Goal: Information Seeking & Learning: Learn about a topic

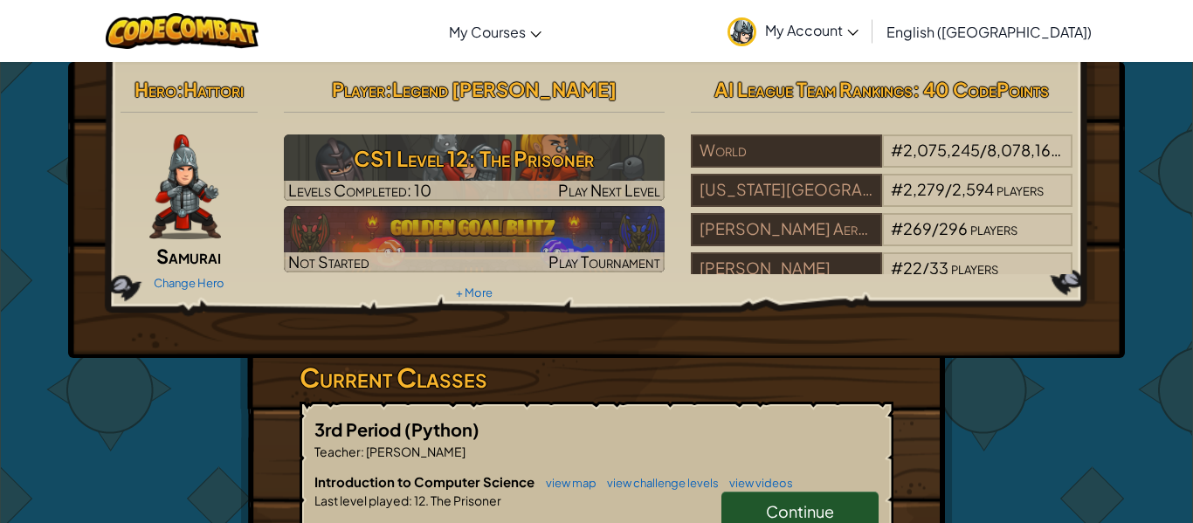
click at [815, 499] on link "Continue" at bounding box center [800, 512] width 157 height 40
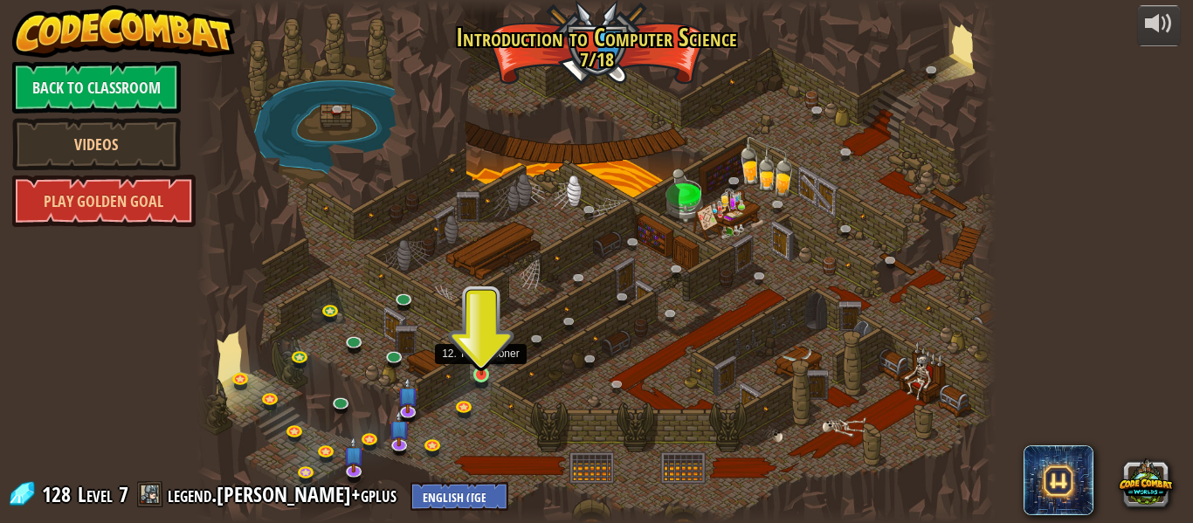
click at [480, 363] on img at bounding box center [482, 355] width 18 height 42
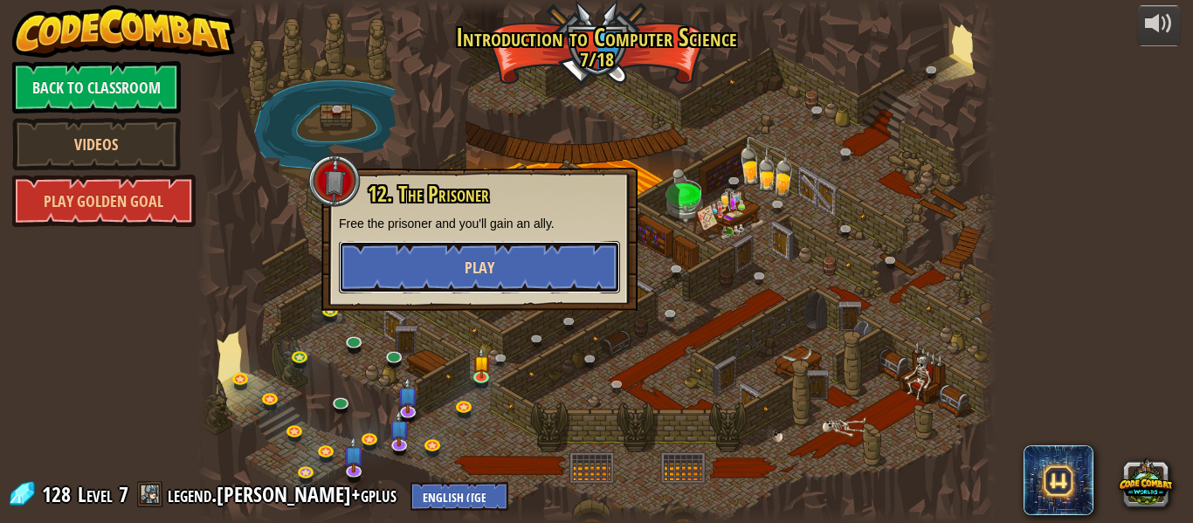
click at [421, 274] on button "Play" at bounding box center [479, 267] width 281 height 52
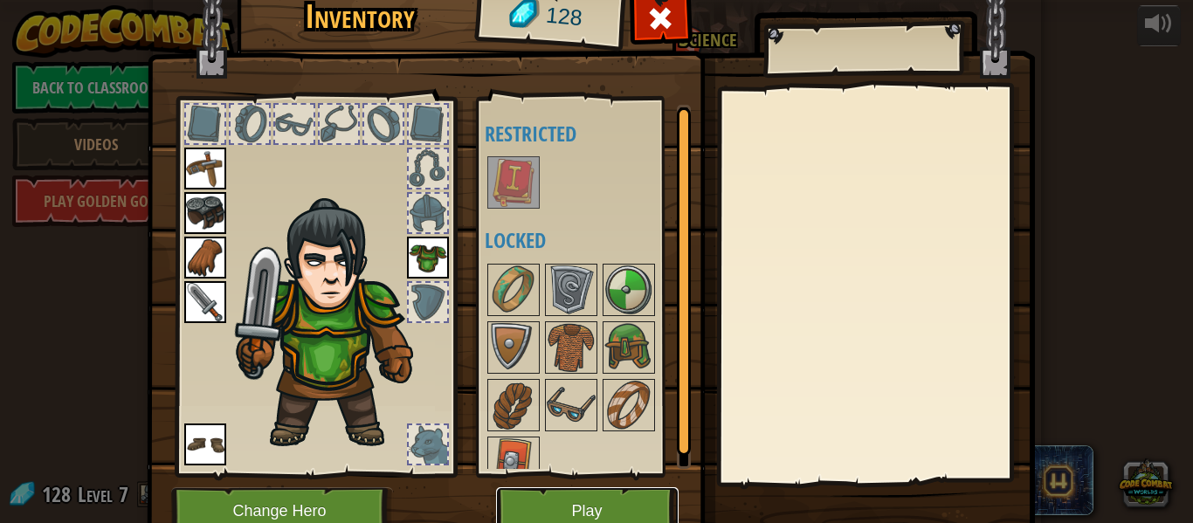
click at [599, 497] on button "Play" at bounding box center [587, 511] width 183 height 48
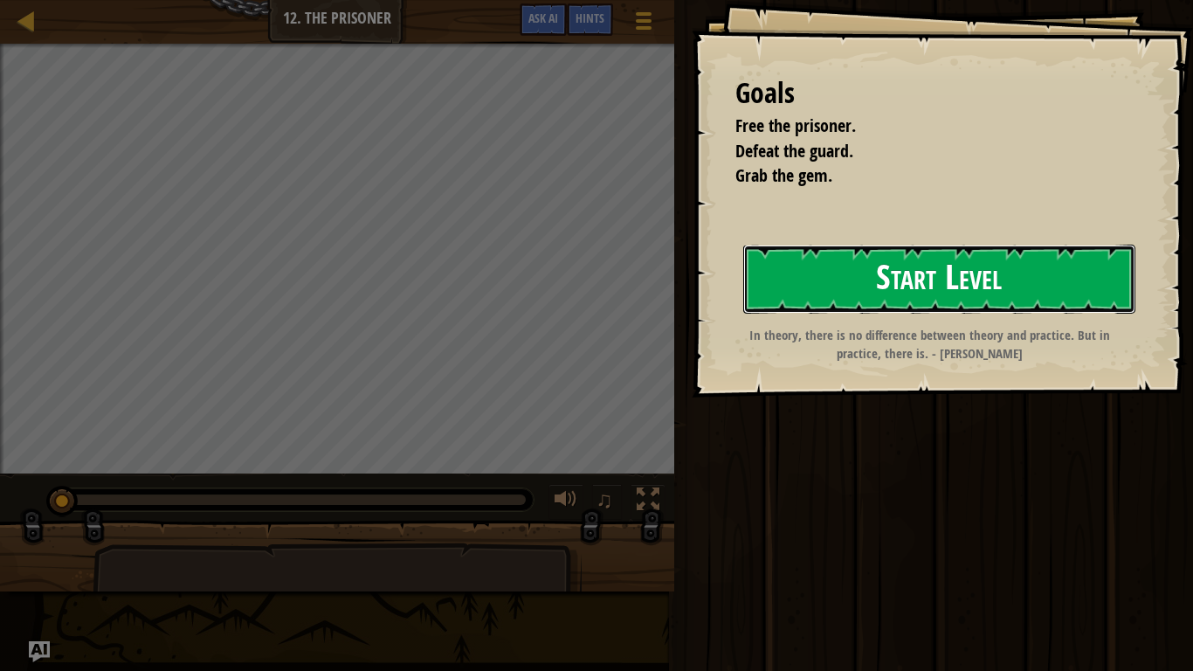
click at [847, 257] on button "Start Level" at bounding box center [939, 279] width 392 height 69
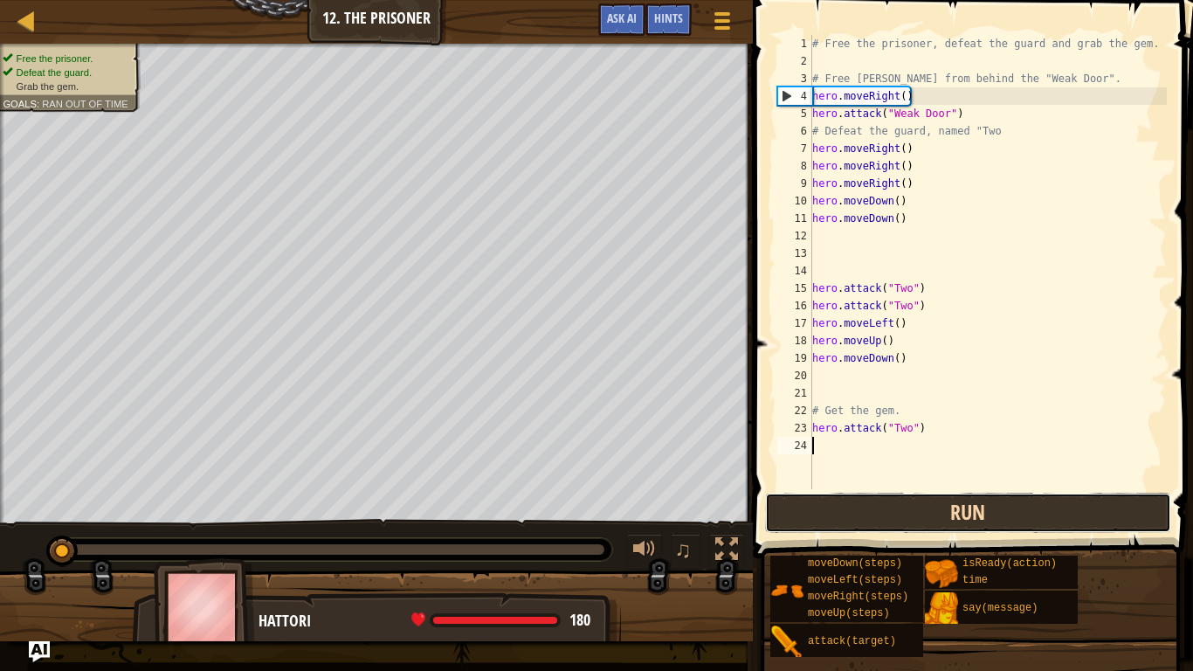
click at [945, 512] on button "Run" at bounding box center [968, 513] width 407 height 40
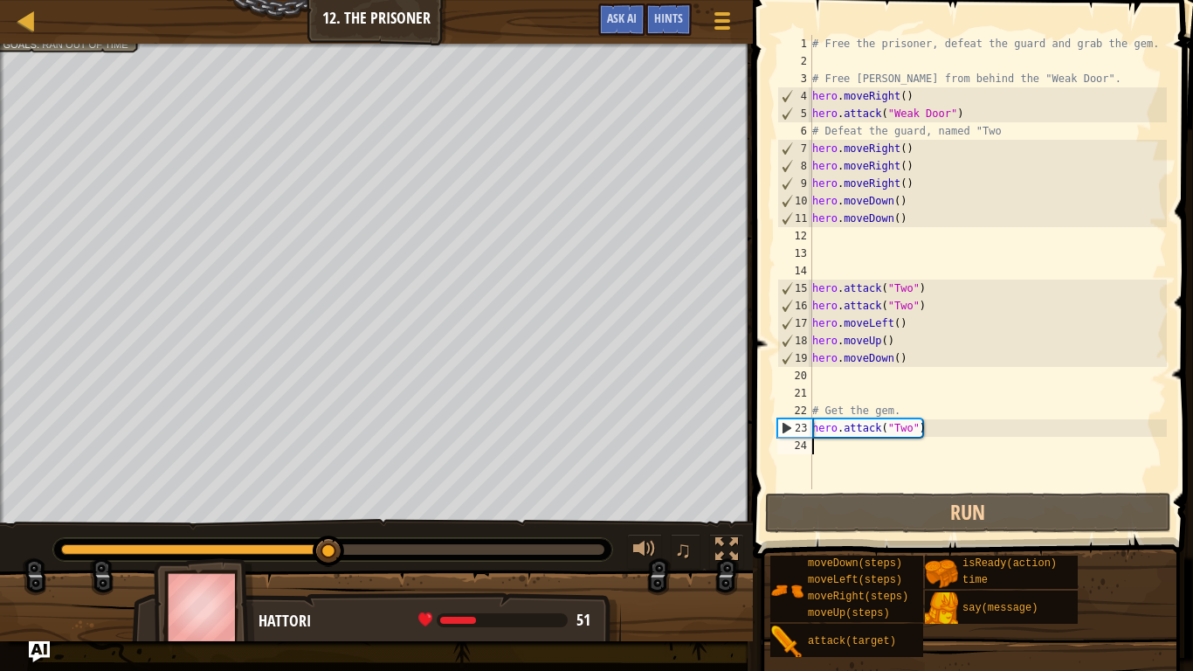
type textarea "h"
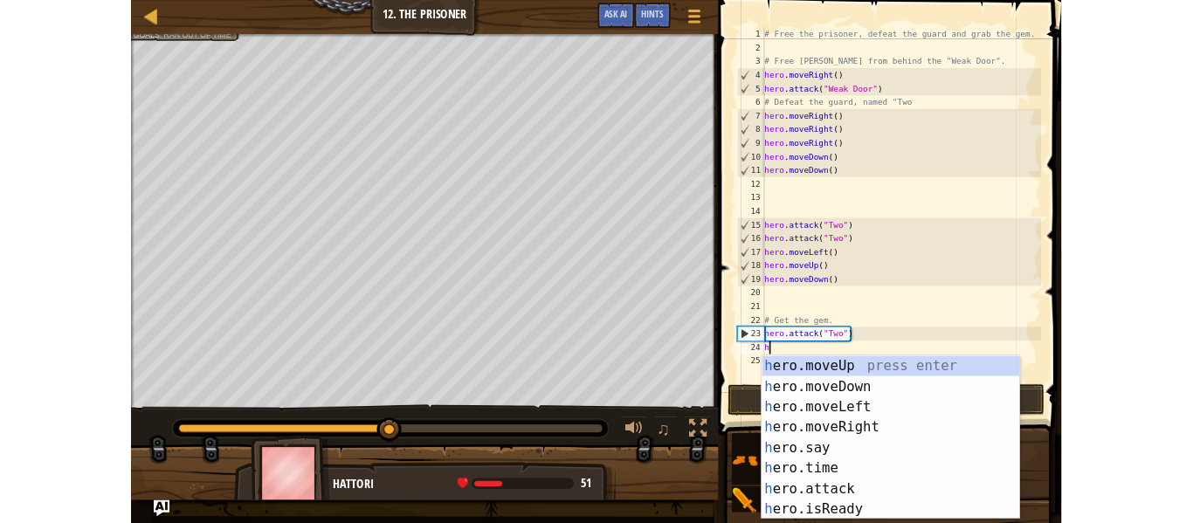
scroll to position [8, 0]
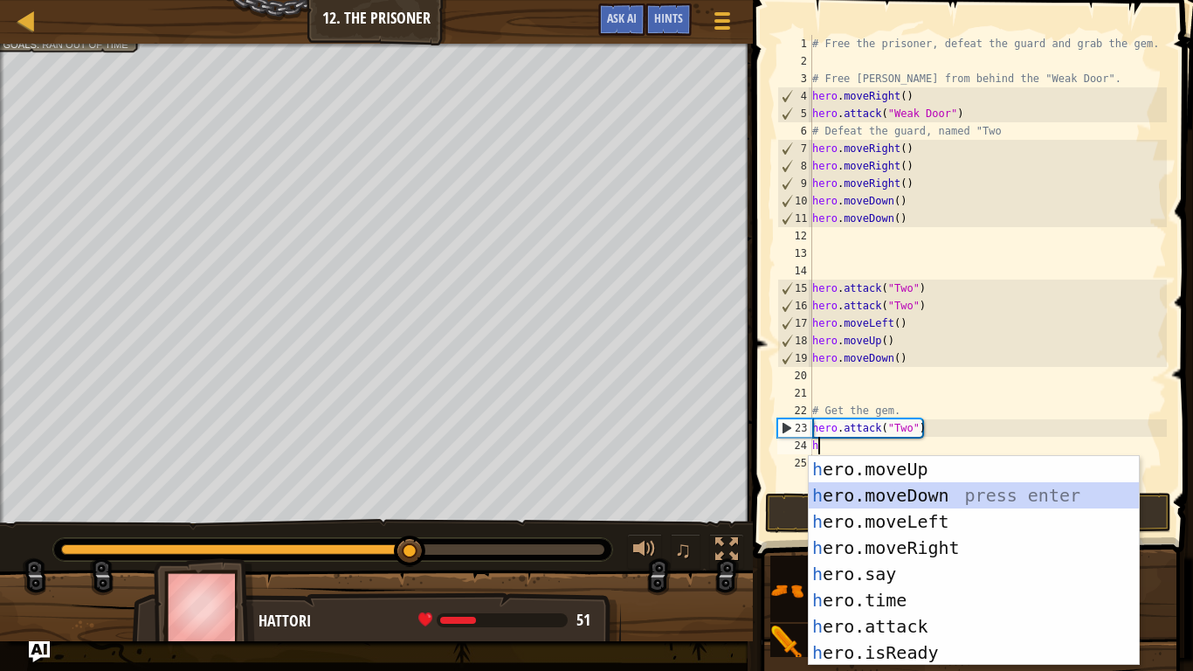
click at [875, 496] on div "h ero.moveUp press enter h ero.moveDown press enter h ero.moveLeft press enter …" at bounding box center [974, 587] width 330 height 262
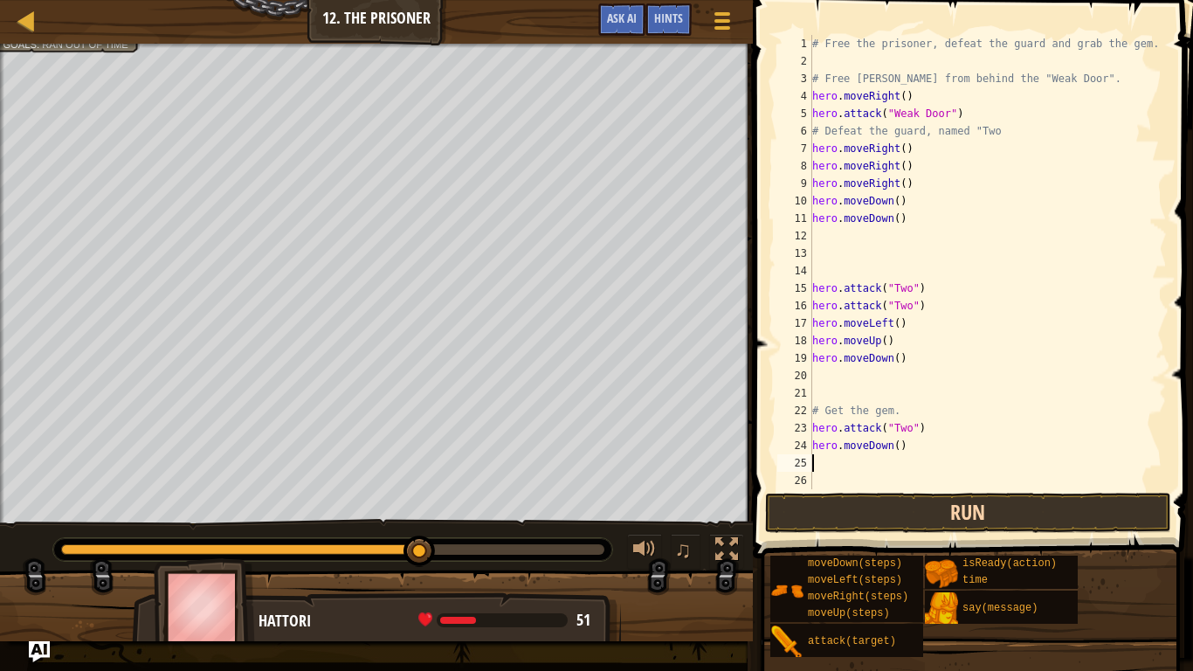
type textarea "h"
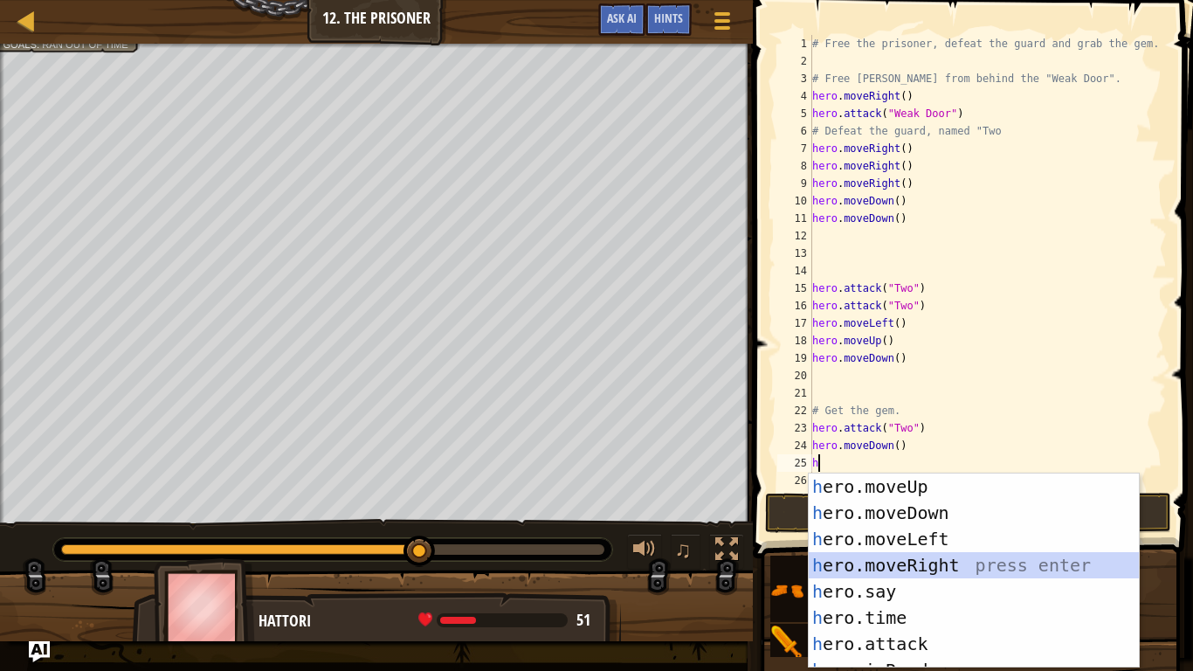
click at [915, 522] on div "h ero.moveUp press enter h ero.moveDown press enter h ero.moveLeft press enter …" at bounding box center [974, 596] width 330 height 247
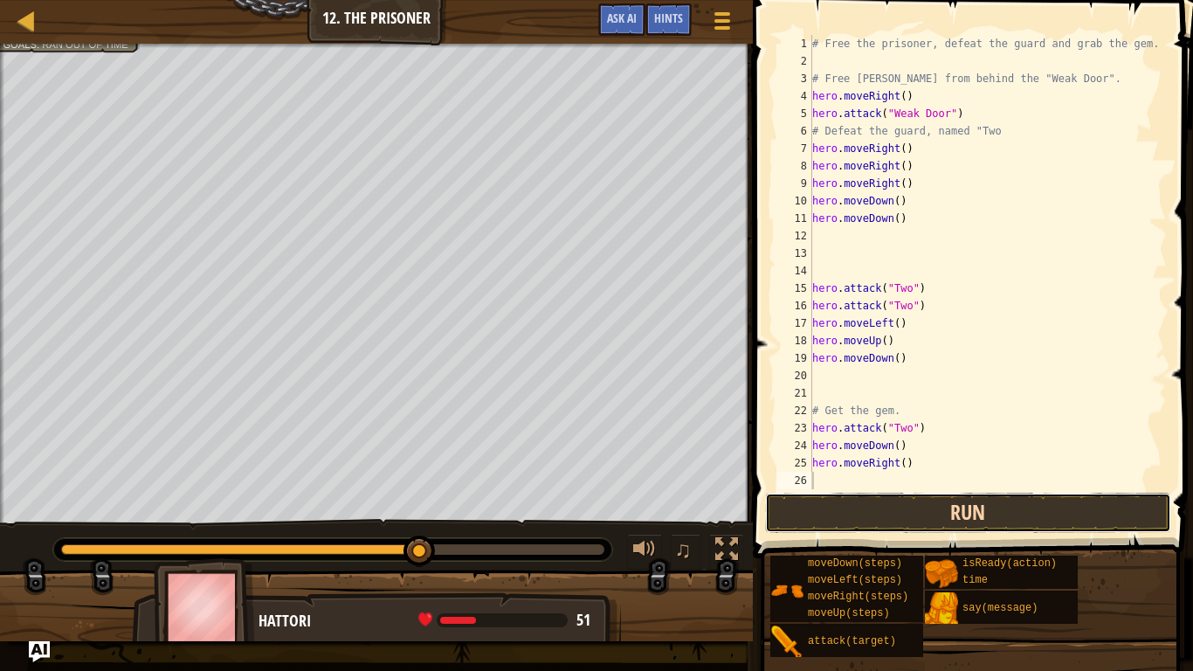
click at [894, 518] on button "Run" at bounding box center [968, 513] width 407 height 40
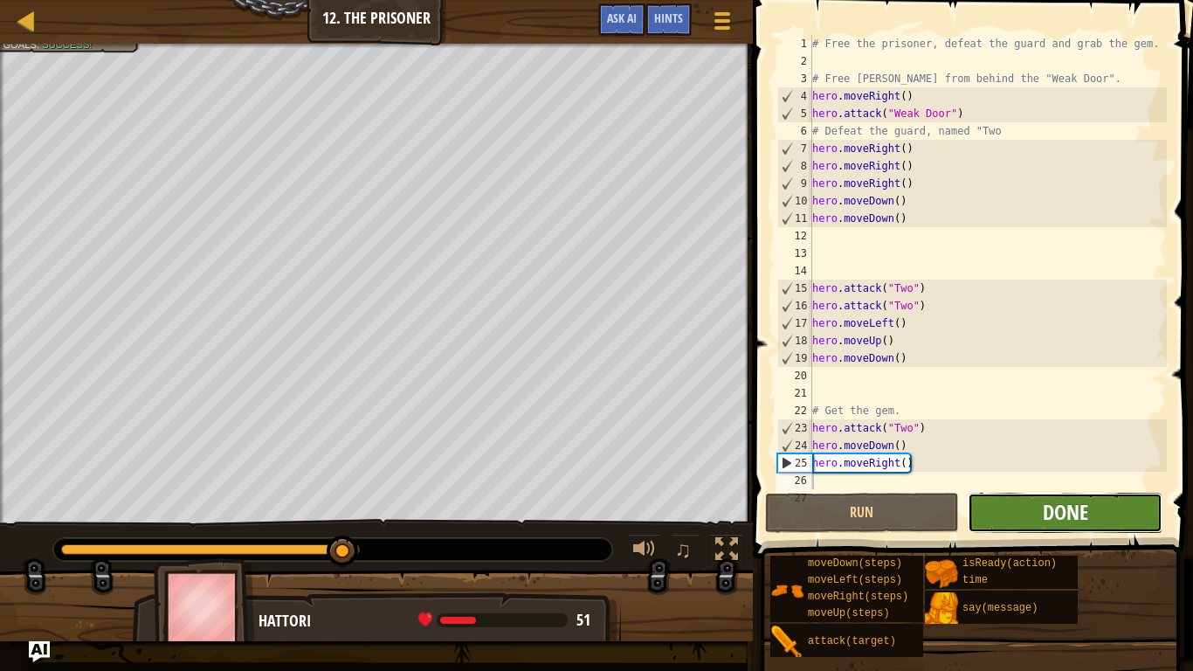
click at [1047, 502] on span "Done" at bounding box center [1065, 512] width 45 height 28
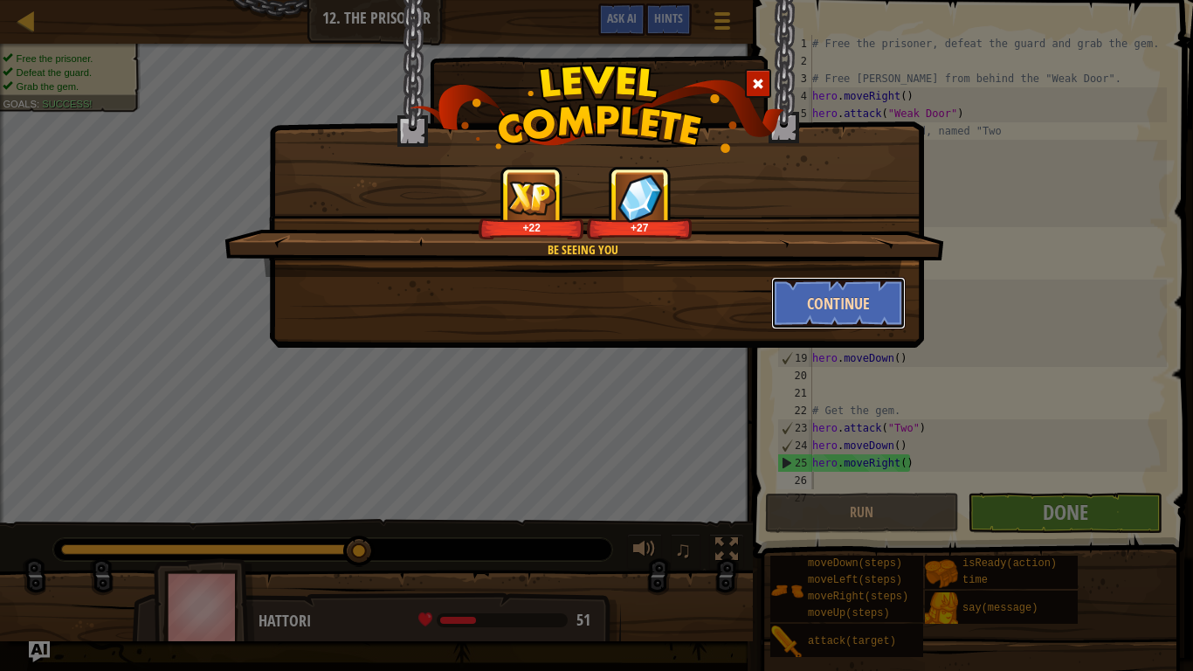
click at [886, 309] on button "Continue" at bounding box center [838, 303] width 135 height 52
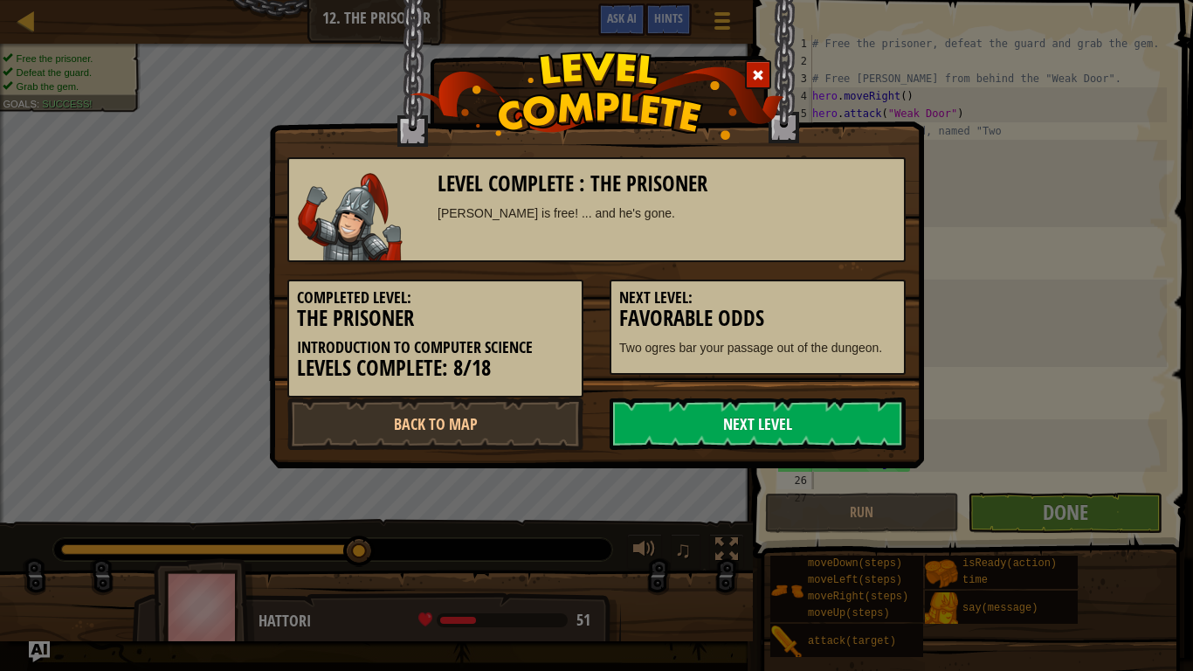
click at [867, 424] on link "Next Level" at bounding box center [758, 423] width 296 height 52
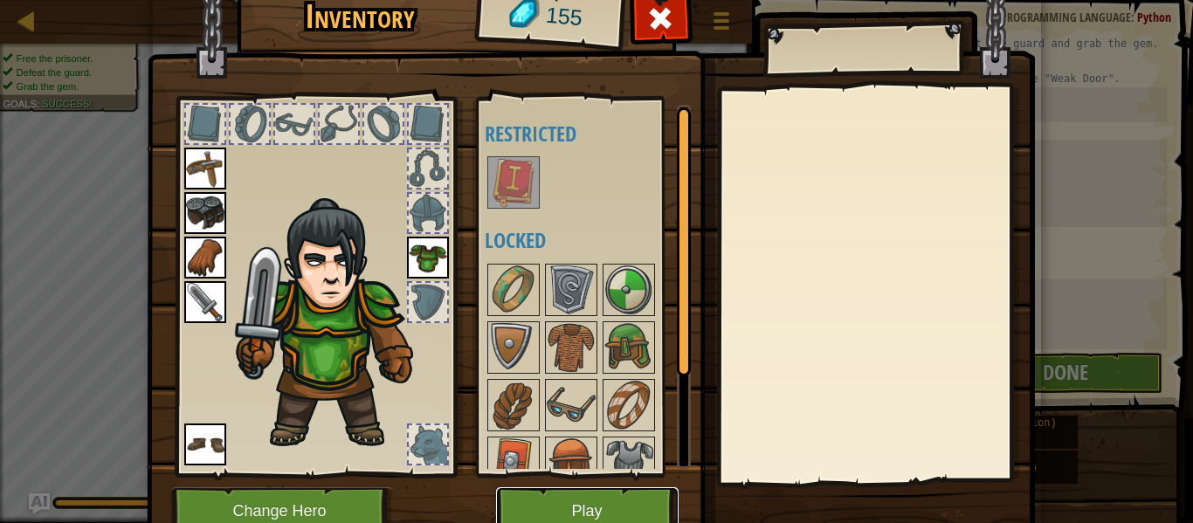
click at [656, 514] on button "Play" at bounding box center [587, 511] width 183 height 48
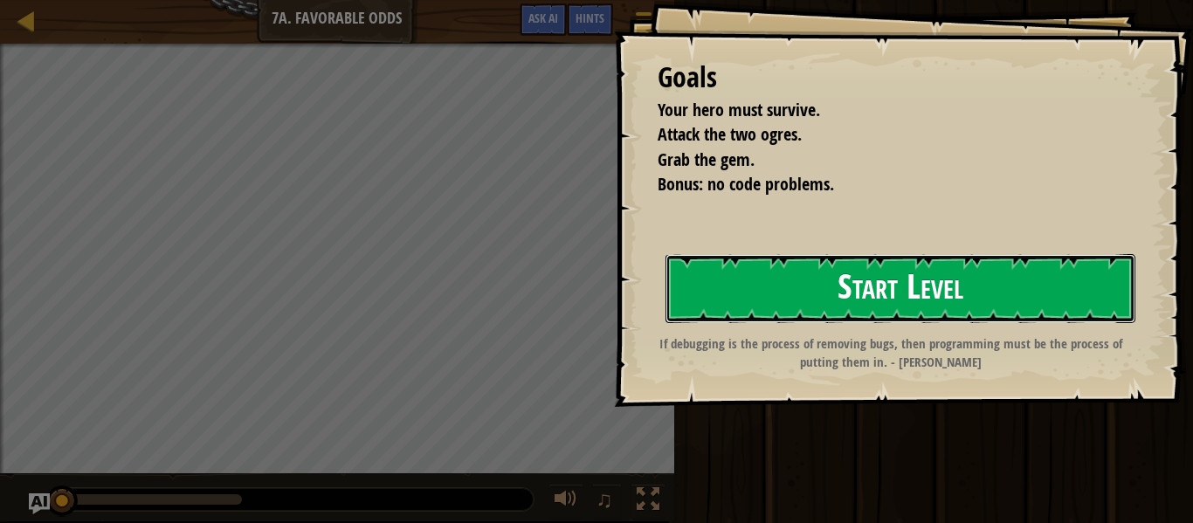
click at [863, 265] on button "Start Level" at bounding box center [901, 288] width 470 height 69
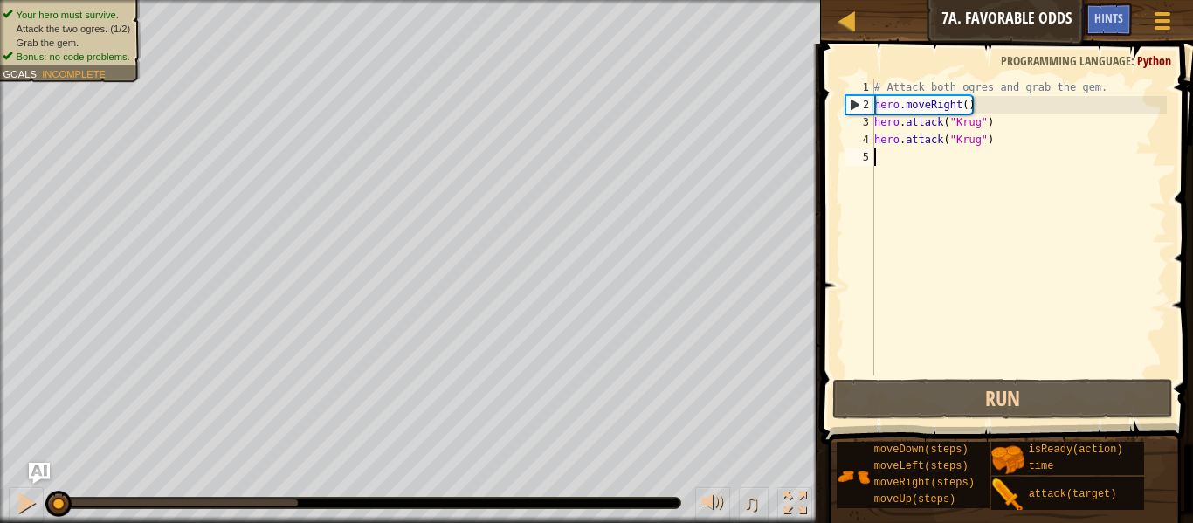
type textarea "h"
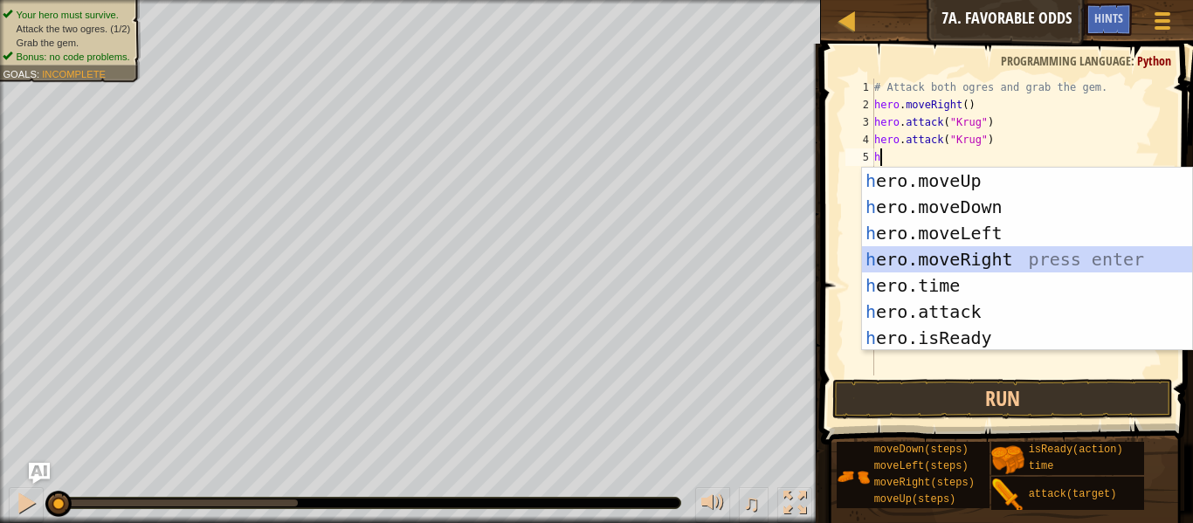
click at [940, 252] on div "h ero.moveUp press enter h ero.moveDown press enter h ero.moveLeft press enter …" at bounding box center [1027, 286] width 330 height 236
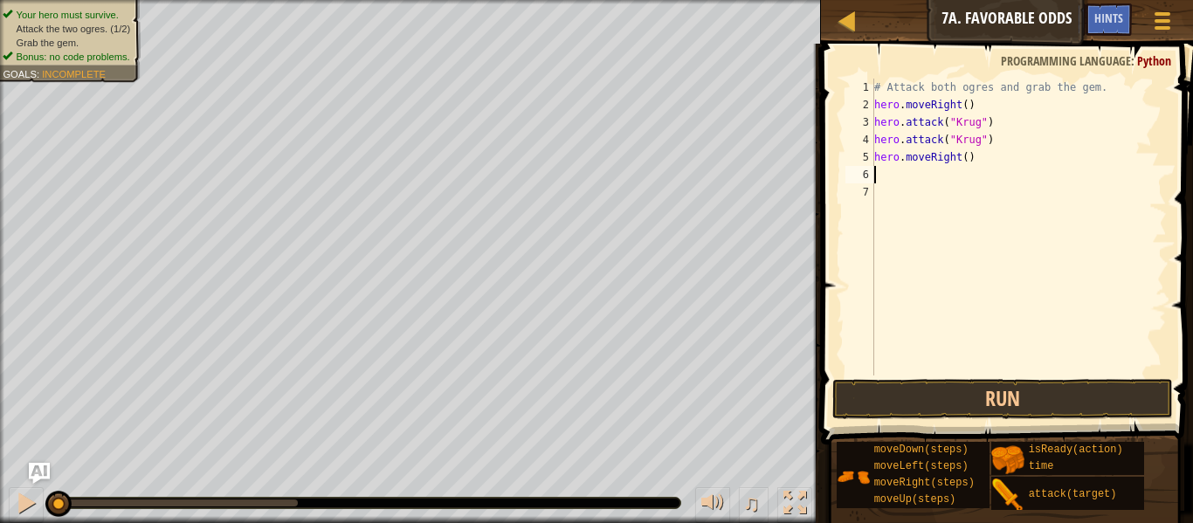
type textarea "h"
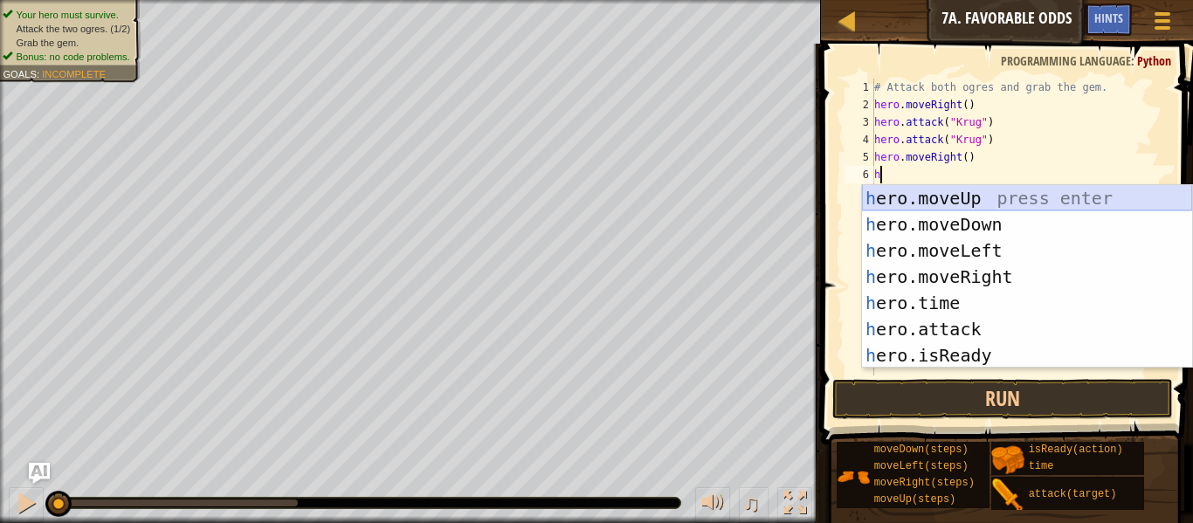
click at [935, 204] on div "h ero.moveUp press enter h ero.moveDown press enter h ero.moveLeft press enter …" at bounding box center [1027, 303] width 330 height 236
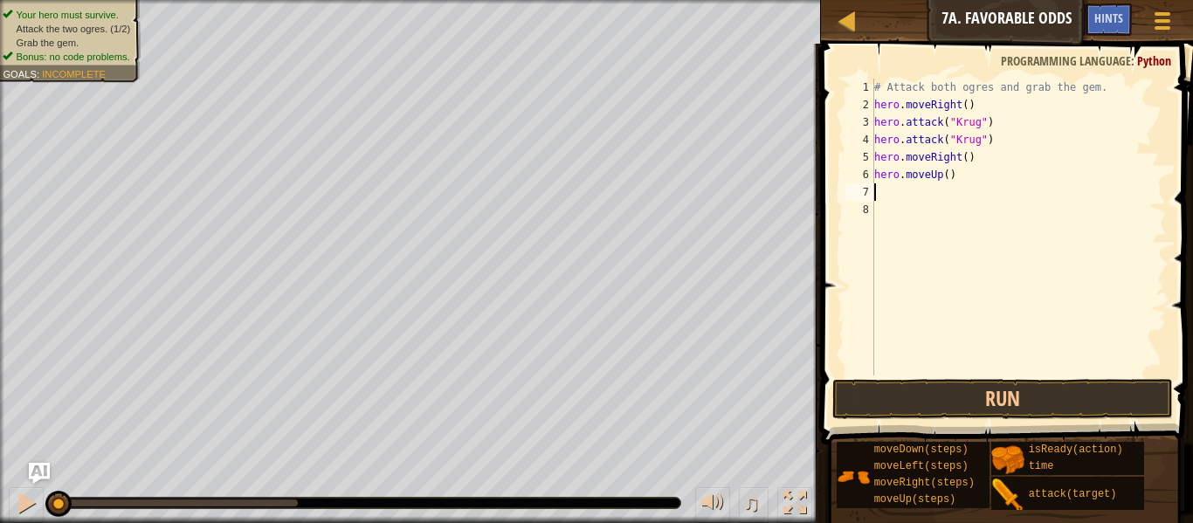
type textarea "h"
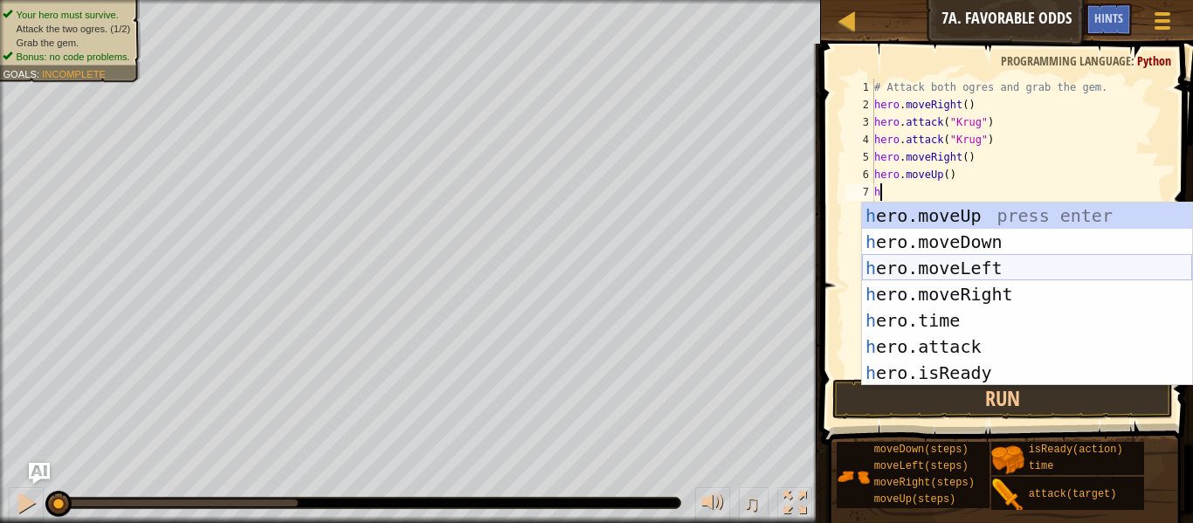
click at [958, 263] on div "h ero.moveUp press enter h ero.moveDown press enter h ero.moveLeft press enter …" at bounding box center [1027, 321] width 330 height 236
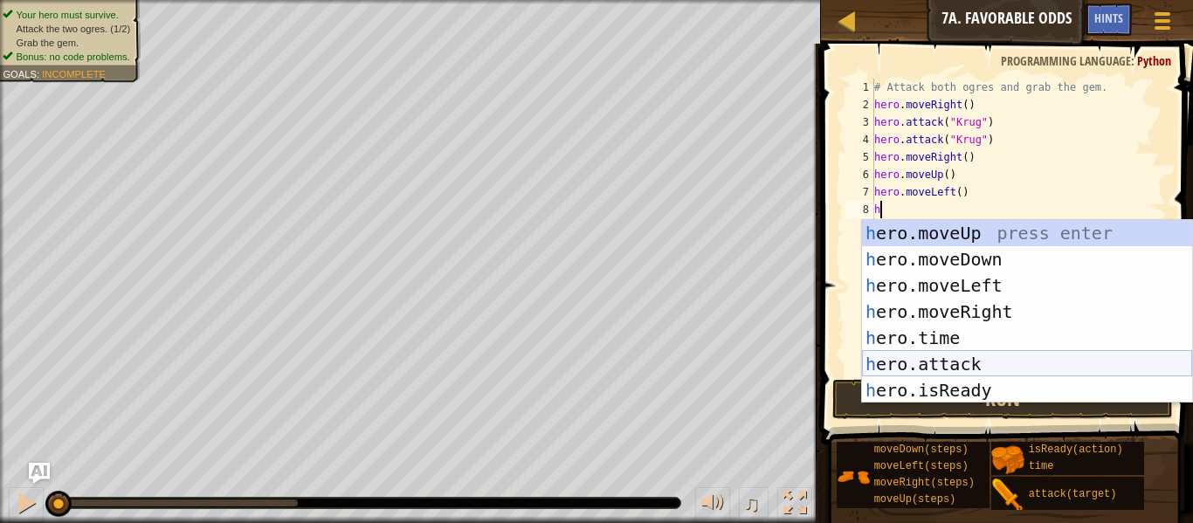
click at [991, 360] on div "h ero.moveUp press enter h ero.moveDown press enter h ero.moveLeft press enter …" at bounding box center [1027, 338] width 330 height 236
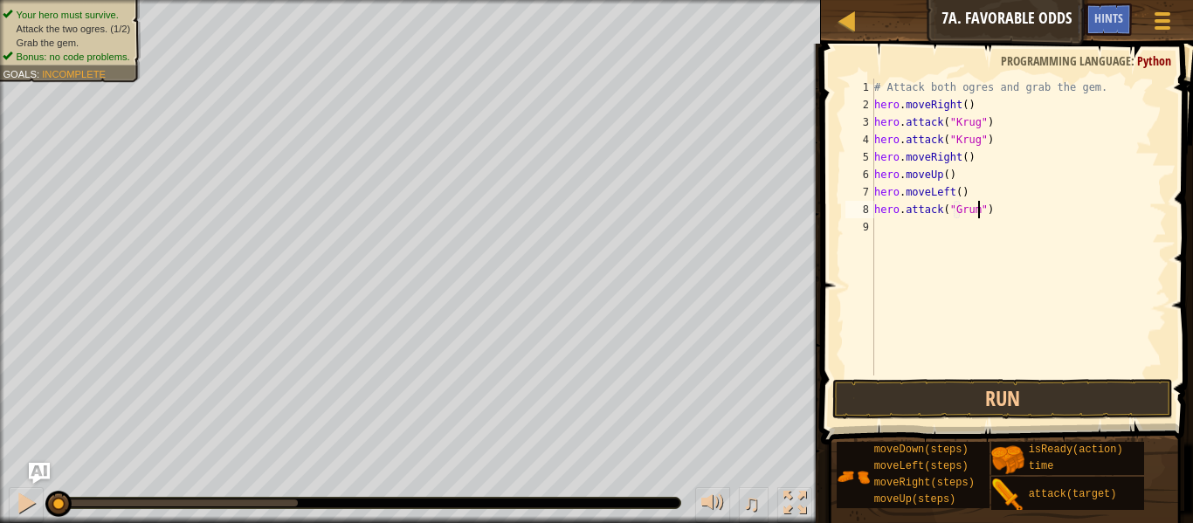
scroll to position [8, 16]
type textarea "hero.attack("Grump")"
click at [875, 223] on div "# Attack both ogres and grab the gem. hero . moveRight ( ) hero . attack ( "[PE…" at bounding box center [1019, 245] width 296 height 332
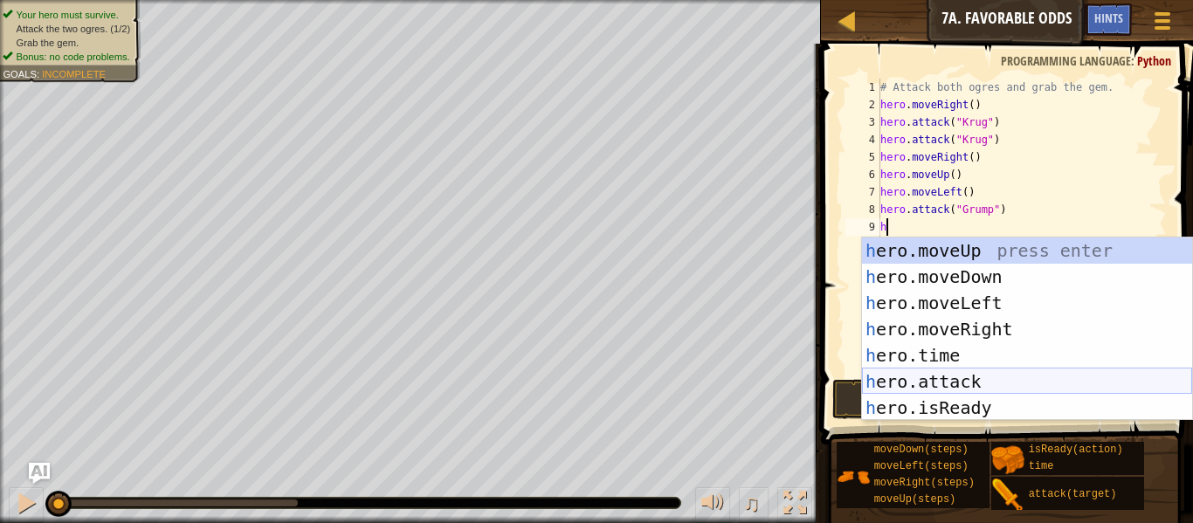
click at [962, 380] on div "h ero.moveUp press enter h ero.moveDown press enter h ero.moveLeft press enter …" at bounding box center [1027, 356] width 330 height 236
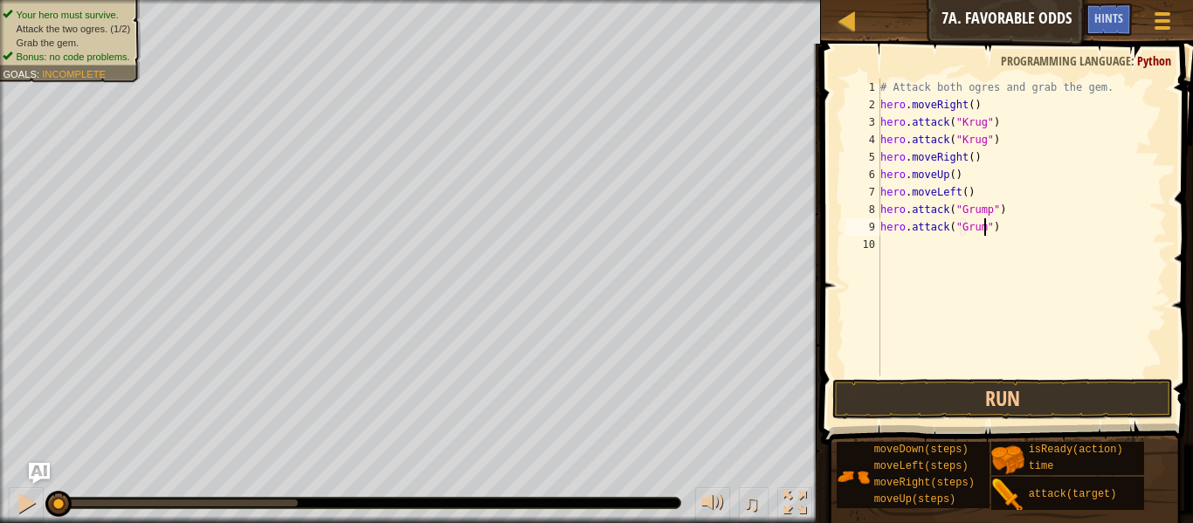
scroll to position [8, 16]
type textarea "hero.attack("Grump")"
click at [920, 268] on div "# Attack both ogres and grab the gem. hero . moveRight ( ) hero . attack ( "[PE…" at bounding box center [1022, 245] width 290 height 332
type textarea "h"
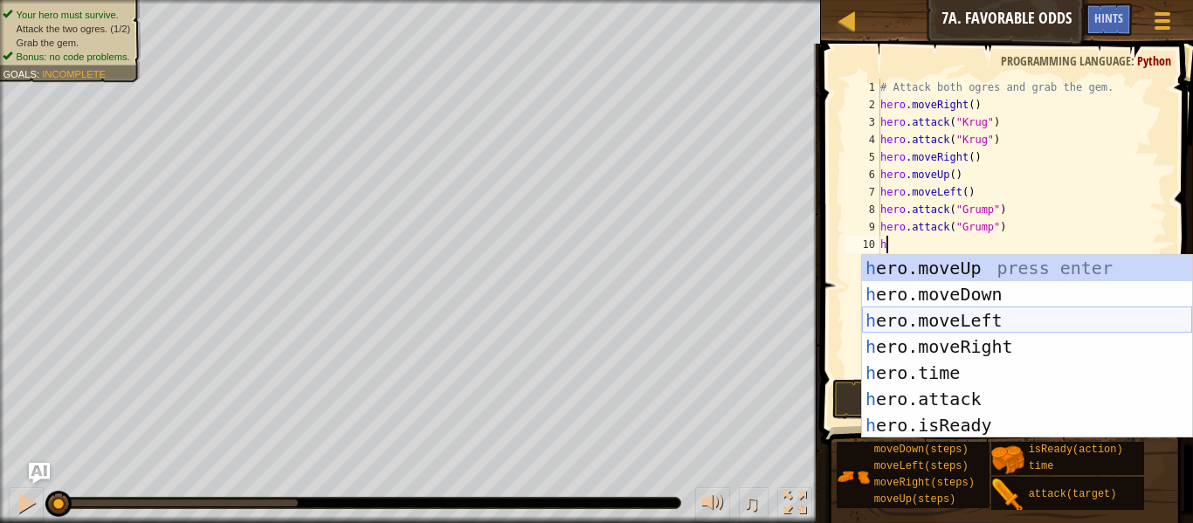
click at [965, 316] on div "h ero.moveUp press enter h ero.moveDown press enter h ero.moveLeft press enter …" at bounding box center [1027, 373] width 330 height 236
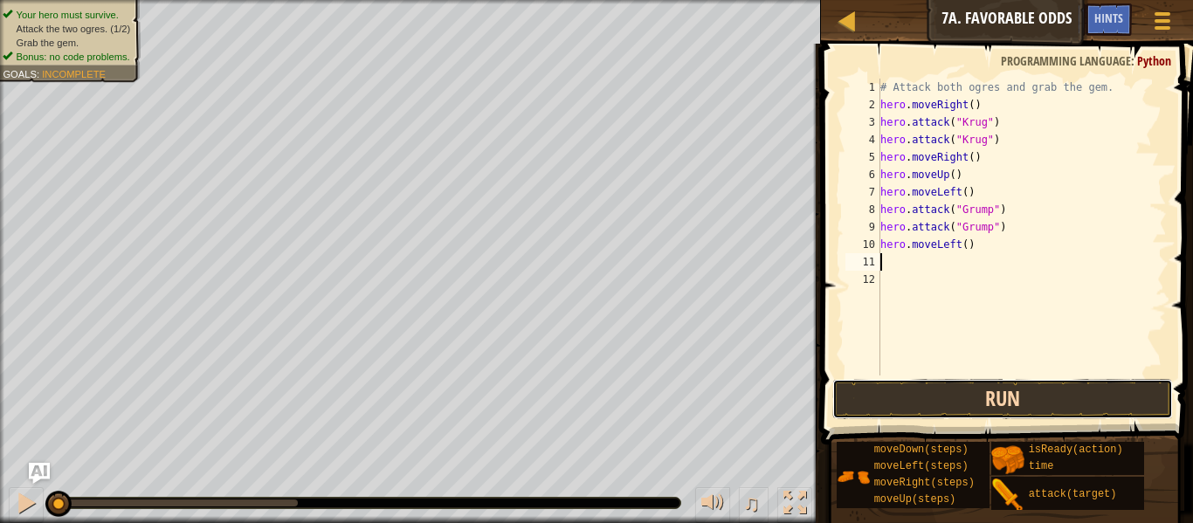
click at [996, 390] on button "Run" at bounding box center [1002, 399] width 341 height 40
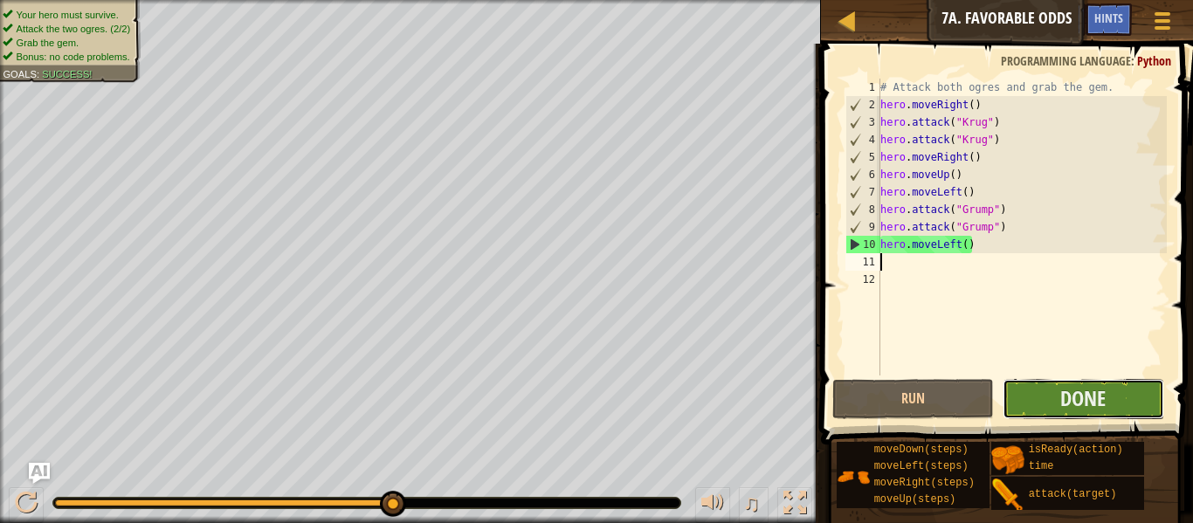
click at [1003, 394] on button "Done" at bounding box center [1084, 399] width 162 height 40
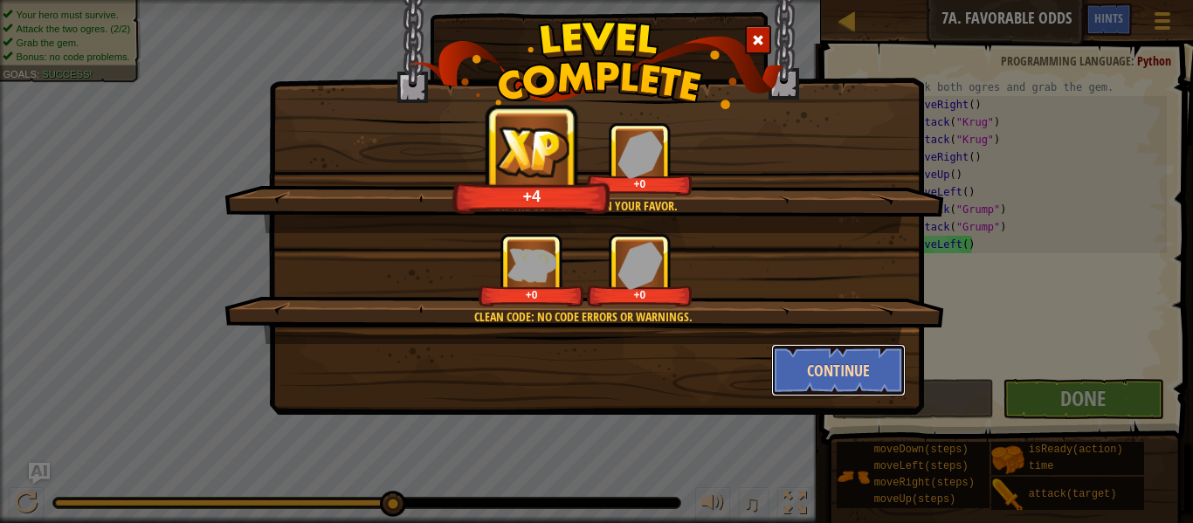
click at [835, 383] on button "Continue" at bounding box center [838, 370] width 135 height 52
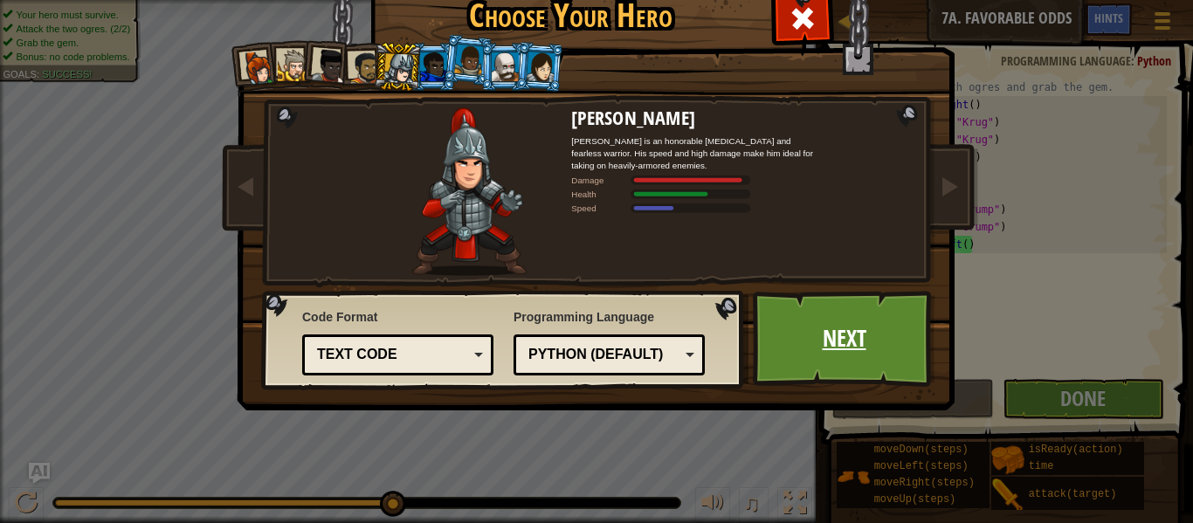
click at [828, 382] on link "Next" at bounding box center [844, 339] width 183 height 96
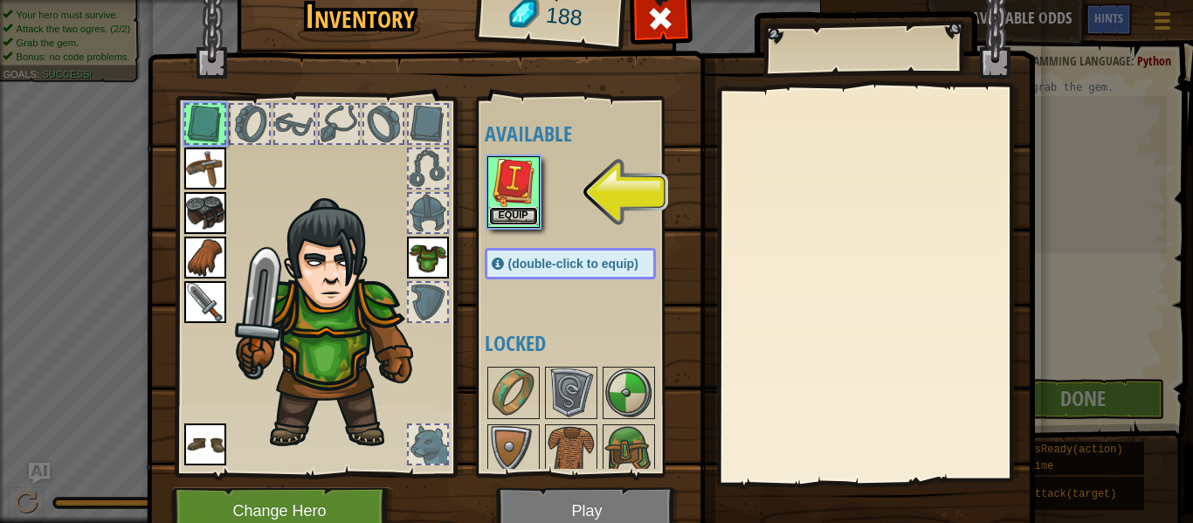
click at [532, 215] on button "Equip" at bounding box center [513, 216] width 49 height 18
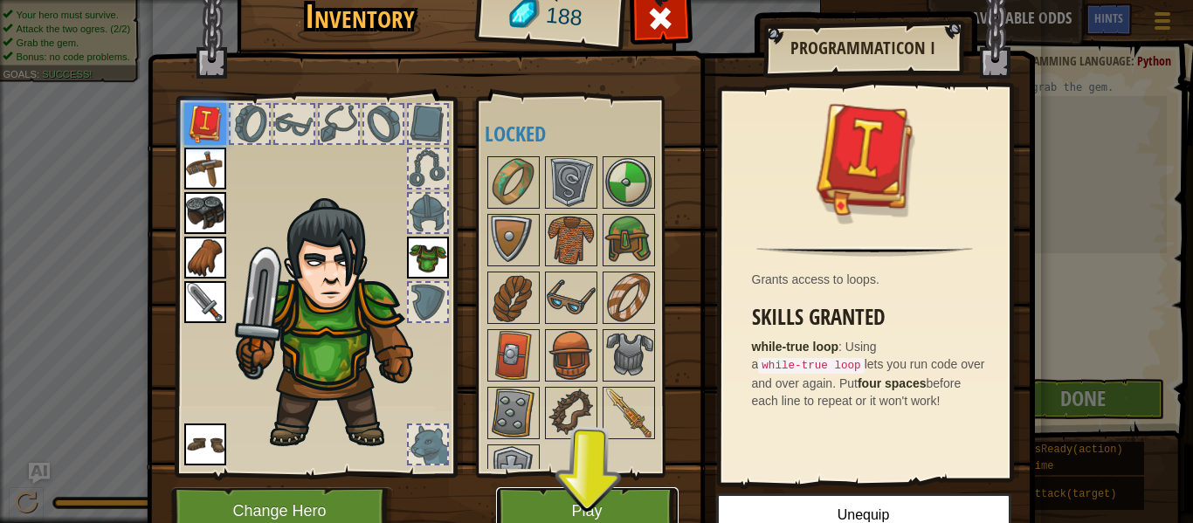
click at [631, 497] on button "Play" at bounding box center [587, 511] width 183 height 48
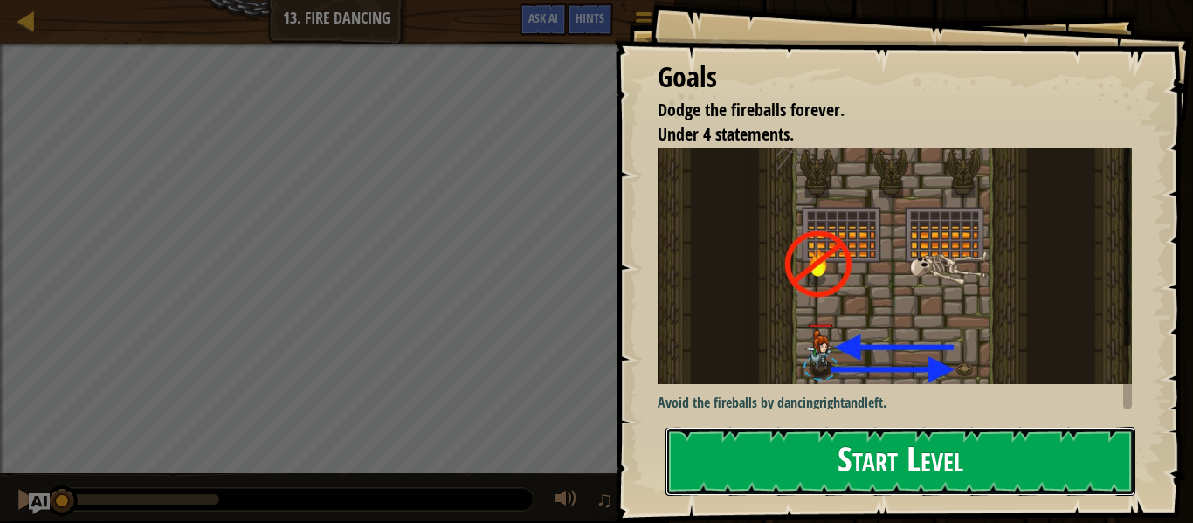
click at [780, 312] on div "Goals Dodge the fireballs forever. Under 4 statements. Avoid the fireballs by d…" at bounding box center [903, 261] width 579 height 523
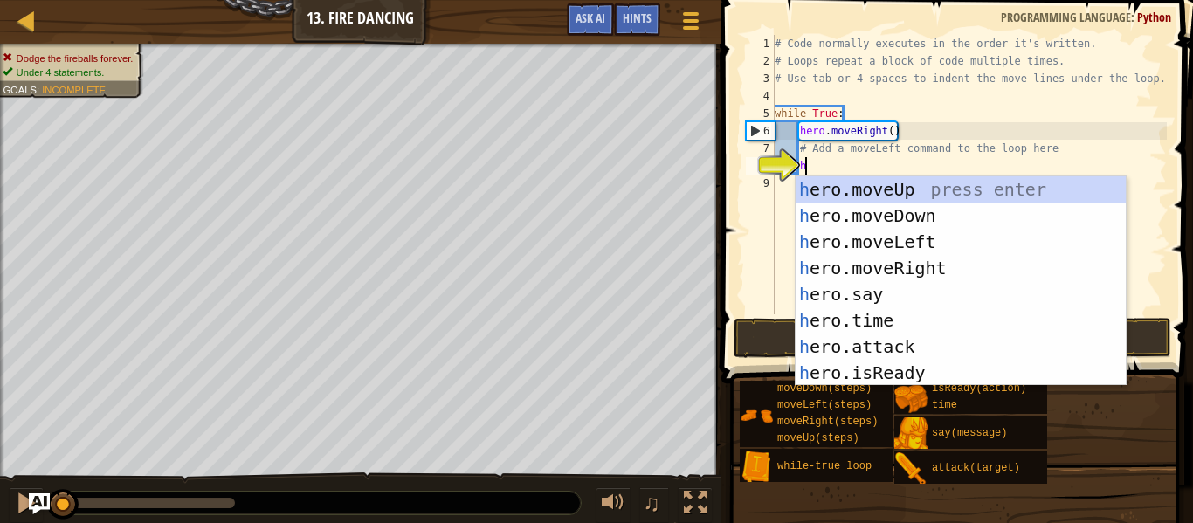
scroll to position [8, 3]
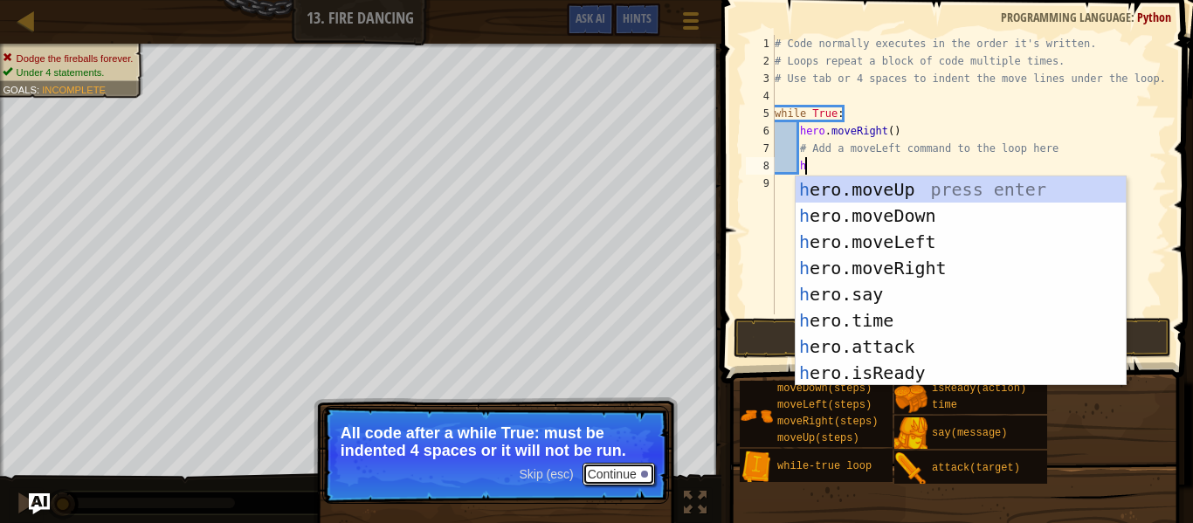
click at [601, 468] on button "Continue" at bounding box center [619, 474] width 73 height 23
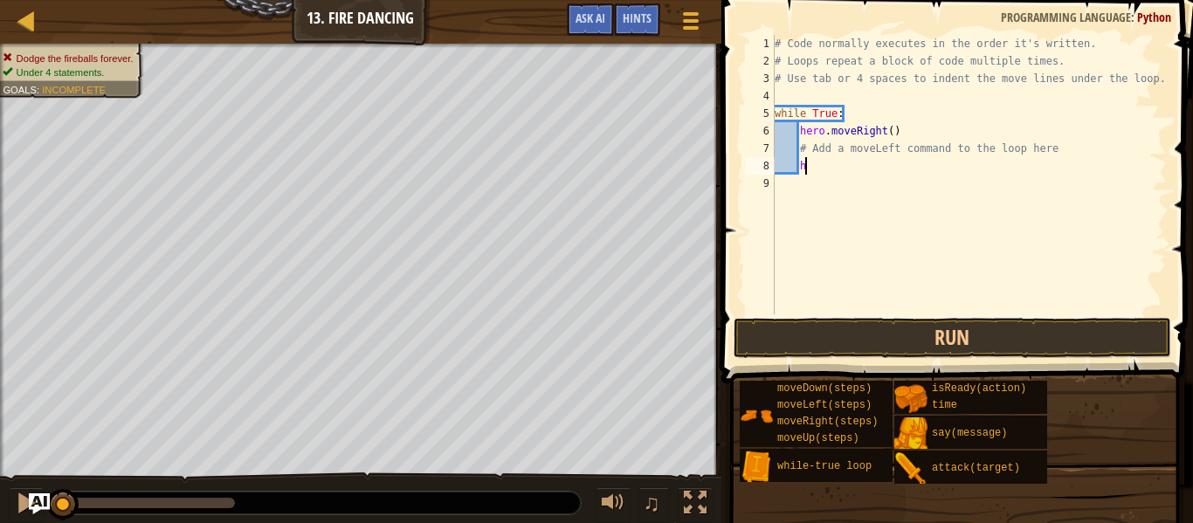
type textarea "hh"
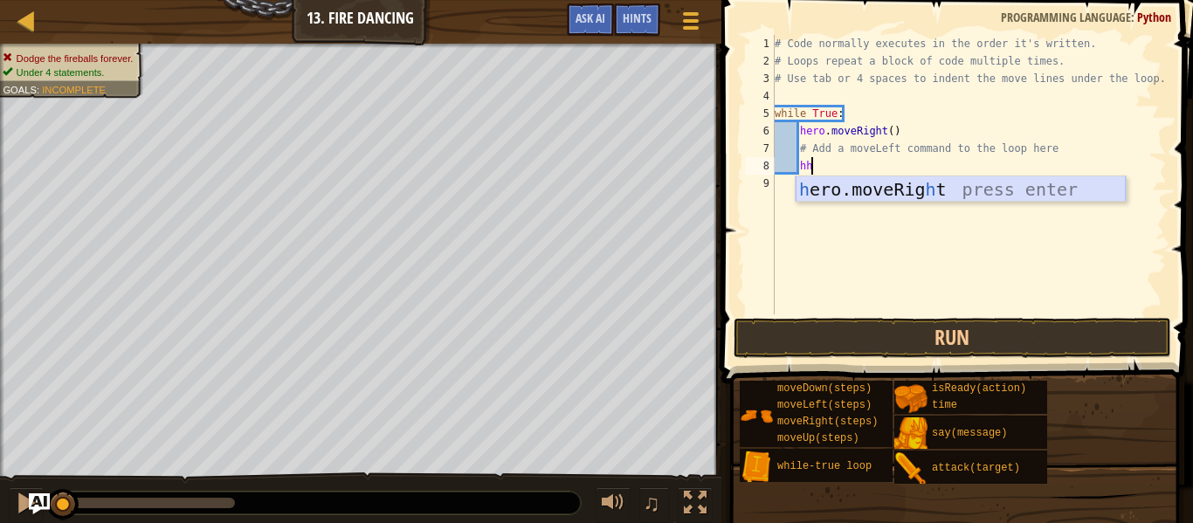
click at [810, 186] on div "h ero.moveRig h t press enter" at bounding box center [961, 215] width 330 height 79
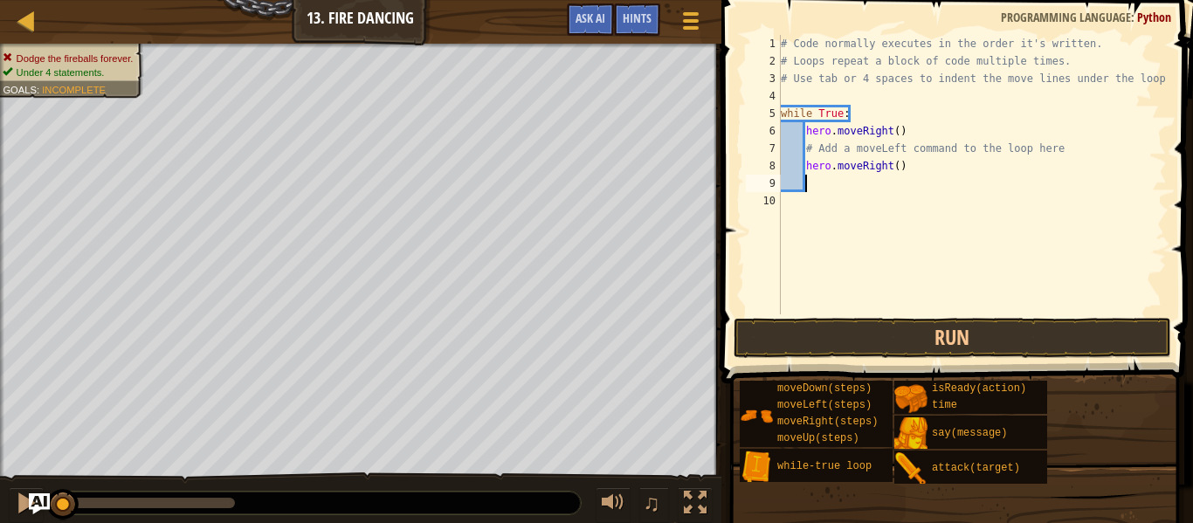
scroll to position [8, 3]
click at [856, 332] on button "Run" at bounding box center [953, 338] width 438 height 40
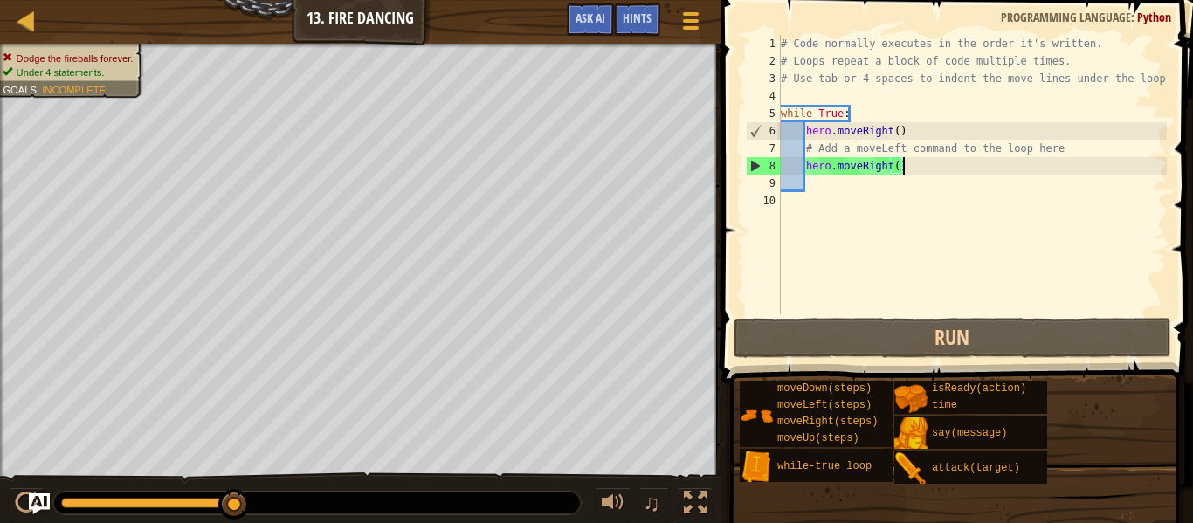
click at [909, 169] on div "# Code normally executes in the order it's written. # Loops repeat a block of c…" at bounding box center [972, 192] width 390 height 314
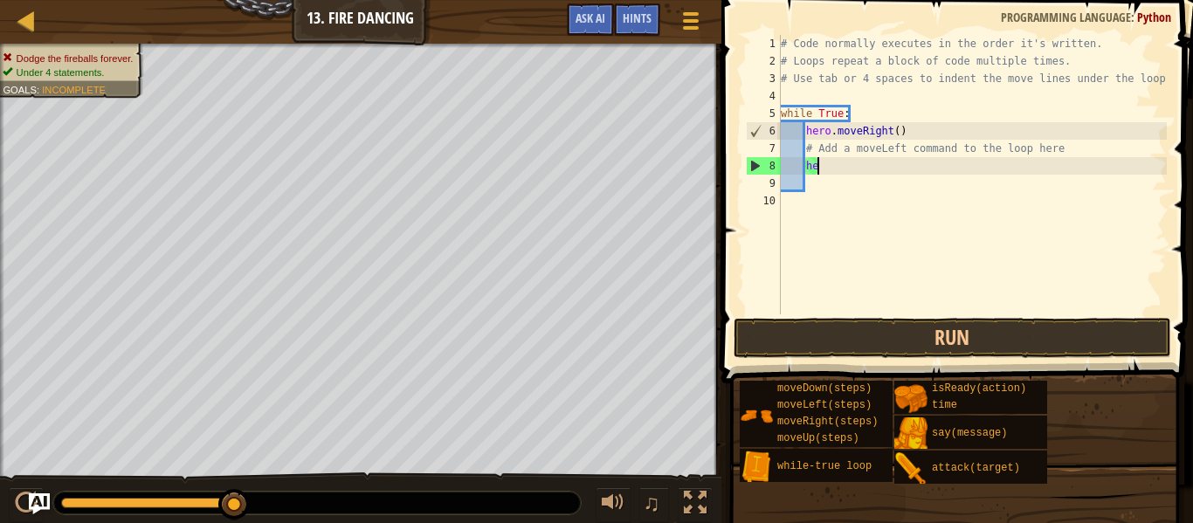
type textarea "h"
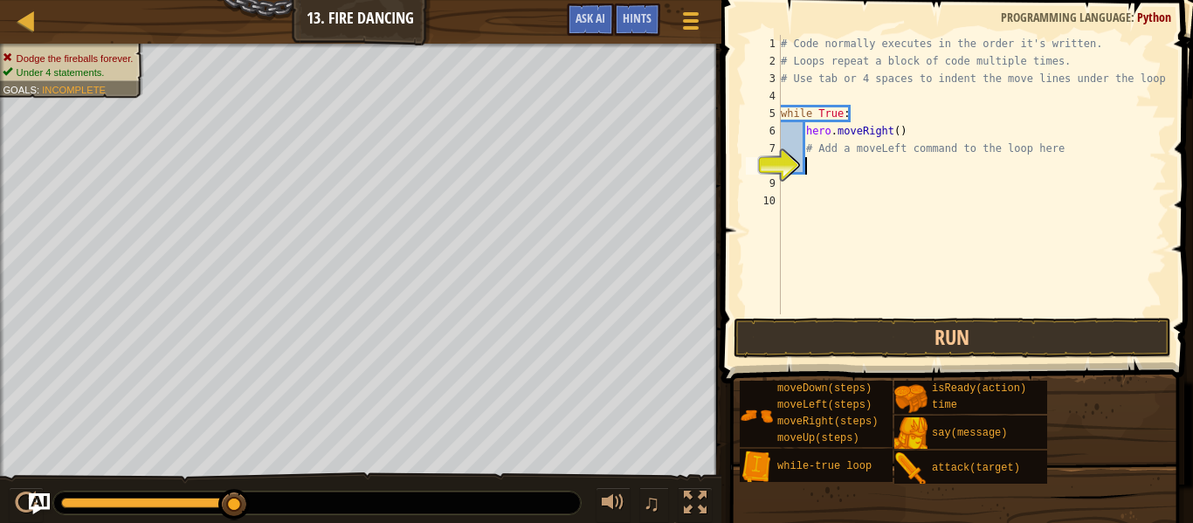
type textarea "h"
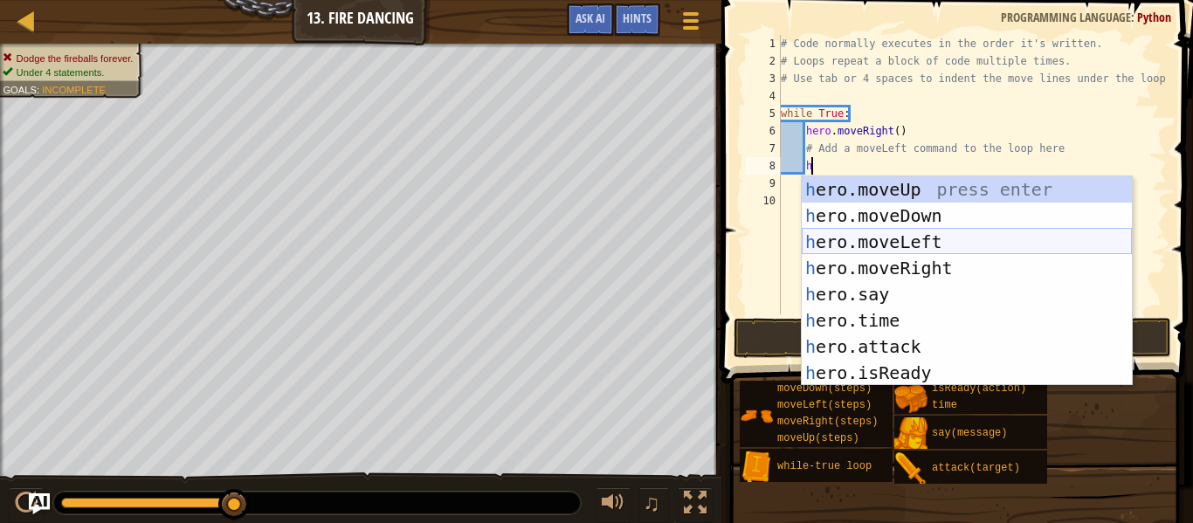
click at [950, 237] on div "h ero.moveUp press enter h ero.moveDown press enter h ero.moveLeft press enter …" at bounding box center [967, 307] width 330 height 262
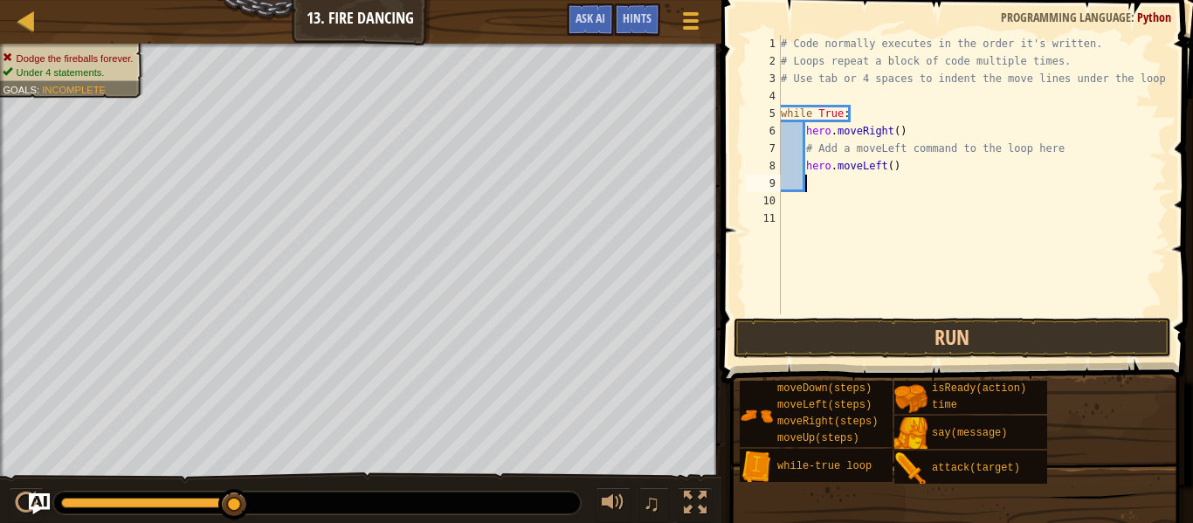
scroll to position [8, 3]
type textarea "h"
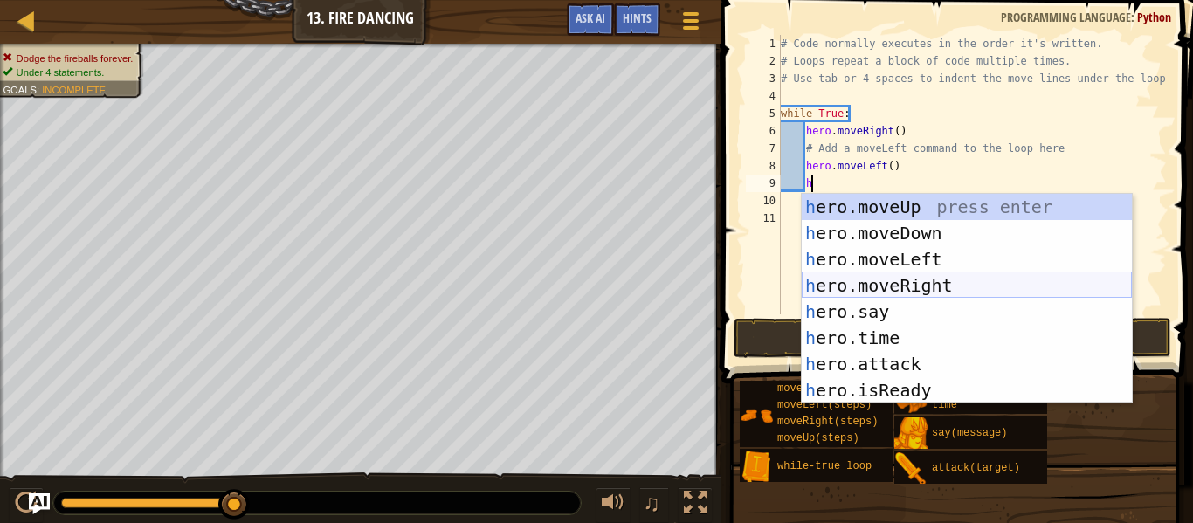
click at [939, 285] on div "h ero.moveUp press enter h ero.moveDown press enter h ero.moveLeft press enter …" at bounding box center [967, 325] width 330 height 262
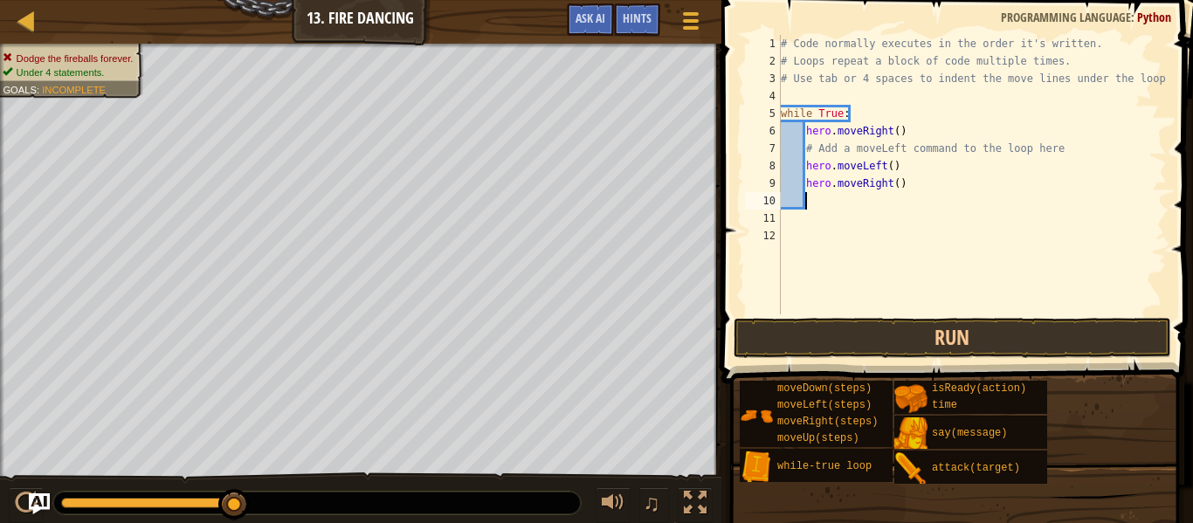
scroll to position [8, 3]
type textarea "h"
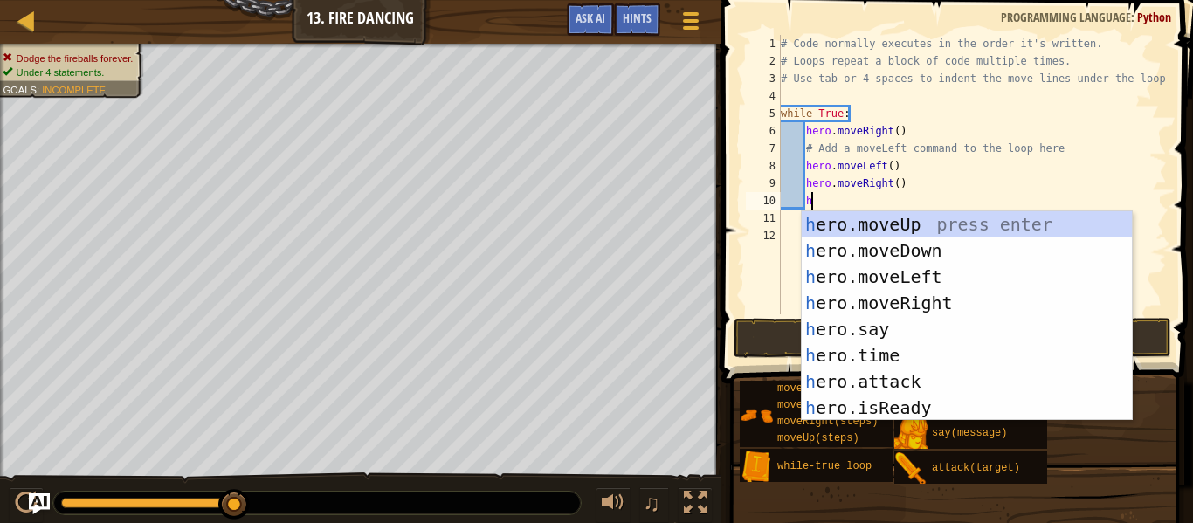
scroll to position [8, 3]
click at [902, 278] on div "h ero.moveUp press enter h ero.moveDown press enter h ero.moveLeft press enter …" at bounding box center [967, 342] width 330 height 262
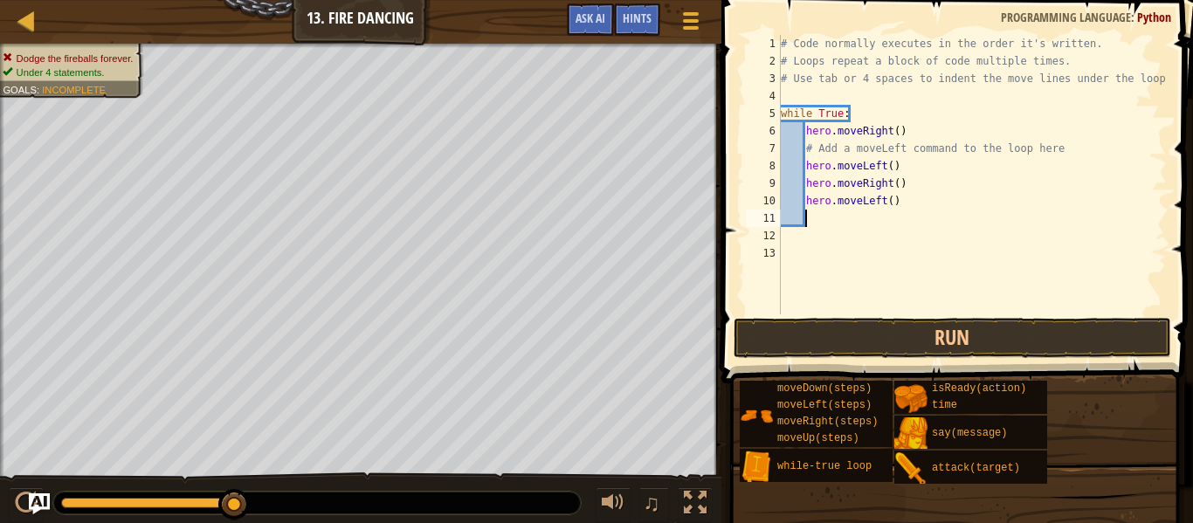
scroll to position [8, 3]
click at [929, 332] on button "Run" at bounding box center [953, 338] width 438 height 40
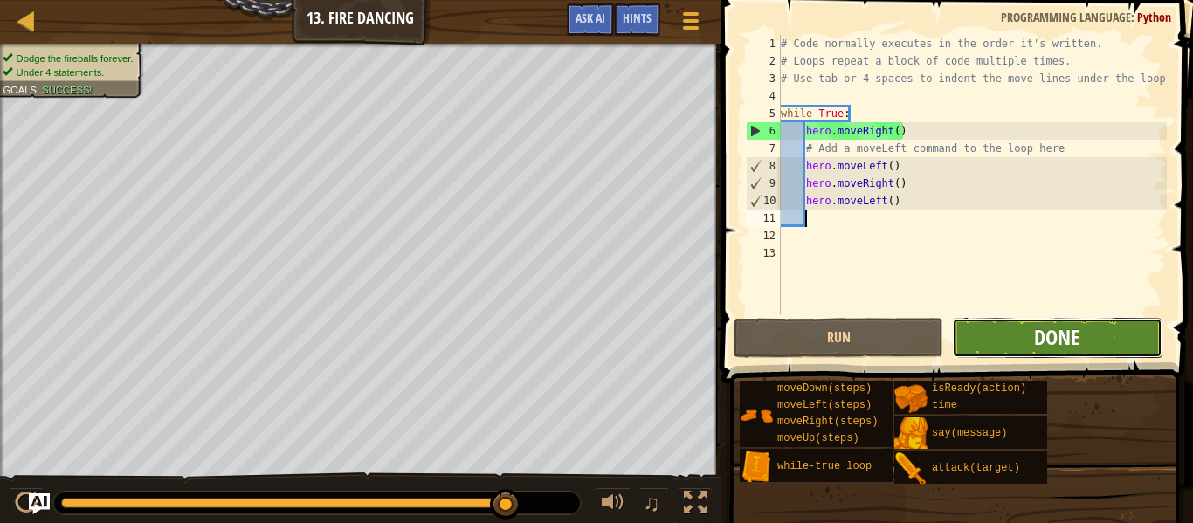
click at [1041, 334] on span "Done" at bounding box center [1056, 337] width 45 height 28
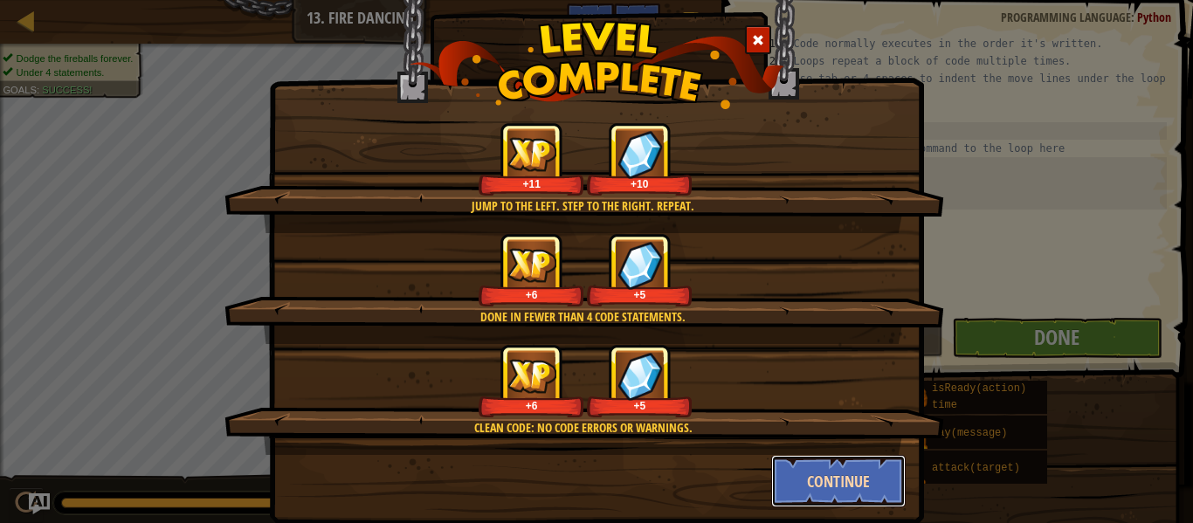
click at [867, 494] on button "Continue" at bounding box center [838, 481] width 135 height 52
click at [867, 482] on div "Jump to the left. Step to the right. Repeat. +11 +10 Done in fewer than 4 code …" at bounding box center [596, 261] width 1193 height 523
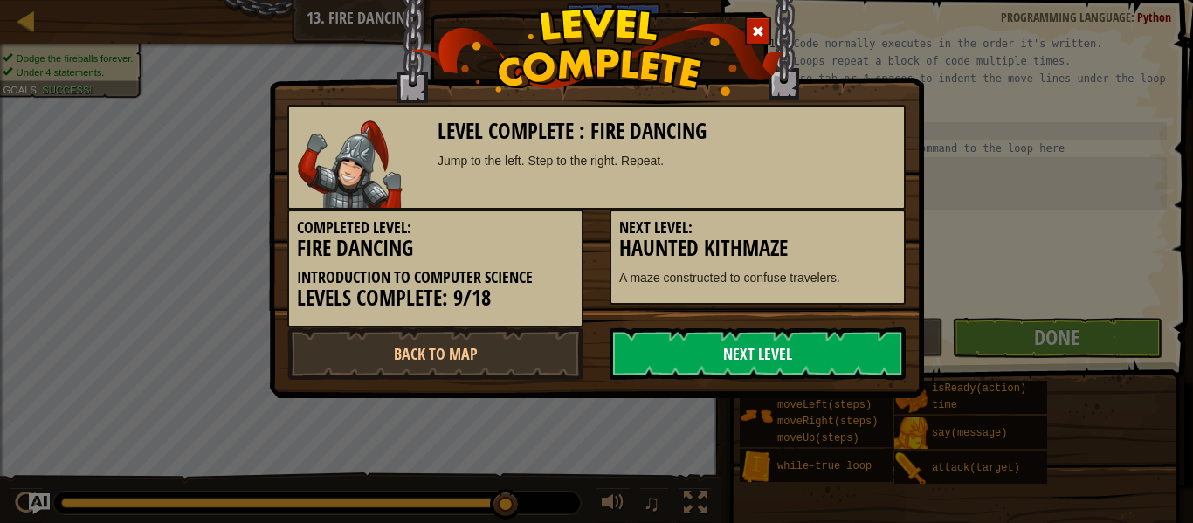
click at [809, 356] on link "Next Level" at bounding box center [758, 354] width 296 height 52
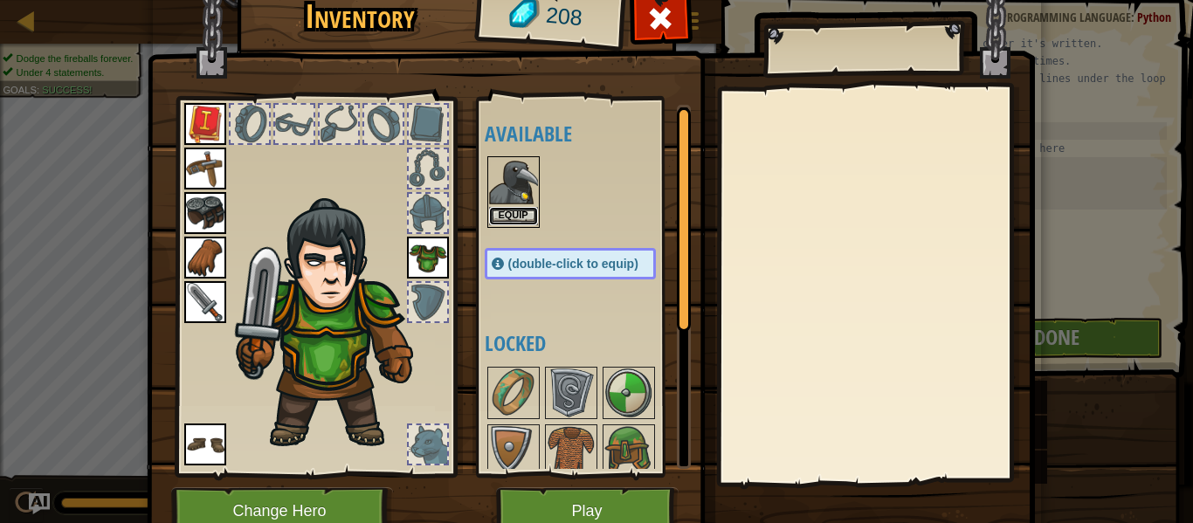
click at [522, 210] on button "Equip" at bounding box center [513, 216] width 49 height 18
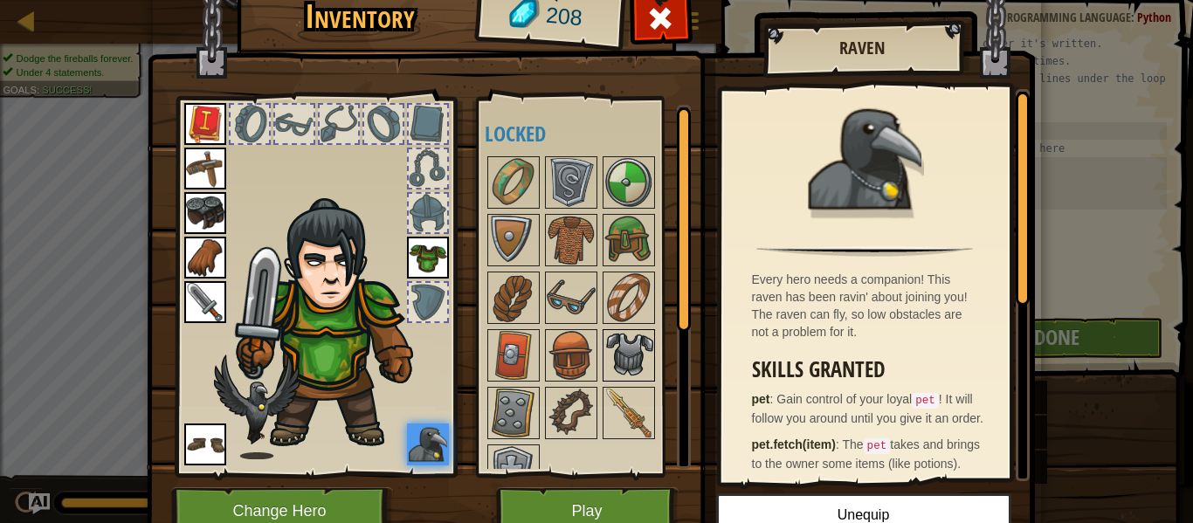
click at [624, 363] on img at bounding box center [628, 355] width 49 height 49
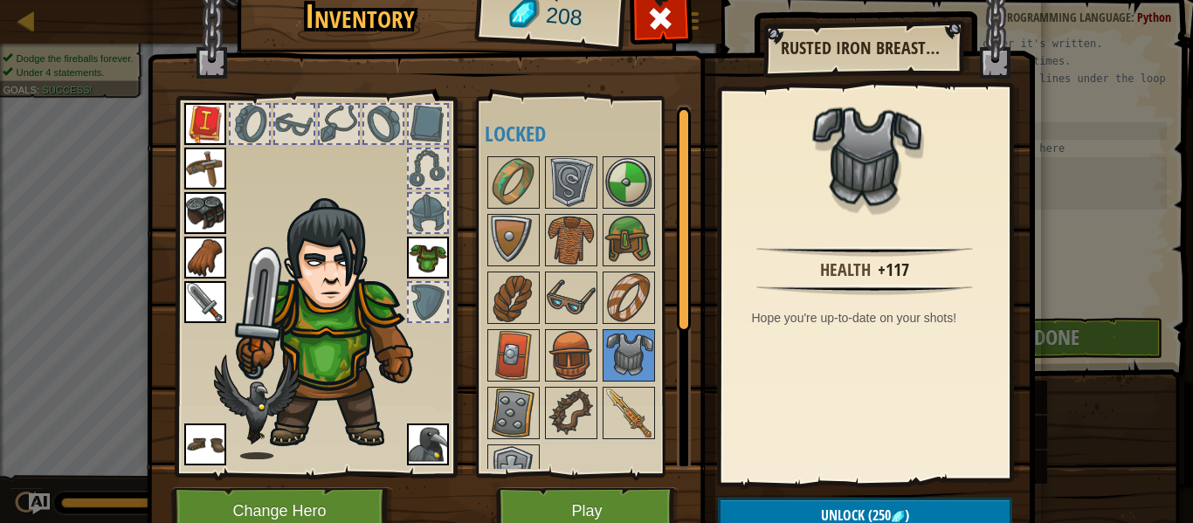
click at [431, 261] on img at bounding box center [428, 258] width 42 height 42
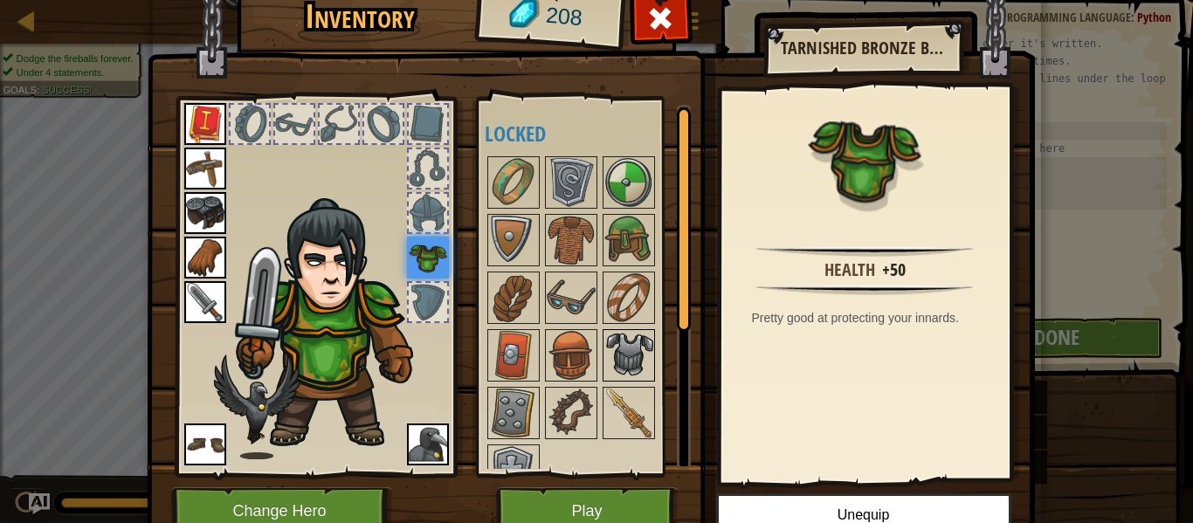
click at [632, 363] on img at bounding box center [628, 355] width 49 height 49
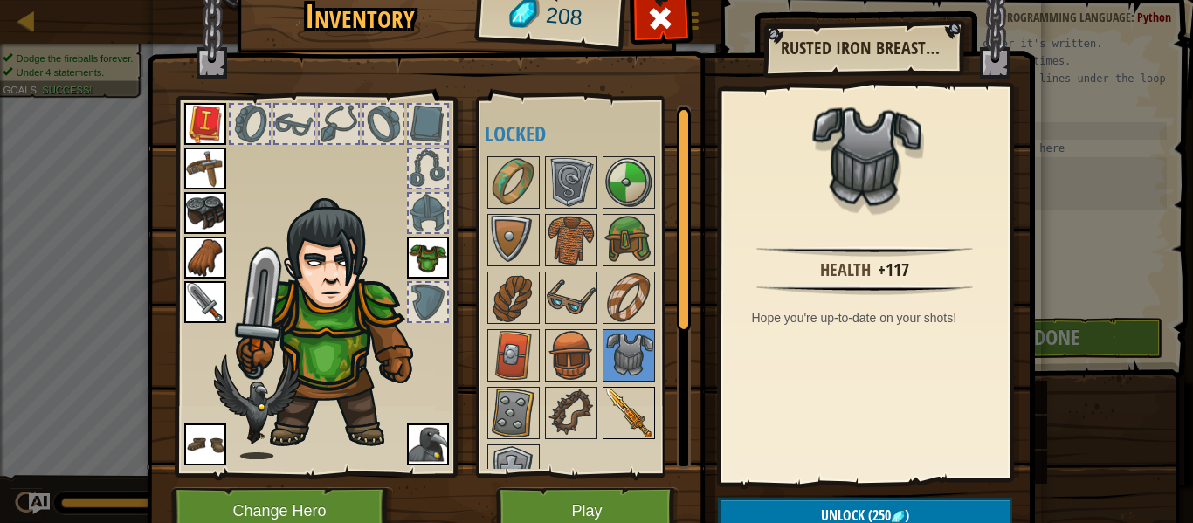
click at [621, 406] on img at bounding box center [628, 413] width 49 height 49
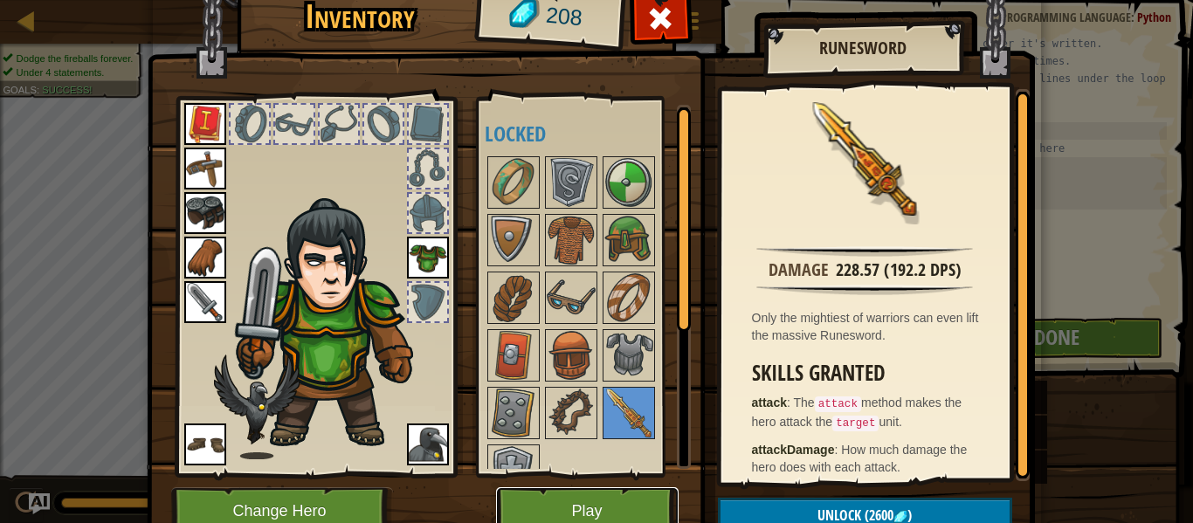
click at [643, 494] on button "Play" at bounding box center [587, 511] width 183 height 48
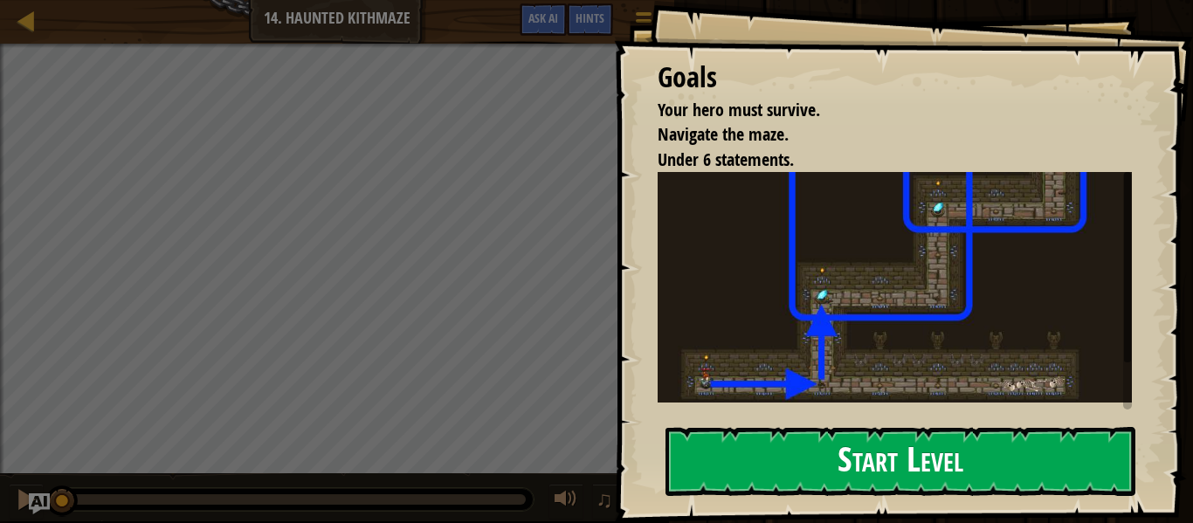
click at [794, 291] on img at bounding box center [895, 287] width 474 height 230
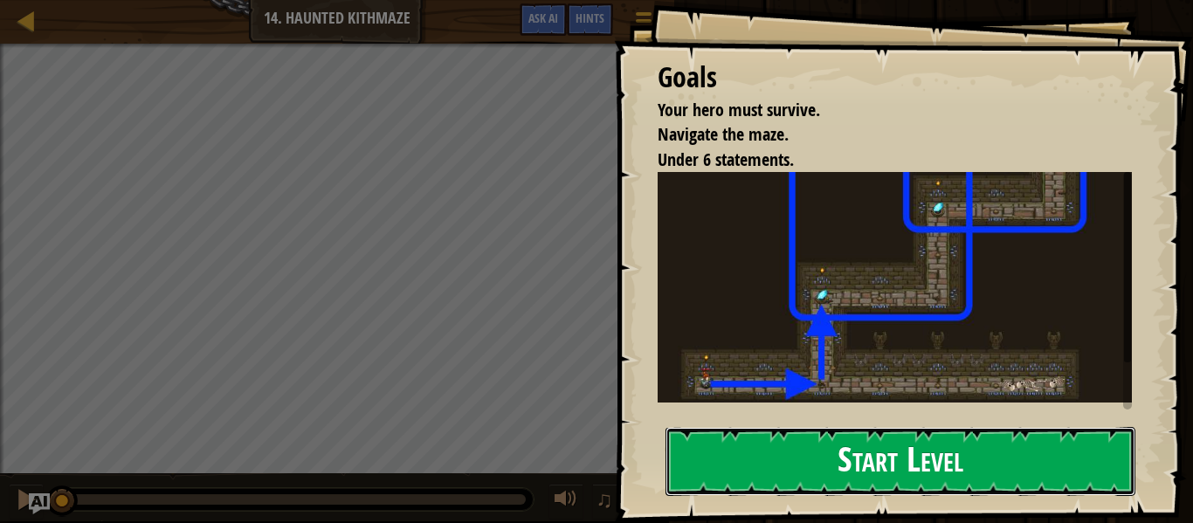
click at [814, 457] on button "Start Level" at bounding box center [901, 461] width 470 height 69
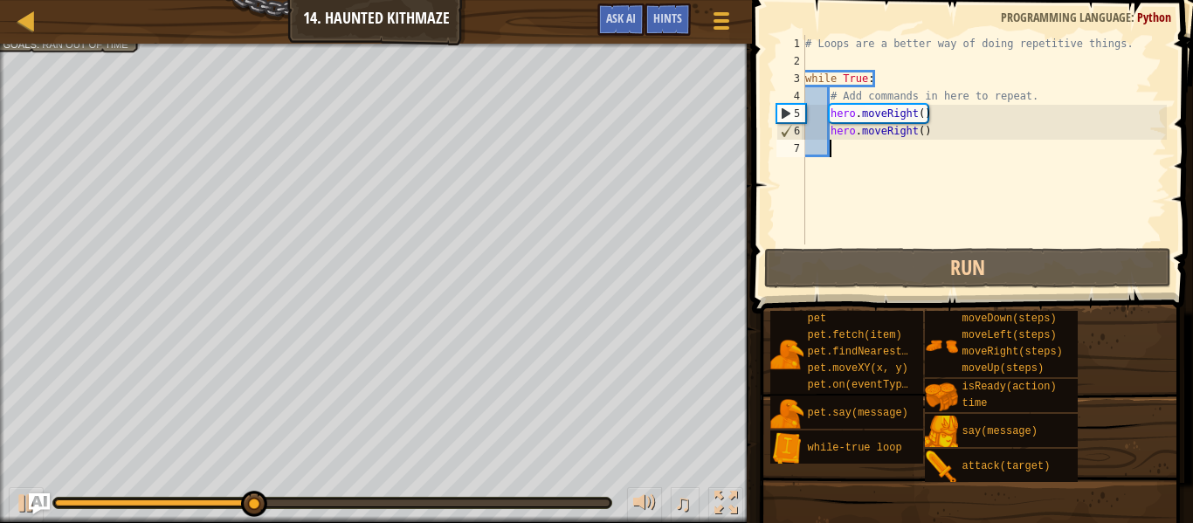
click at [872, 66] on div "# Loops are a better way of doing repetitive things. while True : # Add command…" at bounding box center [984, 157] width 365 height 245
click at [872, 72] on div "# Loops are a better way of doing repetitive things. while True : # Add command…" at bounding box center [984, 157] width 365 height 245
type textarea "while True:"
click at [932, 141] on div "# Loops are a better way of doing repetitive things. while True : # Add command…" at bounding box center [984, 157] width 365 height 245
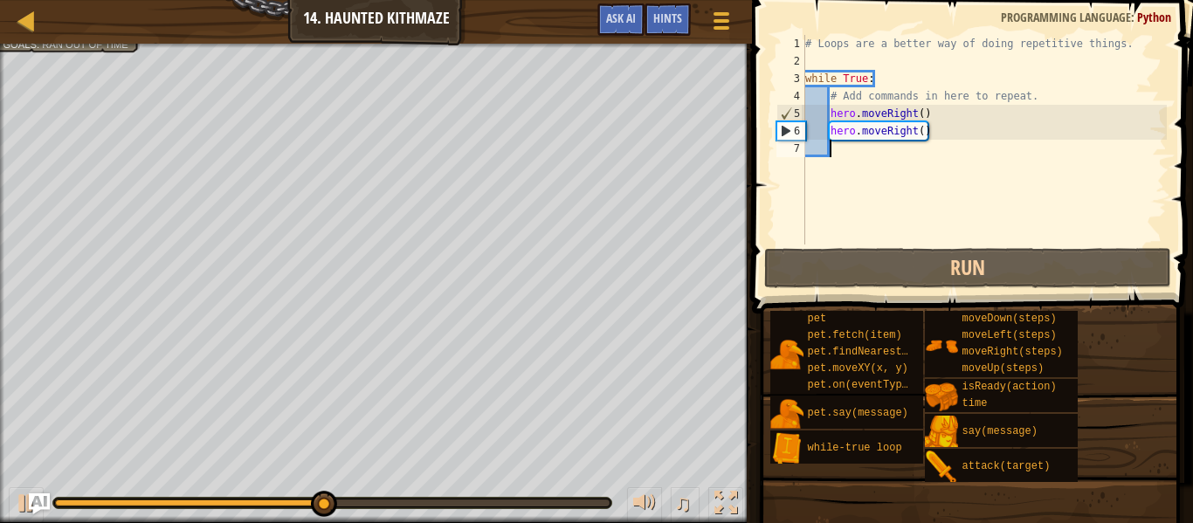
type textarea "h"
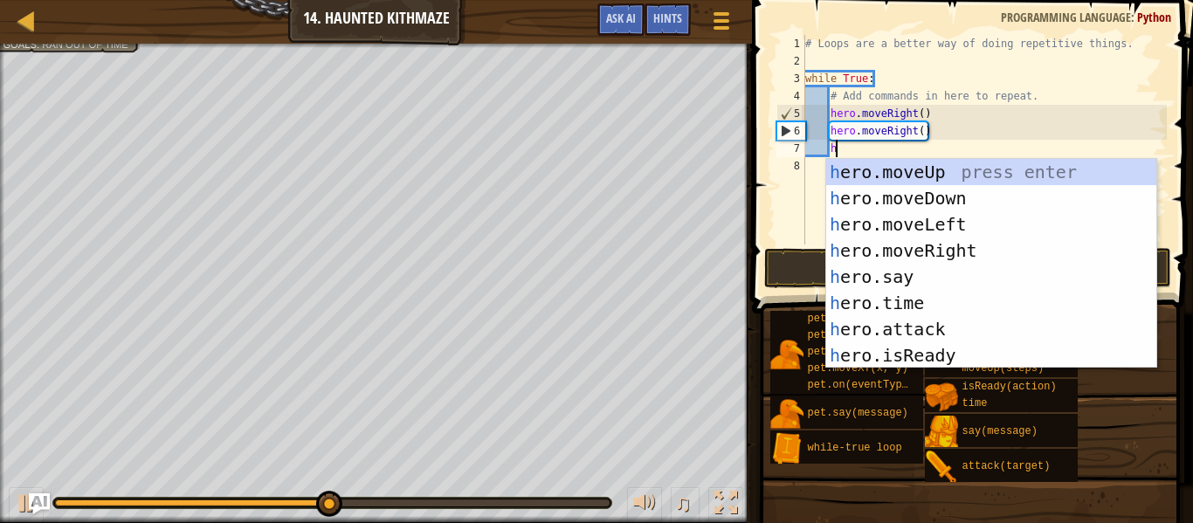
scroll to position [8, 3]
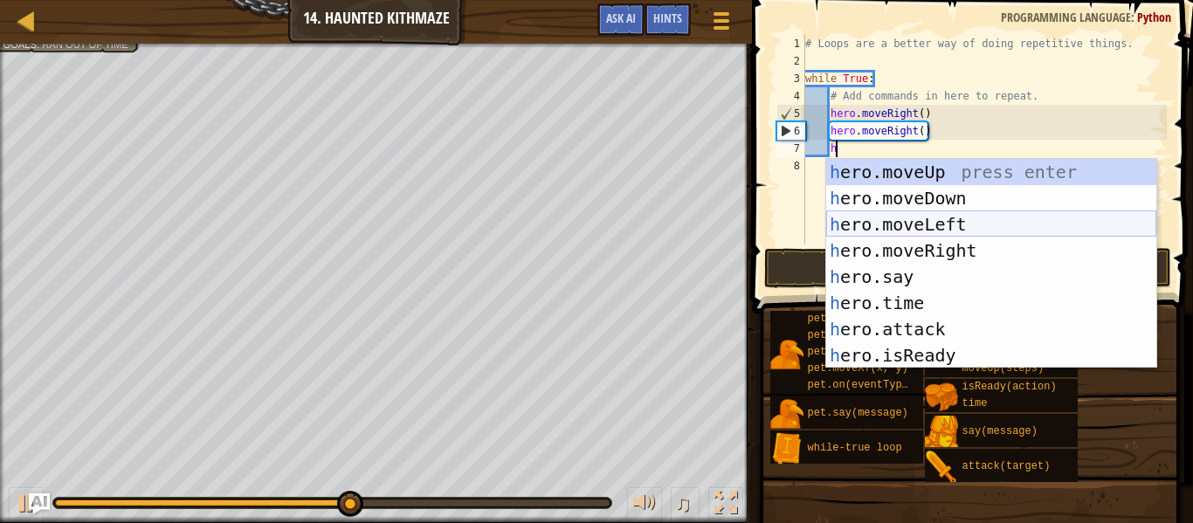
click at [982, 226] on div "h ero.moveUp press enter h ero.moveDown press enter h ero.moveLeft press enter …" at bounding box center [991, 290] width 330 height 262
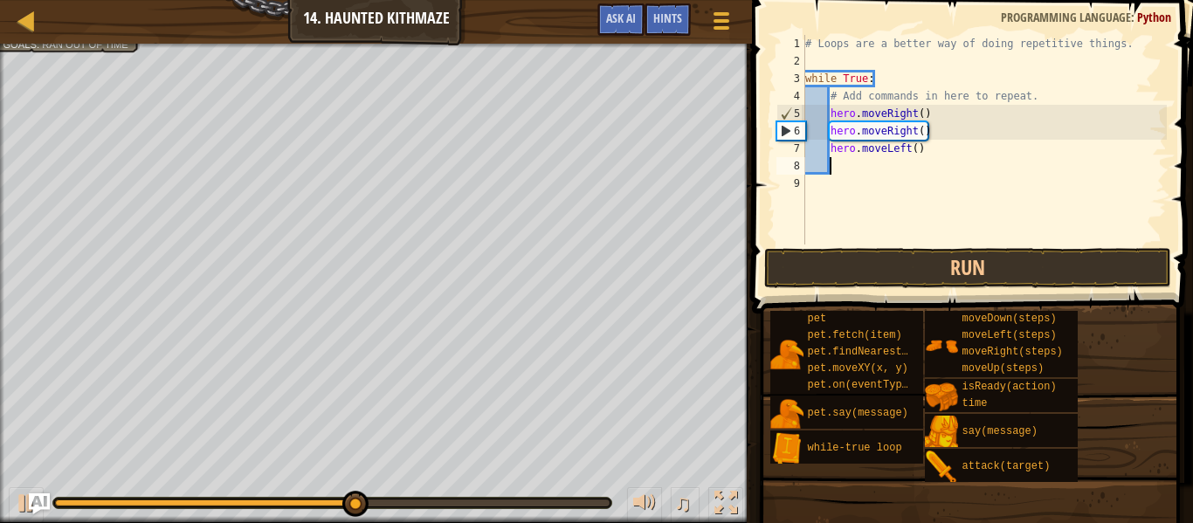
scroll to position [8, 3]
type textarea "h"
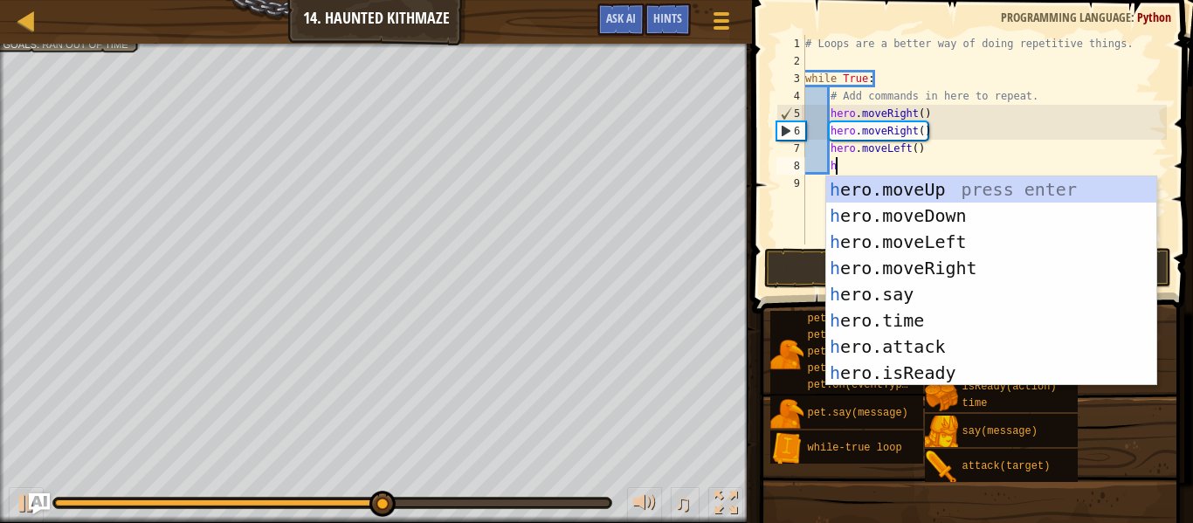
scroll to position [8, 3]
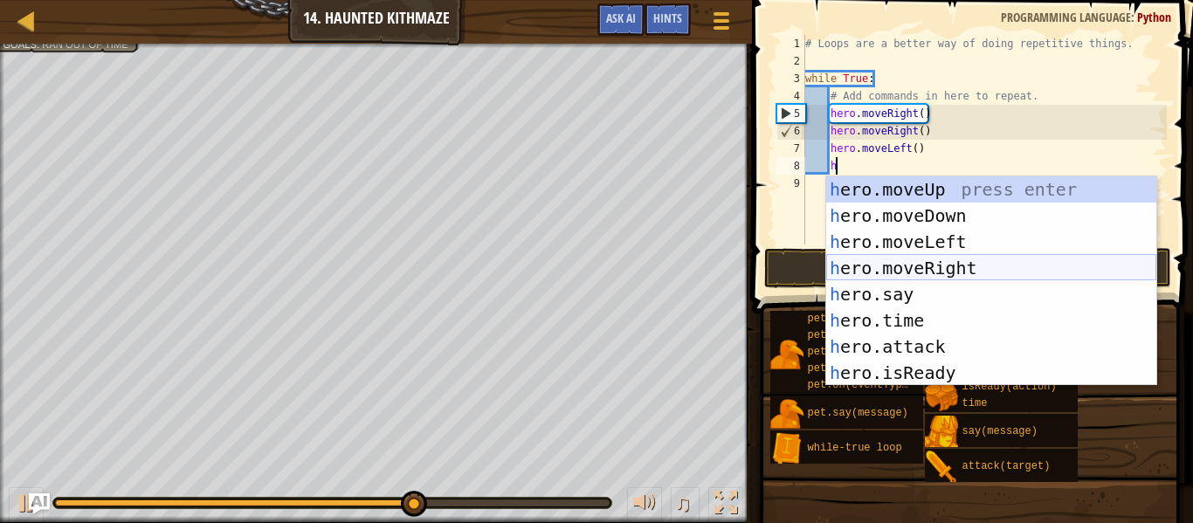
click at [987, 266] on div "h ero.moveUp press enter h ero.moveDown press enter h ero.moveLeft press enter …" at bounding box center [991, 307] width 330 height 262
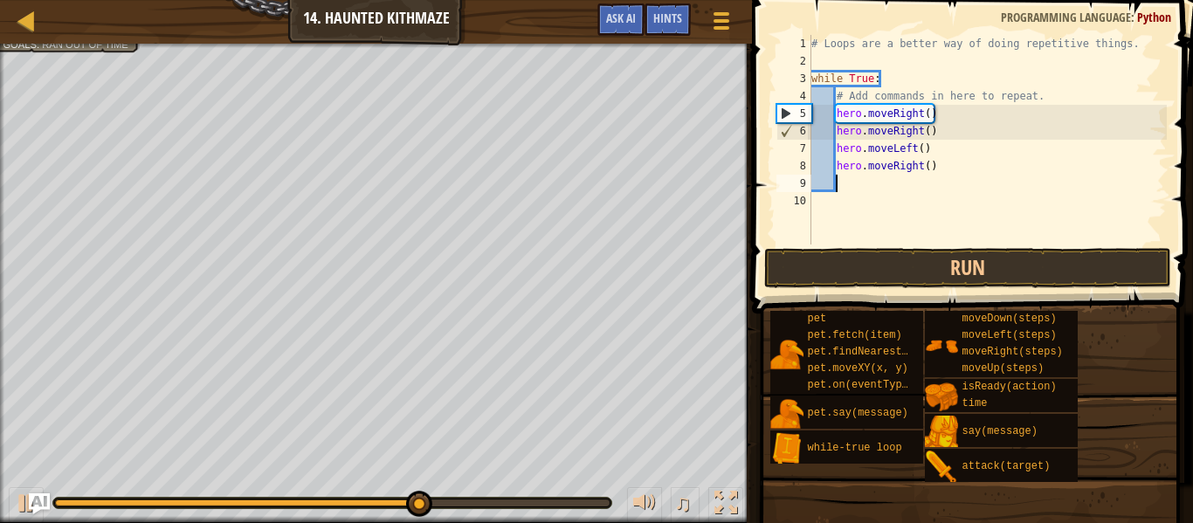
scroll to position [8, 3]
click at [981, 270] on button "Run" at bounding box center [967, 268] width 407 height 40
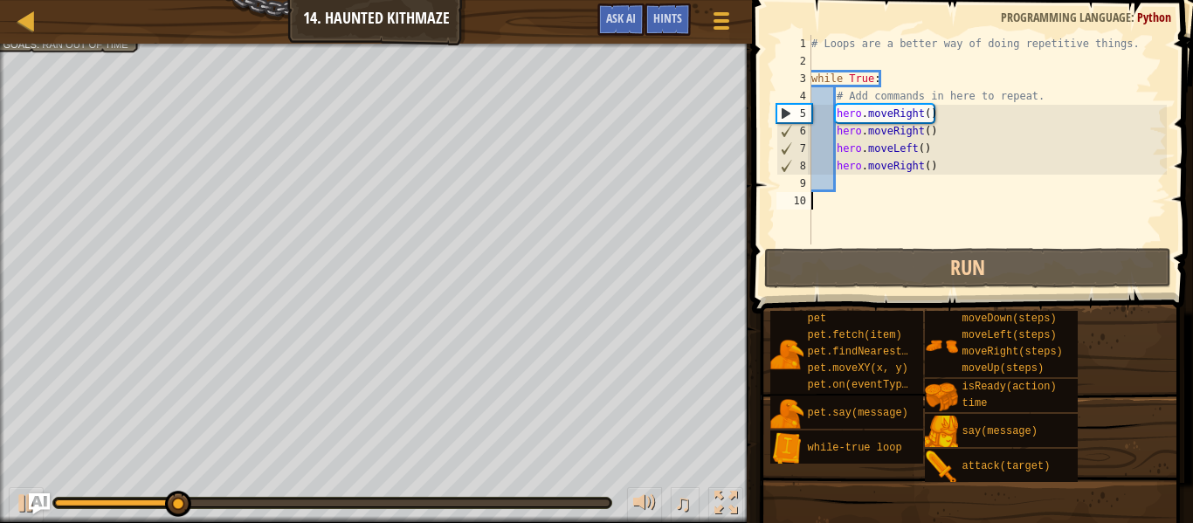
click at [989, 195] on div "# Loops are a better way of doing repetitive things. while True : # Add command…" at bounding box center [987, 157] width 359 height 245
click at [975, 161] on div "# Loops are a better way of doing repetitive things. while True : # Add command…" at bounding box center [987, 157] width 359 height 245
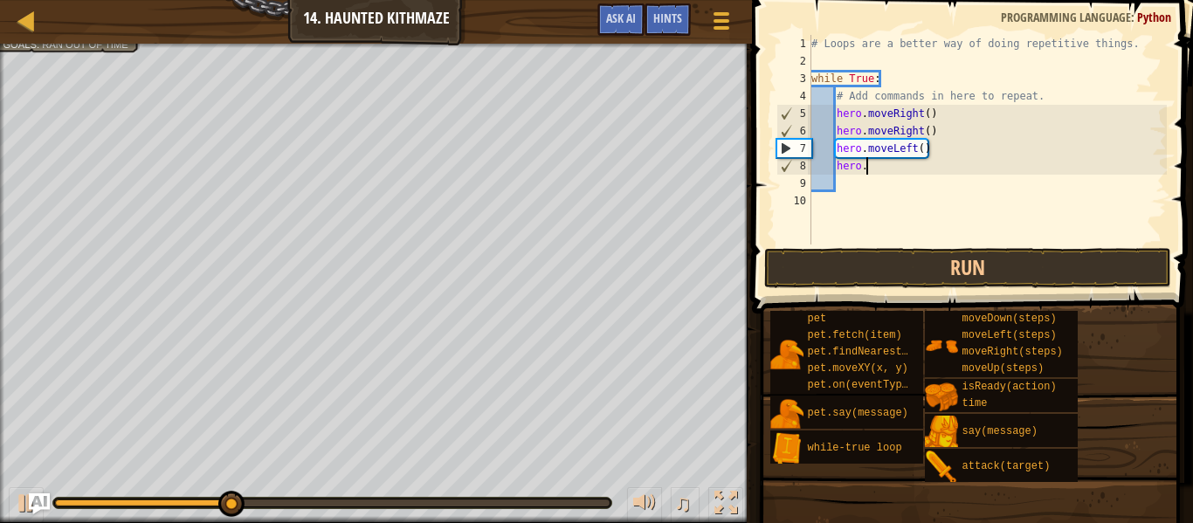
type textarea "h"
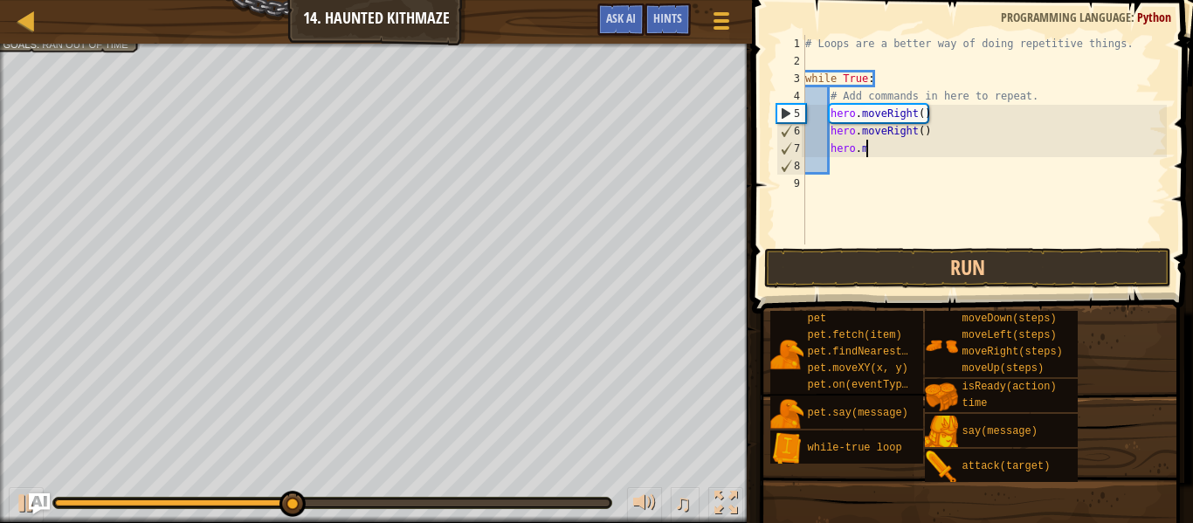
type textarea "h"
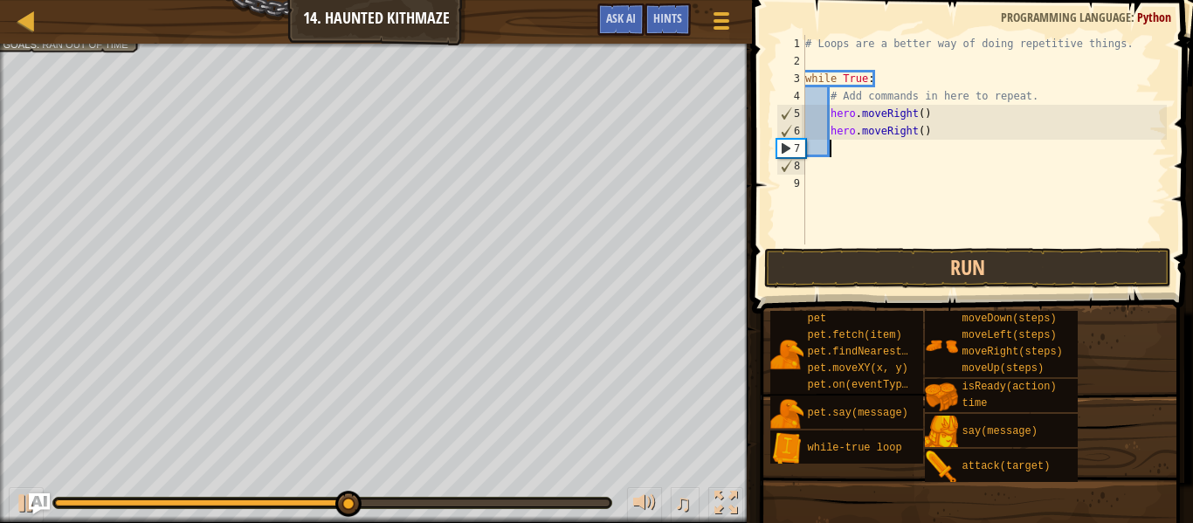
type textarea "h"
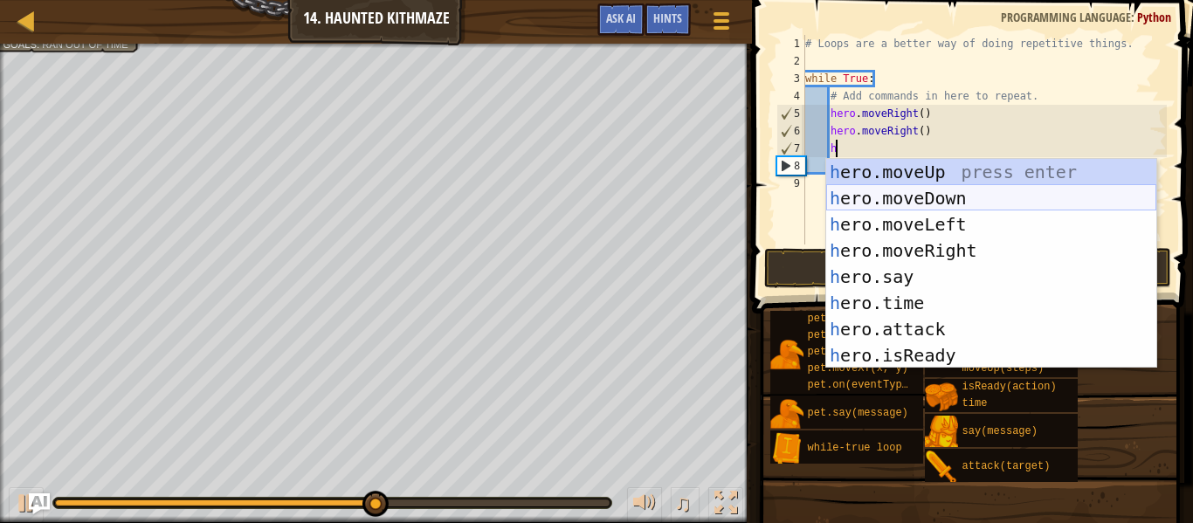
click at [977, 197] on div "h ero.moveUp press enter h ero.moveDown press enter h ero.moveLeft press enter …" at bounding box center [991, 290] width 330 height 262
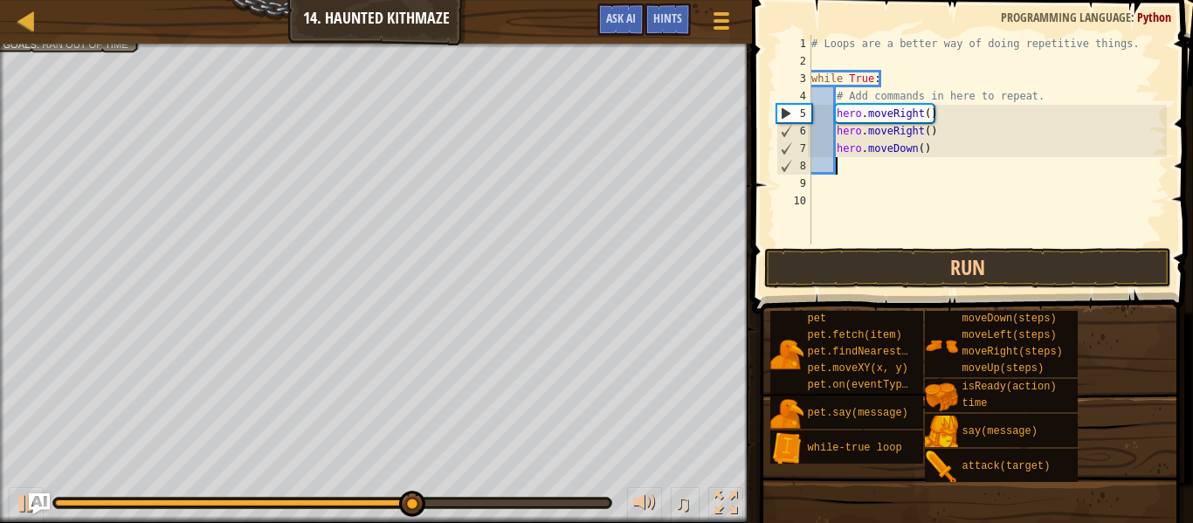
click at [969, 168] on div "# Loops are a better way of doing repetitive things. while True : # Add command…" at bounding box center [987, 157] width 359 height 245
click at [952, 152] on div "# Loops are a better way of doing repetitive things. while True : # Add command…" at bounding box center [987, 157] width 359 height 245
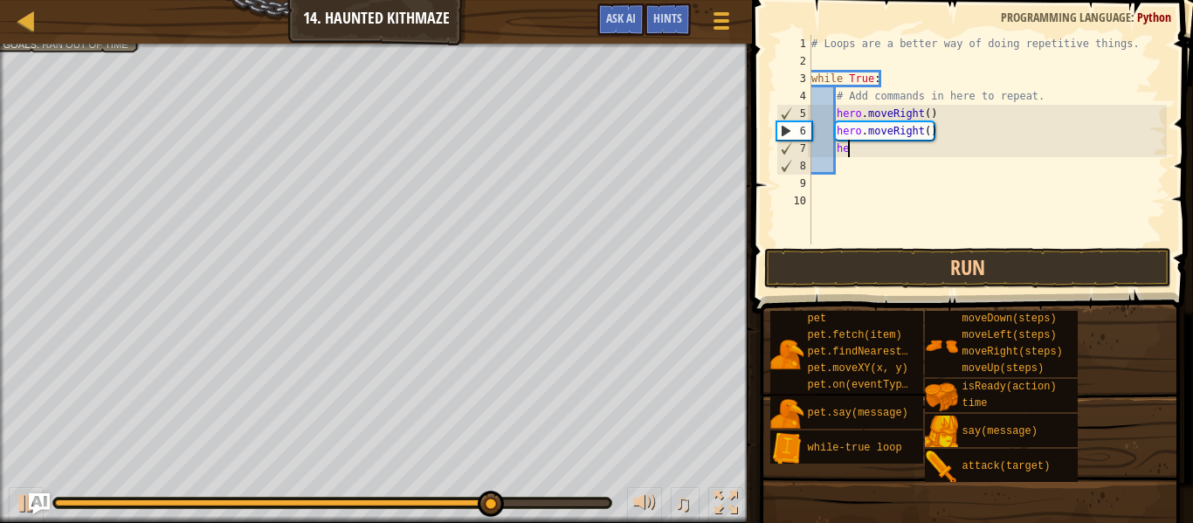
type textarea "h"
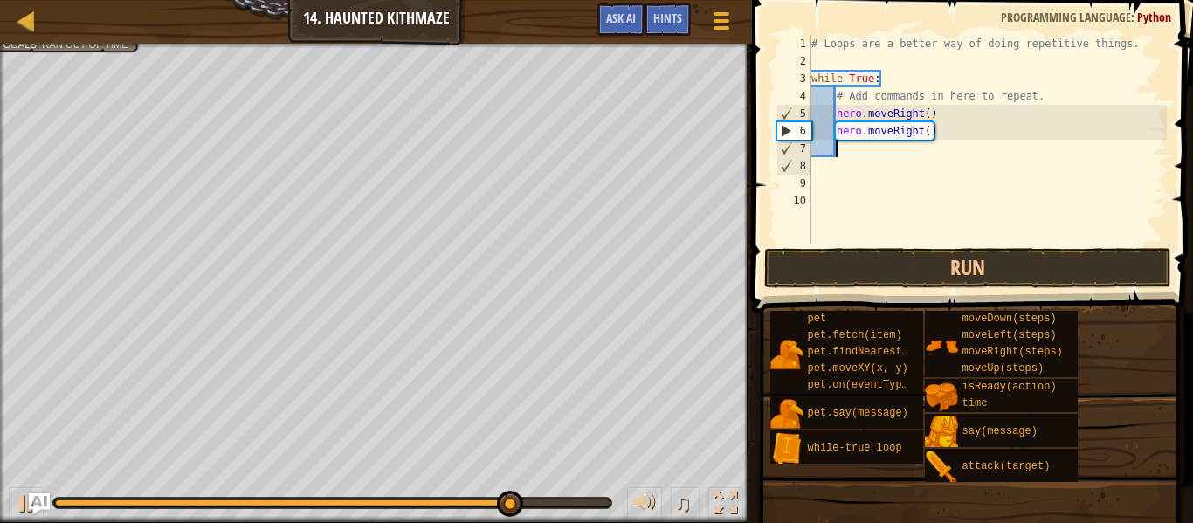
type textarea "h"
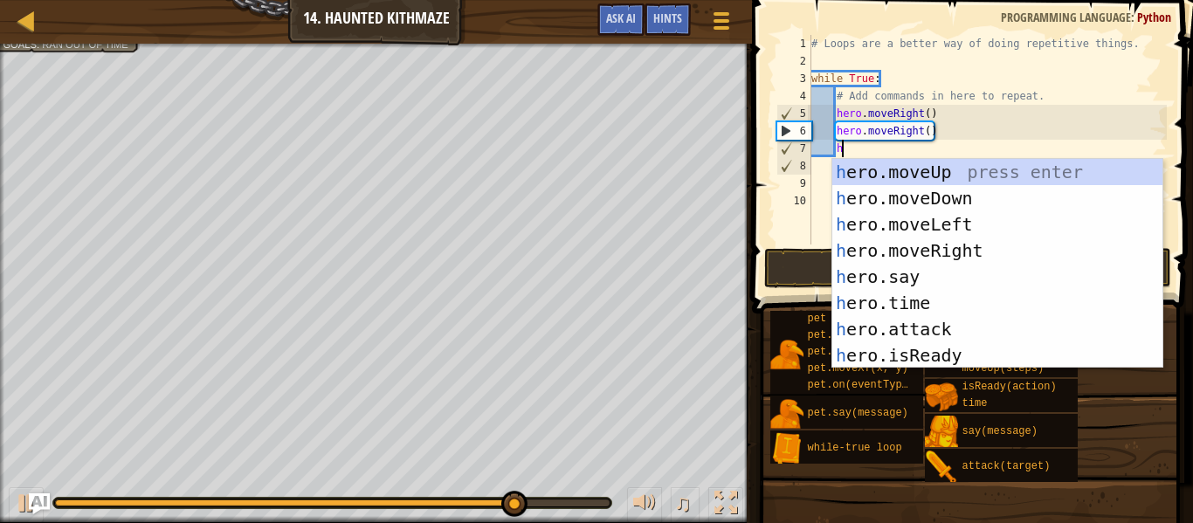
scroll to position [8, 3]
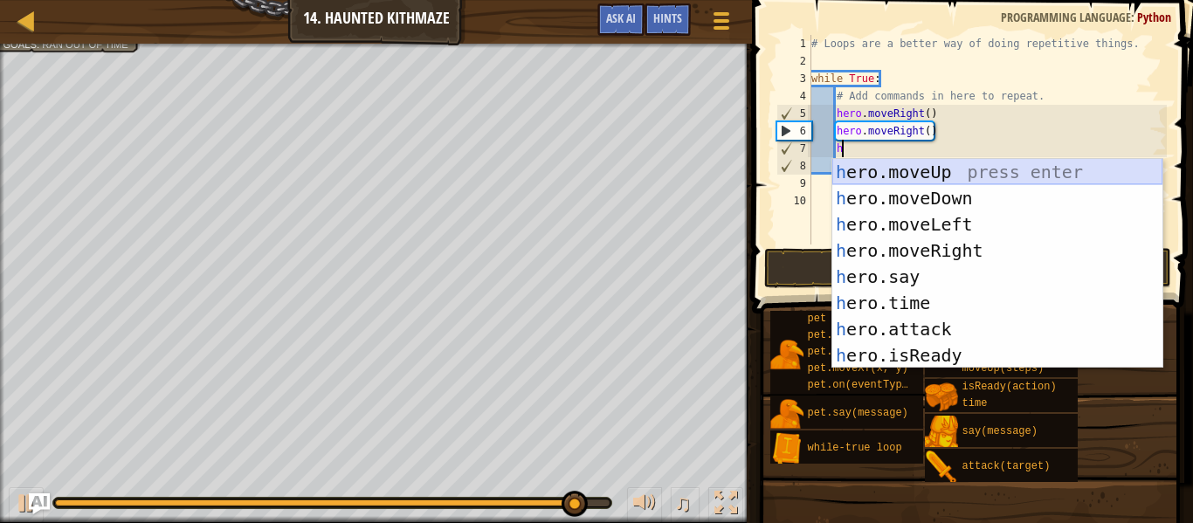
click at [966, 169] on div "h ero.moveUp press enter h ero.moveDown press enter h ero.moveLeft press enter …" at bounding box center [997, 290] width 330 height 262
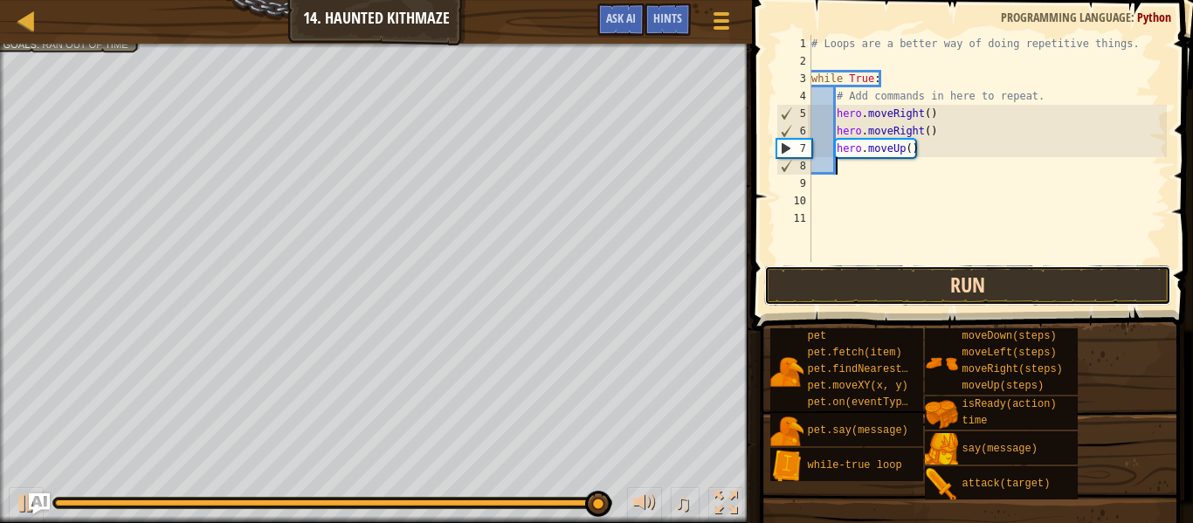
click at [960, 280] on button "Run" at bounding box center [967, 286] width 407 height 40
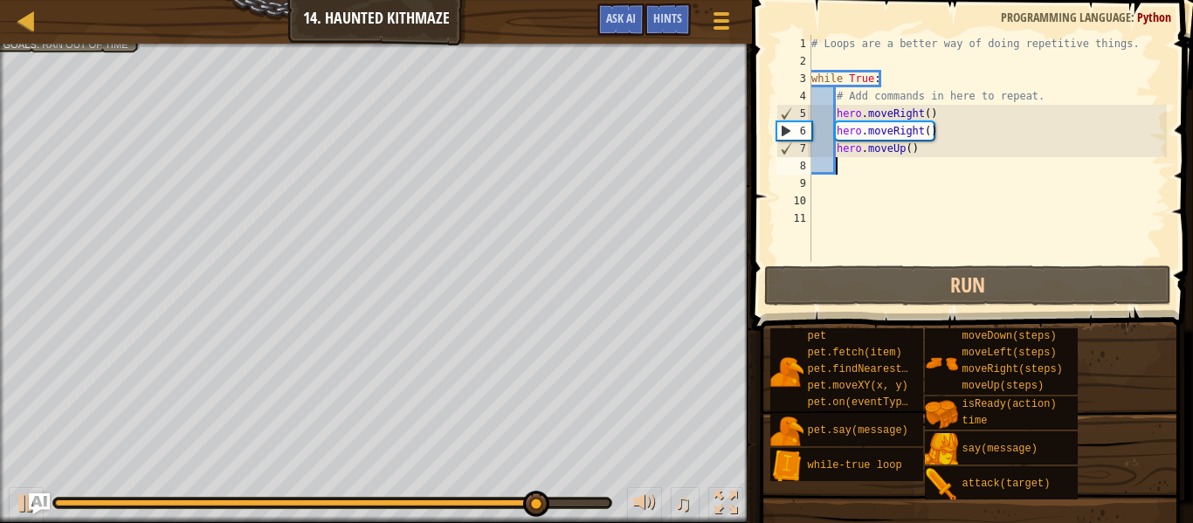
type textarea "h"
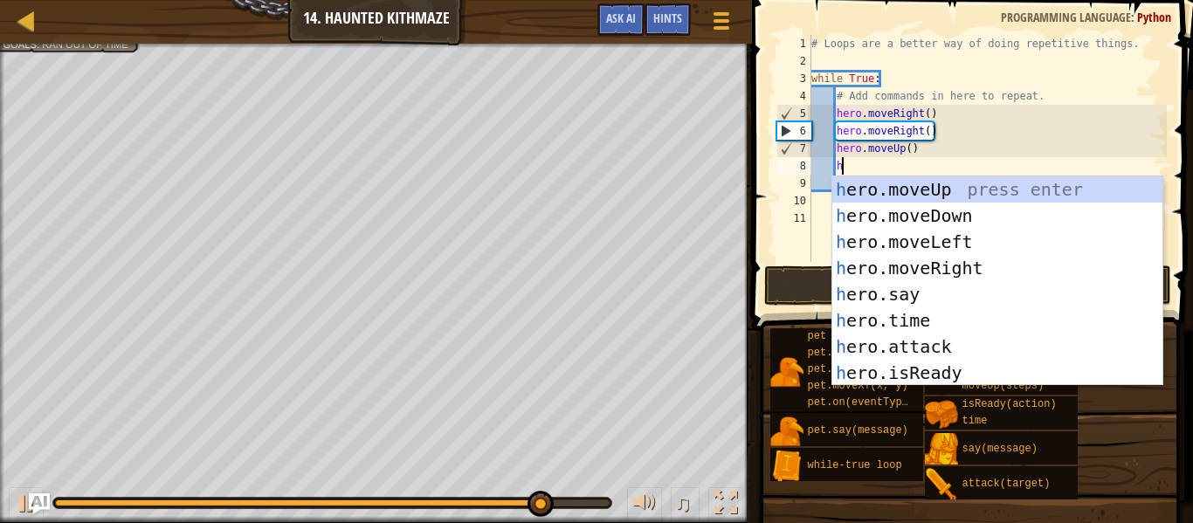
scroll to position [8, 3]
click at [916, 182] on div "h ero.moveUp press enter h ero.moveDown press enter h ero.moveLeft press enter …" at bounding box center [997, 307] width 330 height 262
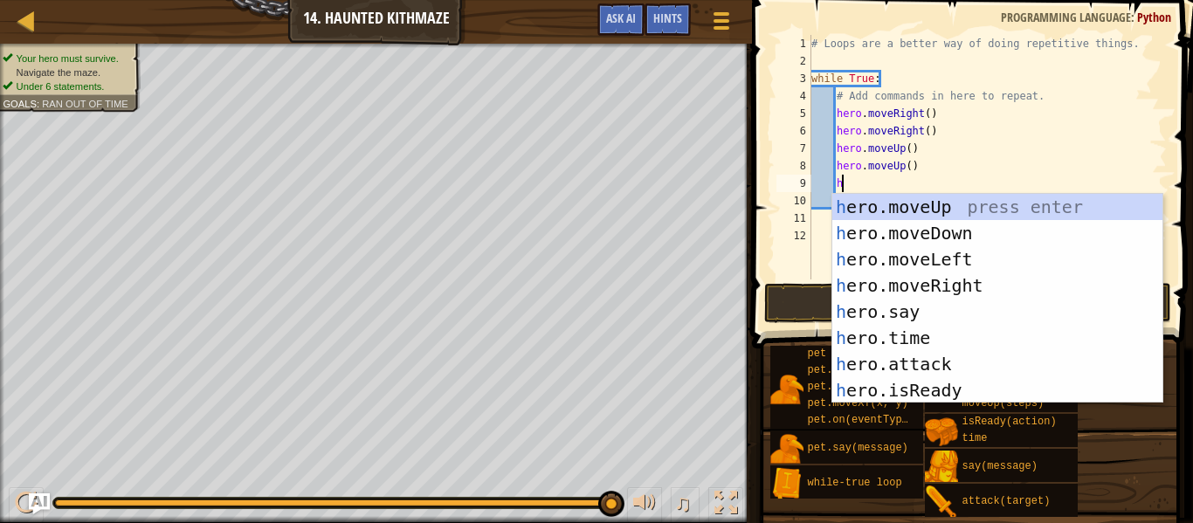
click at [939, 169] on div "# Loops are a better way of doing repetitive things. while True : # Add command…" at bounding box center [987, 175] width 359 height 280
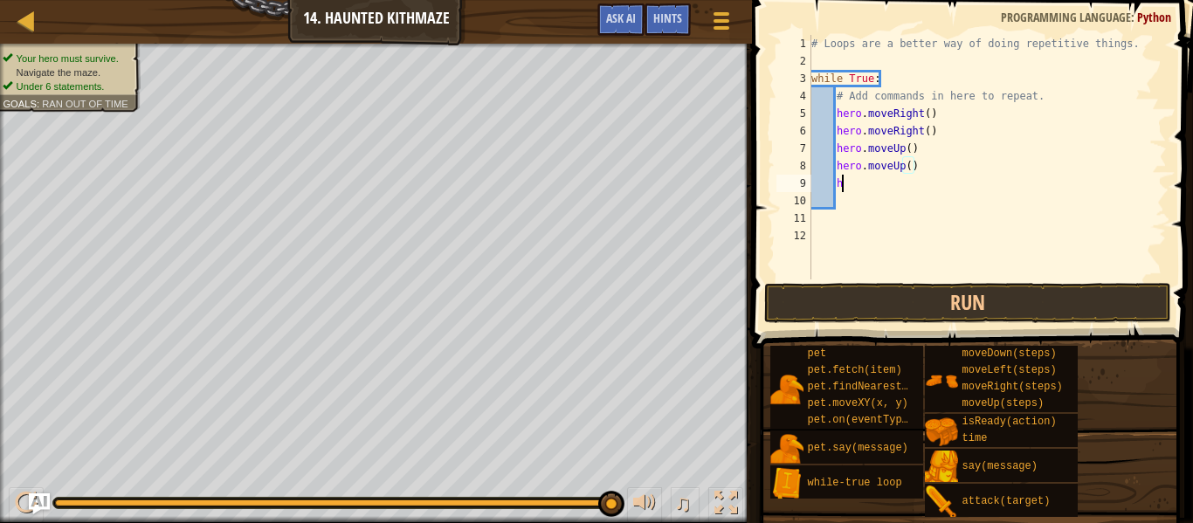
click at [942, 184] on div "# Loops are a better way of doing repetitive things. while True : # Add command…" at bounding box center [987, 175] width 359 height 280
type textarea "h"
click at [998, 287] on button "Run" at bounding box center [967, 303] width 407 height 40
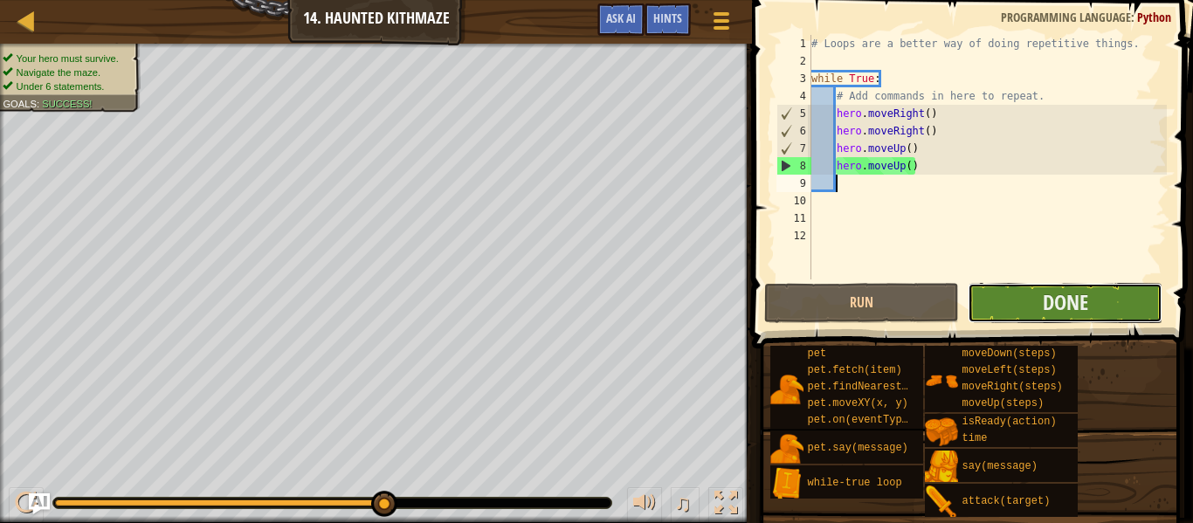
click at [1006, 307] on button "Done" at bounding box center [1065, 303] width 195 height 40
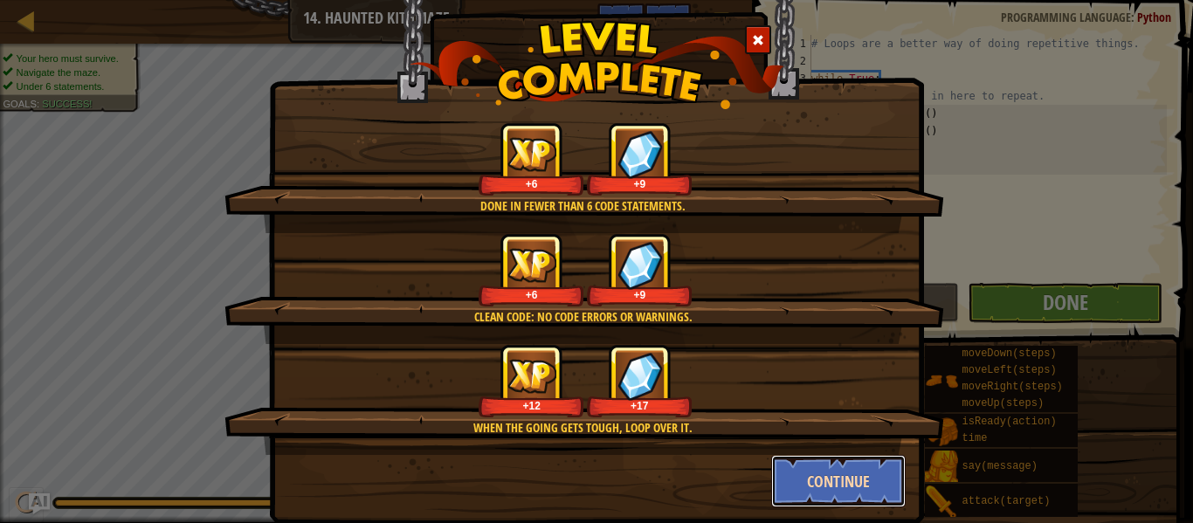
click at [880, 490] on button "Continue" at bounding box center [838, 481] width 135 height 52
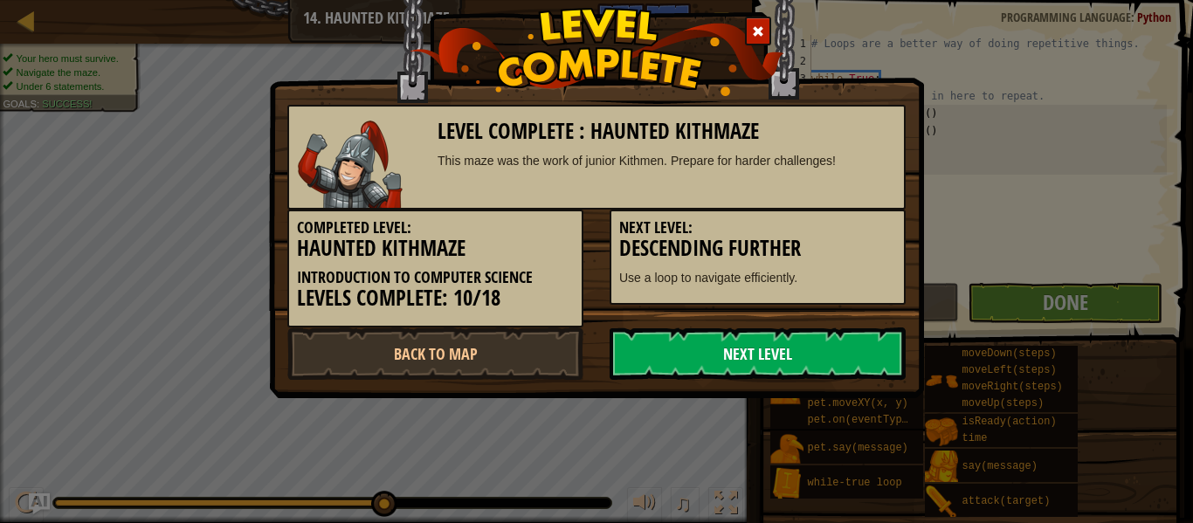
click at [787, 354] on link "Next Level" at bounding box center [758, 354] width 296 height 52
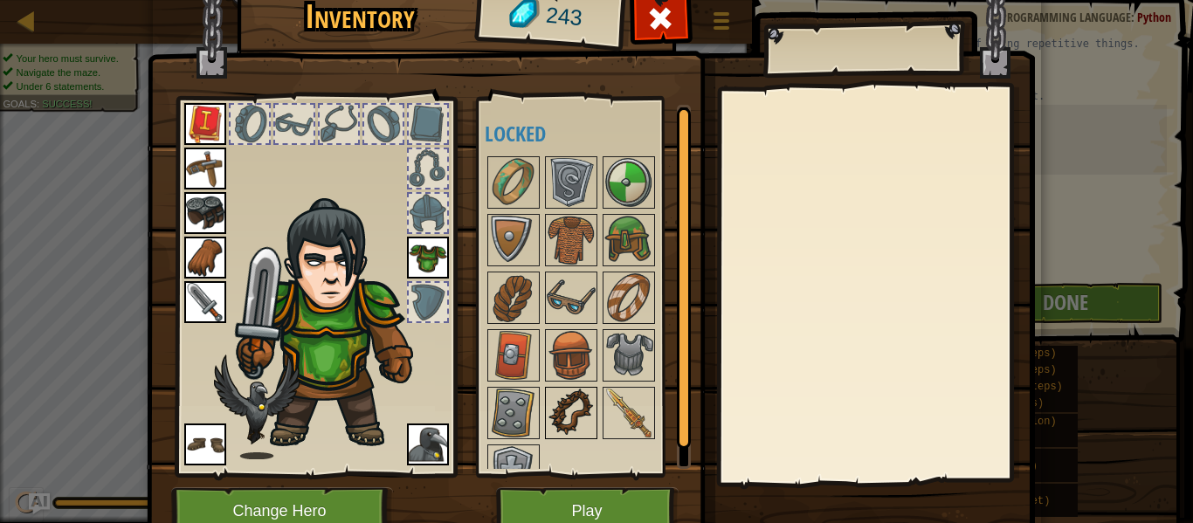
click at [560, 415] on img at bounding box center [571, 413] width 49 height 49
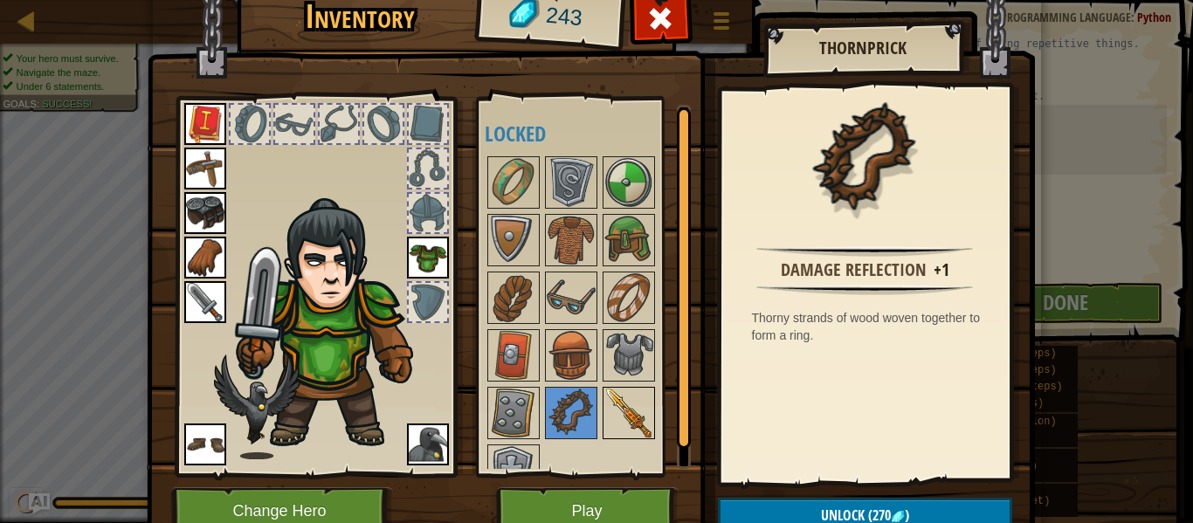
click at [652, 408] on img at bounding box center [628, 413] width 49 height 49
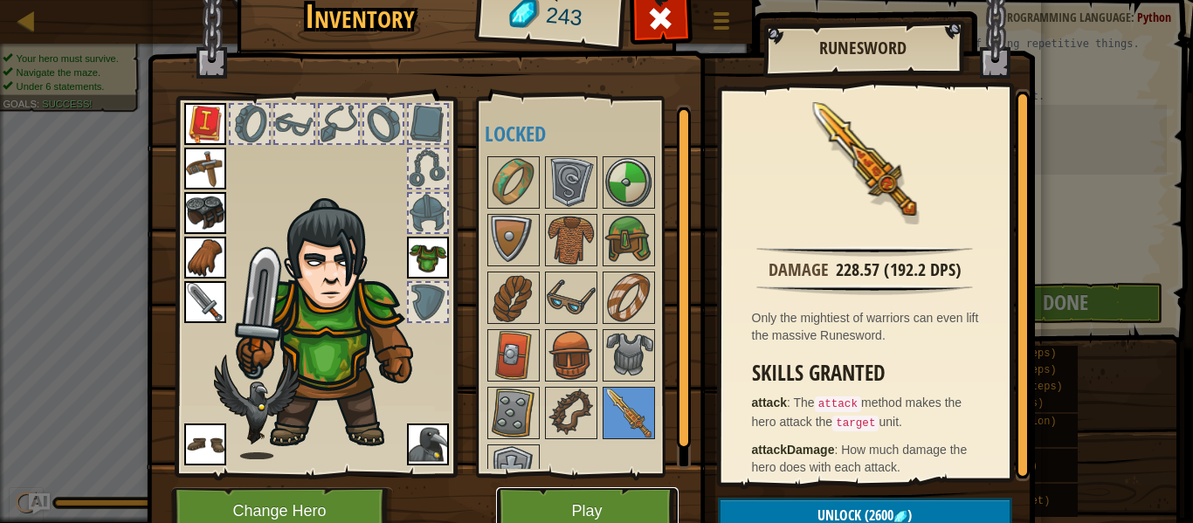
click at [605, 503] on button "Play" at bounding box center [587, 511] width 183 height 48
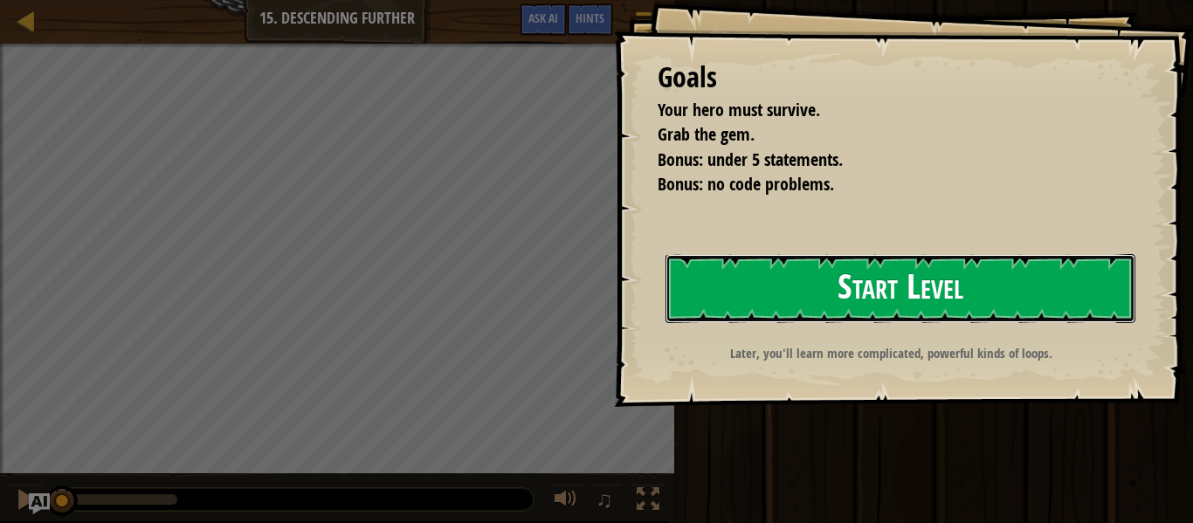
click at [772, 256] on button "Start Level" at bounding box center [901, 288] width 470 height 69
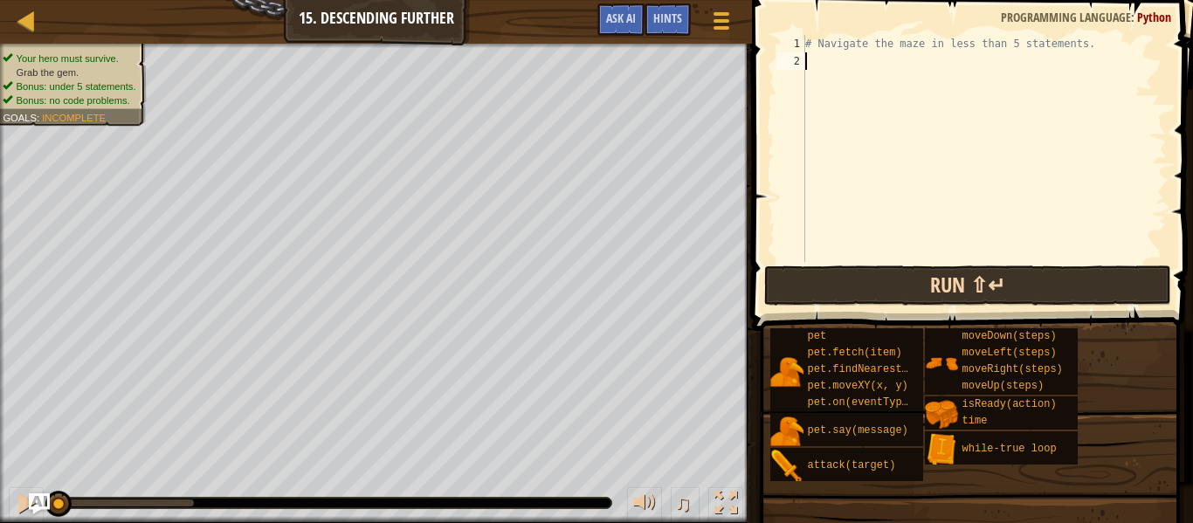
type textarea "h"
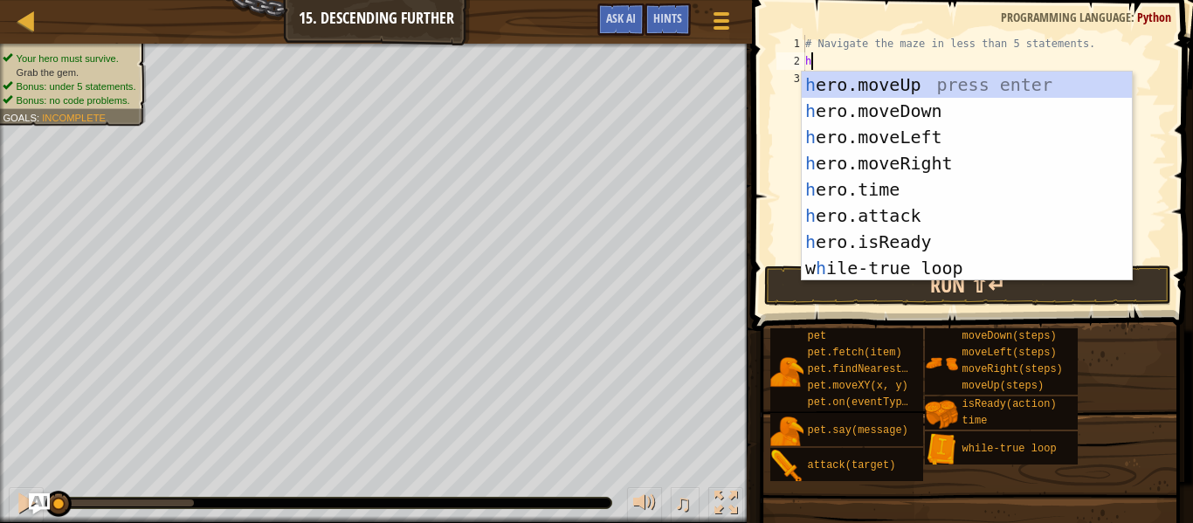
scroll to position [8, 0]
click at [896, 152] on div "h ero.moveUp press enter h ero.moveDown press enter h ero.moveLeft press enter …" at bounding box center [967, 203] width 330 height 262
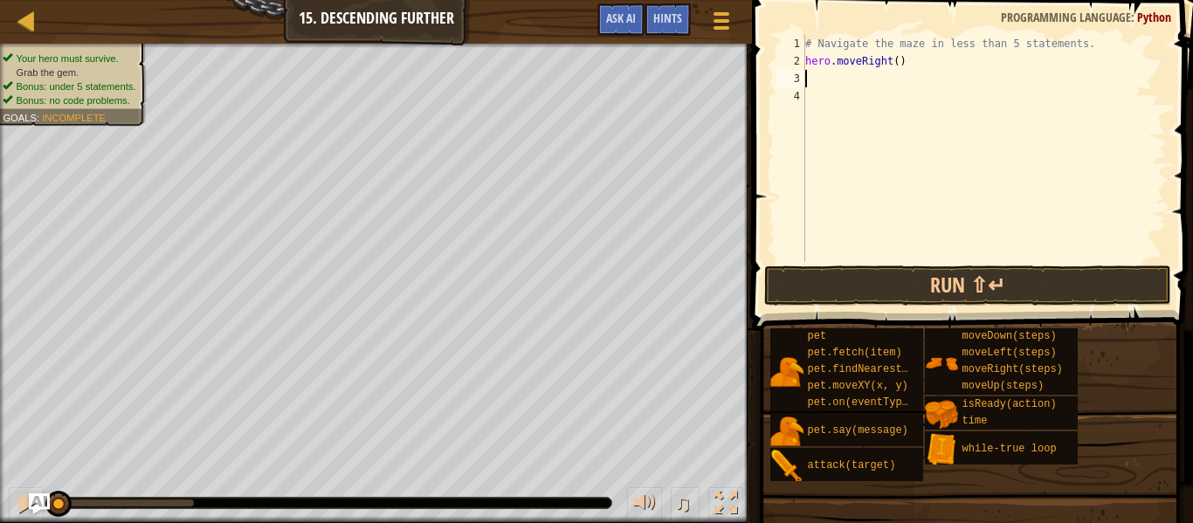
type textarea "h"
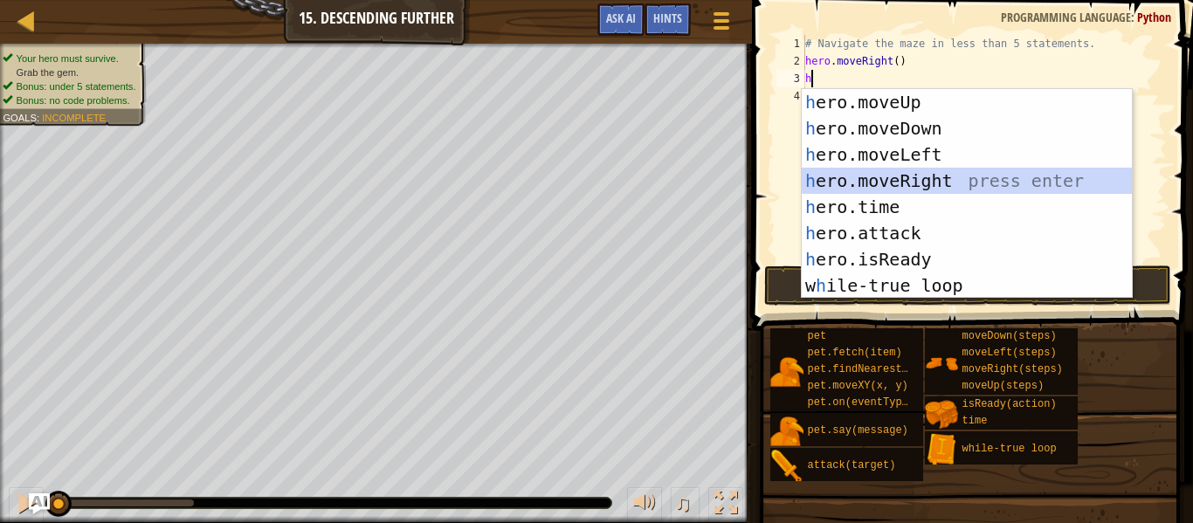
click at [936, 177] on div "h ero.moveUp press enter h ero.moveDown press enter h ero.moveLeft press enter …" at bounding box center [967, 220] width 330 height 262
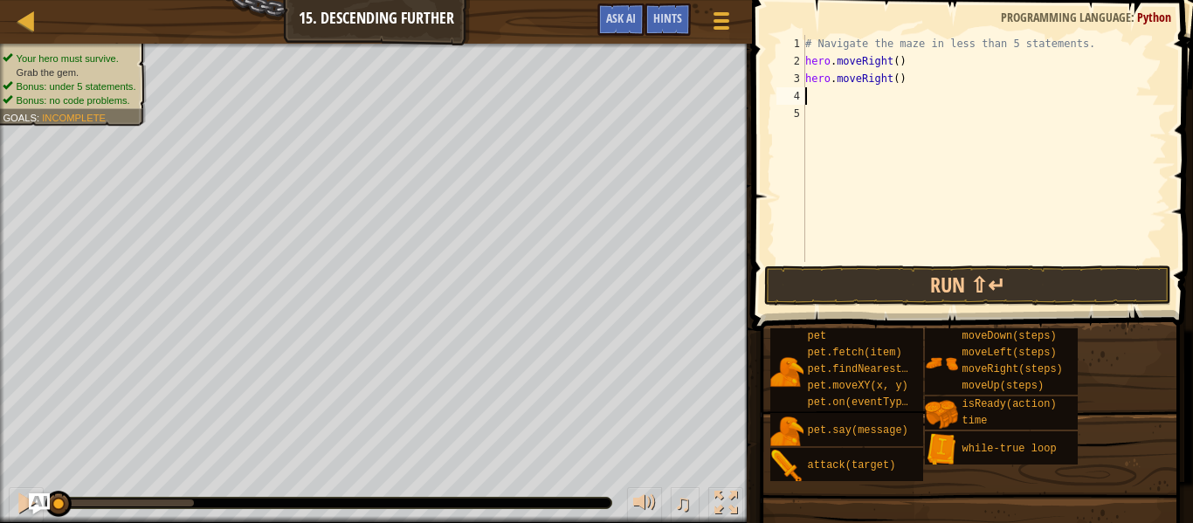
type textarea "h"
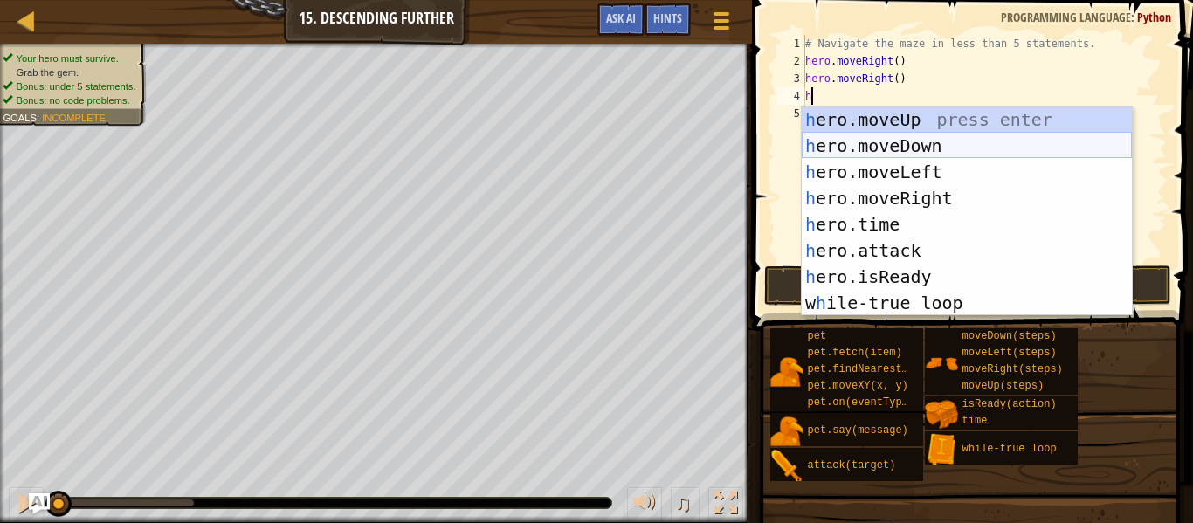
click at [928, 148] on div "h ero.moveUp press enter h ero.moveDown press enter h ero.moveLeft press enter …" at bounding box center [967, 238] width 330 height 262
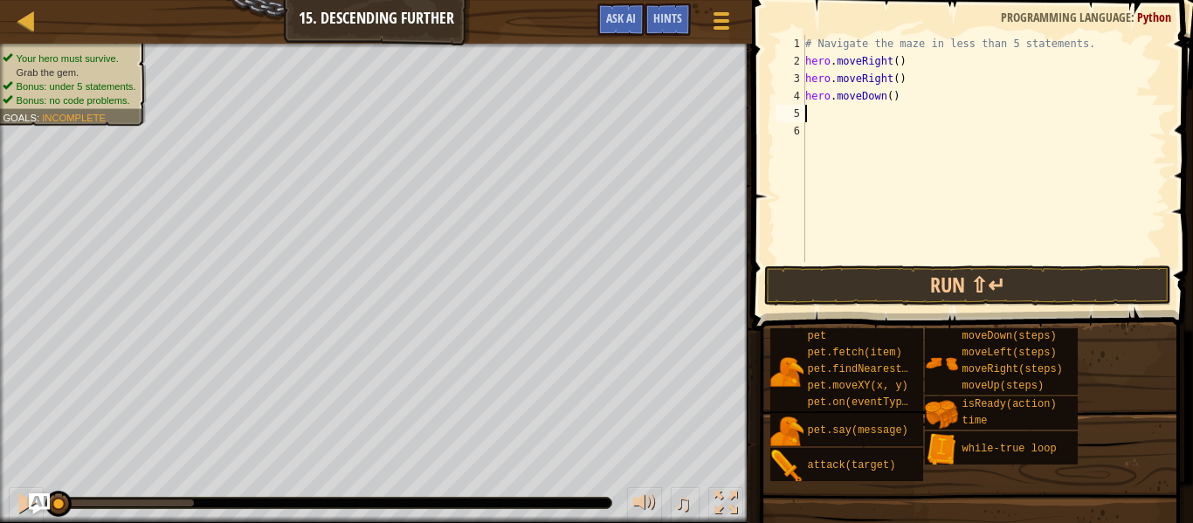
type textarea "h"
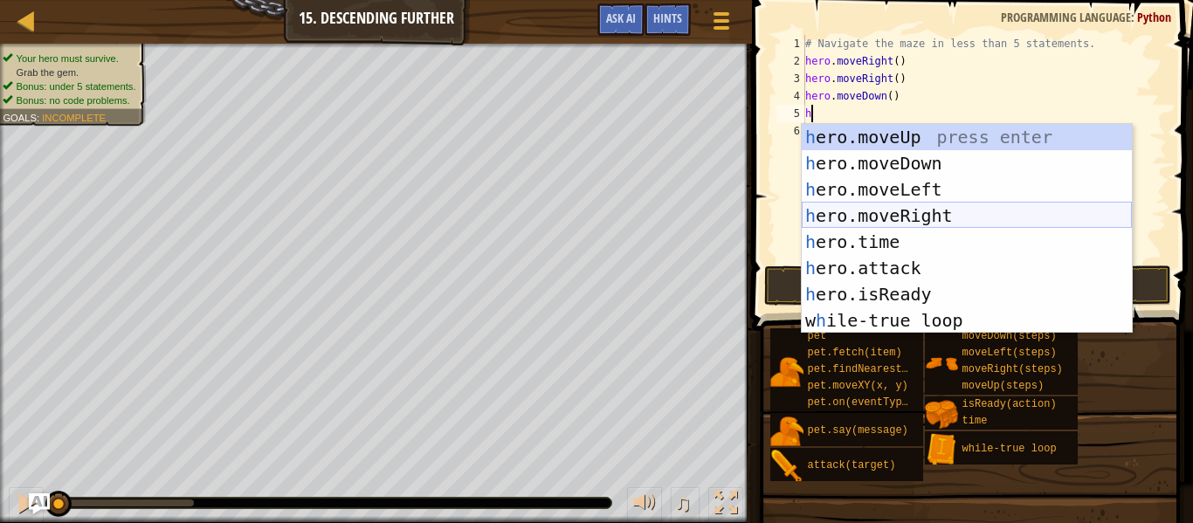
click at [941, 211] on div "h ero.moveUp press enter h ero.moveDown press enter h ero.moveLeft press enter …" at bounding box center [967, 255] width 330 height 262
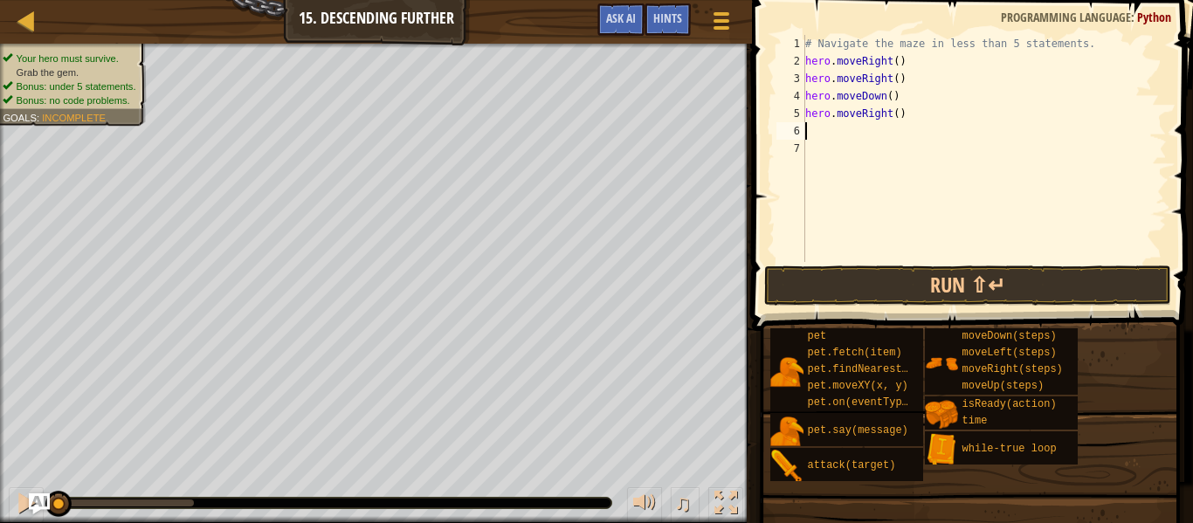
type textarea "h"
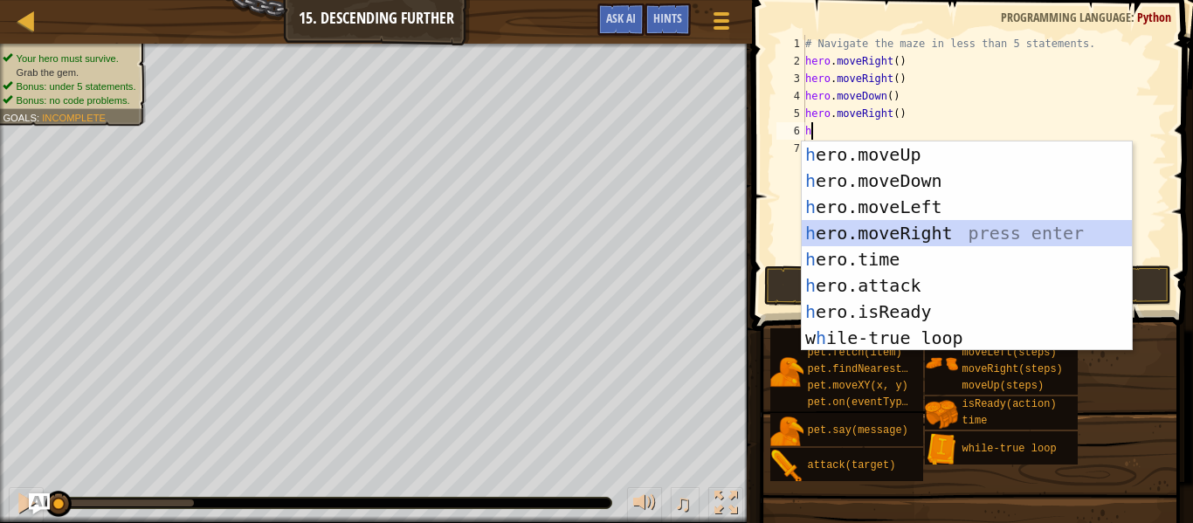
click at [947, 231] on div "h ero.moveUp press enter h ero.moveDown press enter h ero.moveLeft press enter …" at bounding box center [967, 273] width 330 height 262
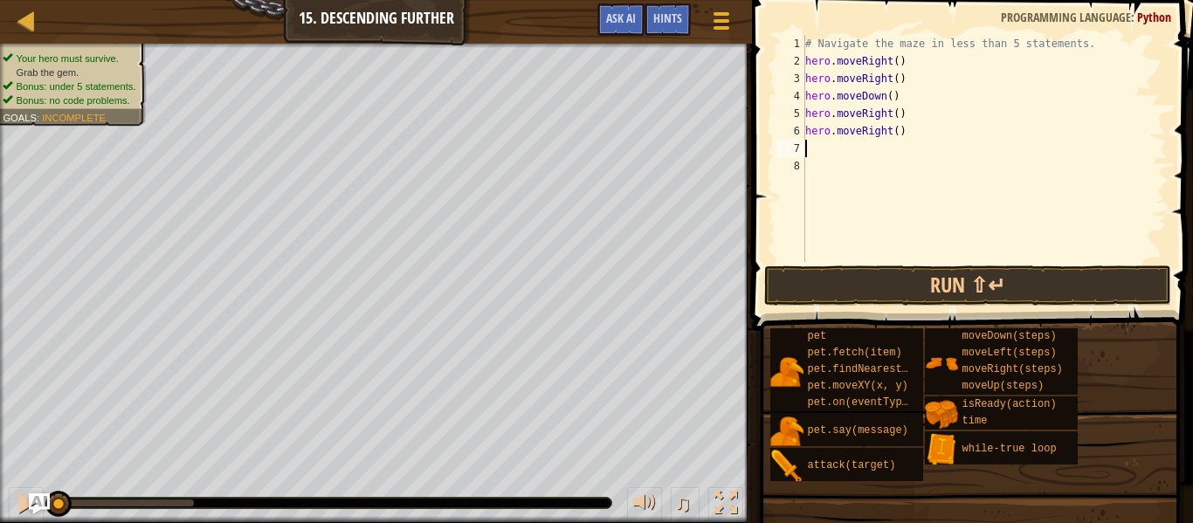
type textarea "h"
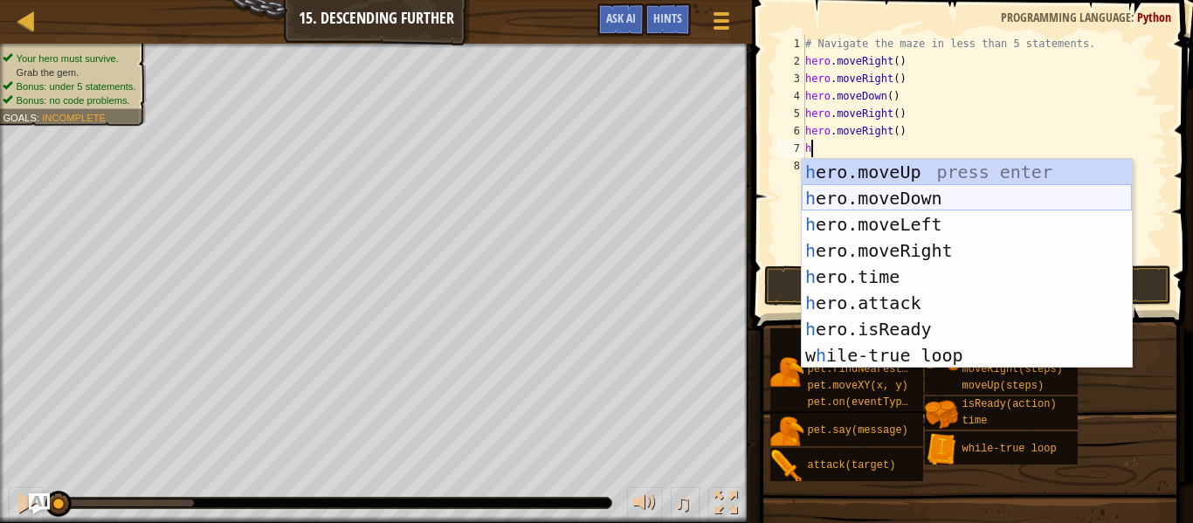
click at [925, 198] on div "h ero.moveUp press enter h ero.moveDown press enter h ero.moveLeft press enter …" at bounding box center [967, 290] width 330 height 262
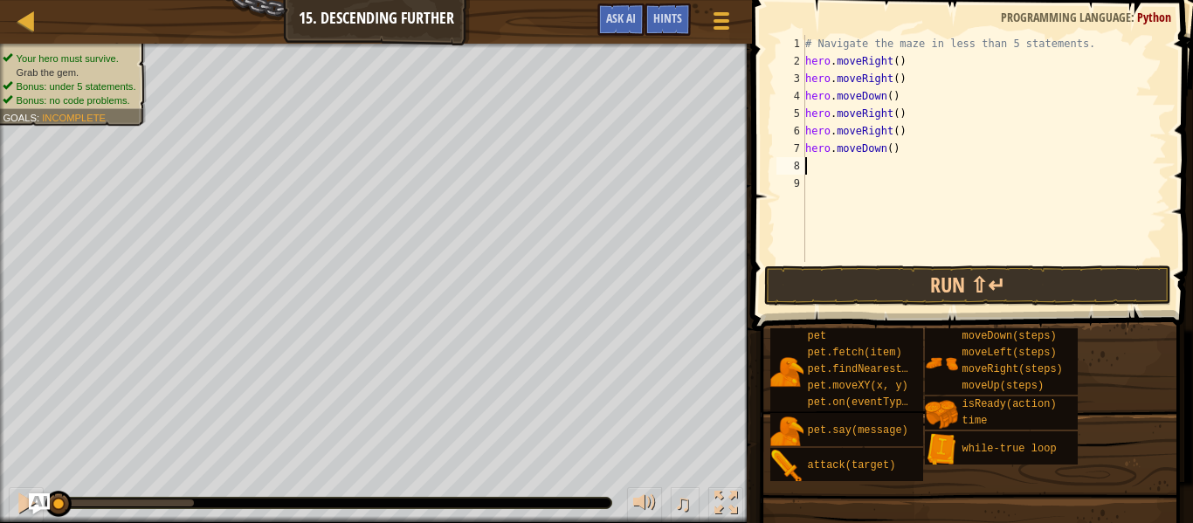
type textarea "h"
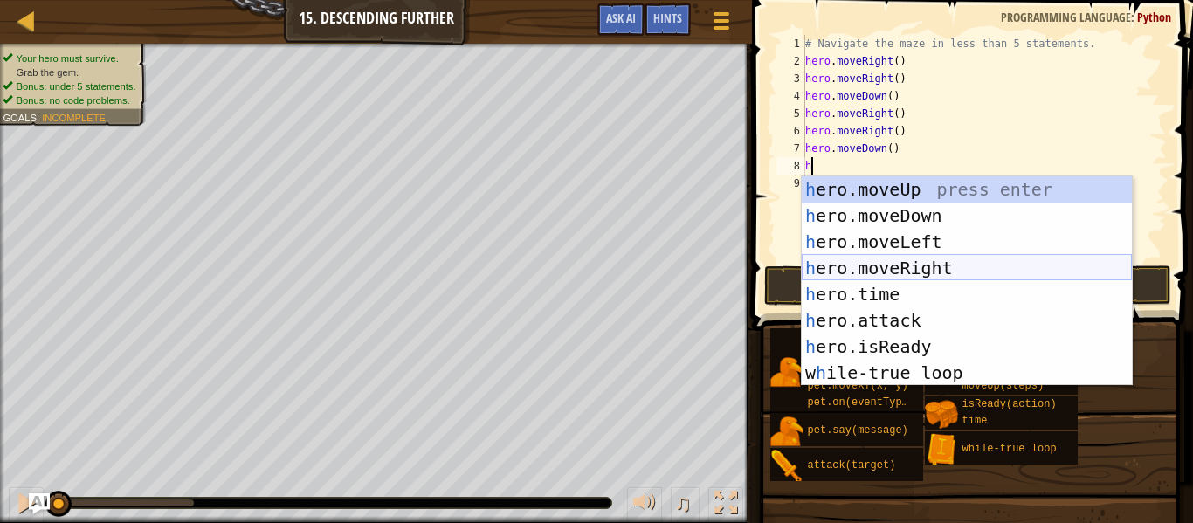
click at [949, 265] on div "h ero.moveUp press enter h ero.moveDown press enter h ero.moveLeft press enter …" at bounding box center [967, 307] width 330 height 262
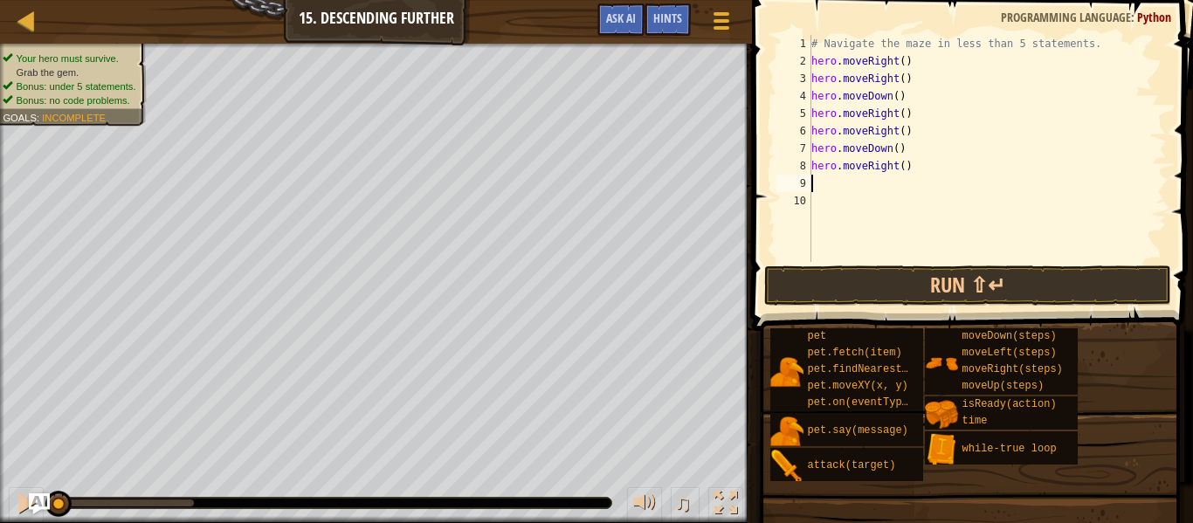
type textarea "h"
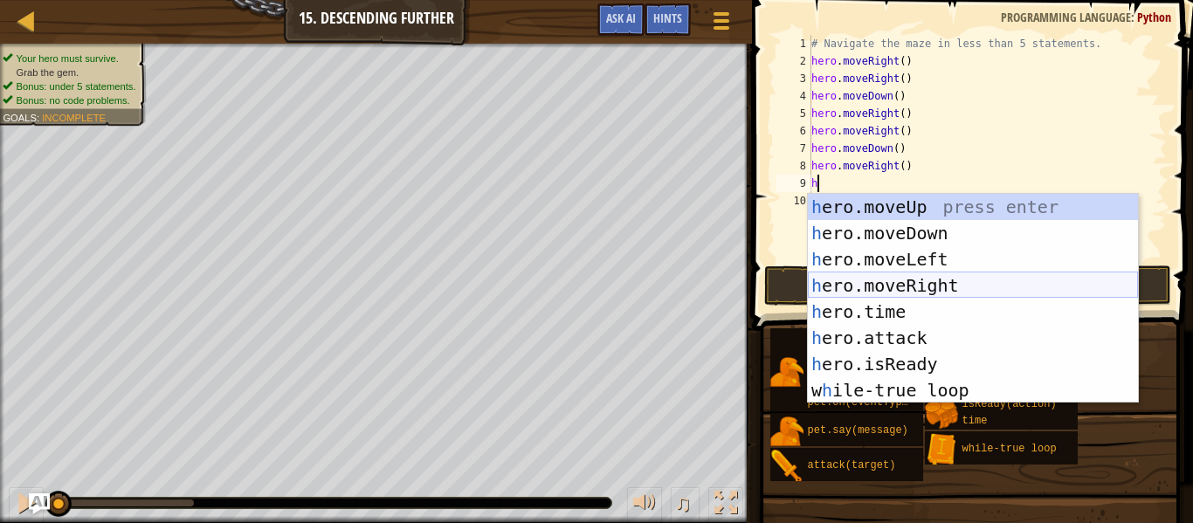
click at [934, 275] on div "h ero.moveUp press enter h ero.moveDown press enter h ero.moveLeft press enter …" at bounding box center [973, 325] width 330 height 262
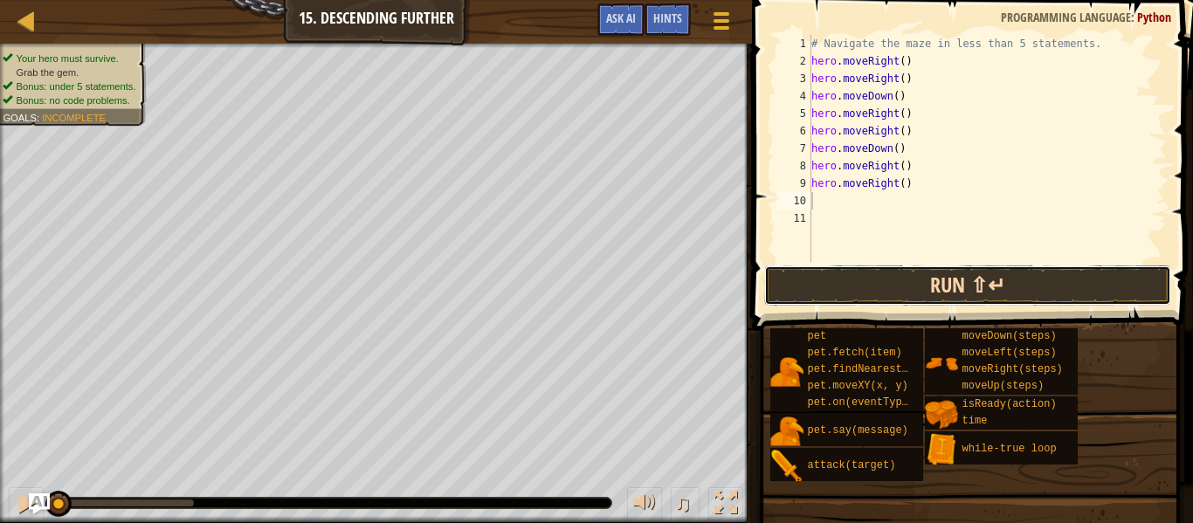
click at [944, 283] on button "Run ⇧↵" at bounding box center [967, 286] width 407 height 40
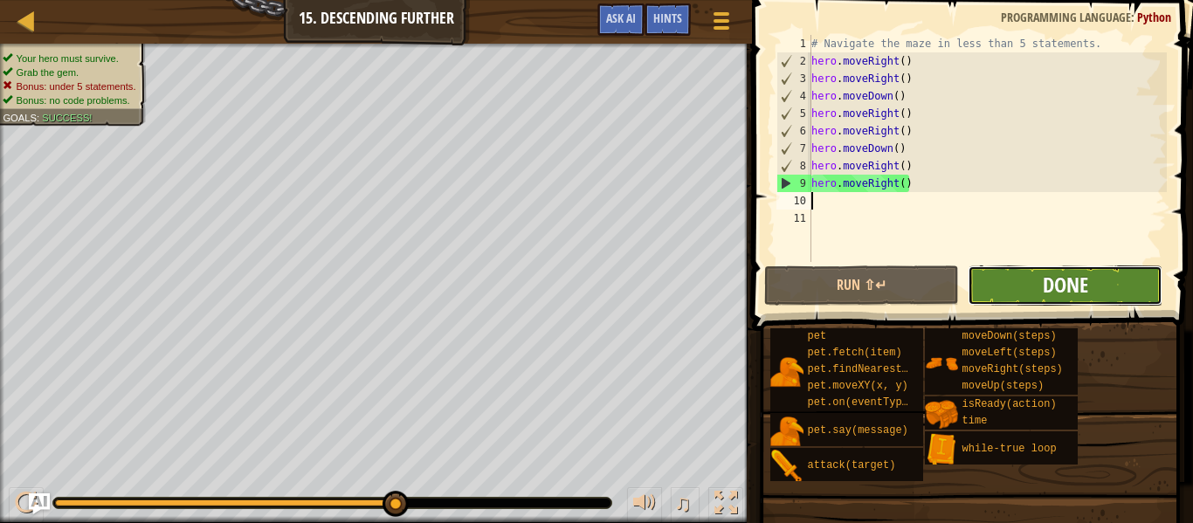
click at [1053, 277] on span "Done" at bounding box center [1065, 285] width 45 height 28
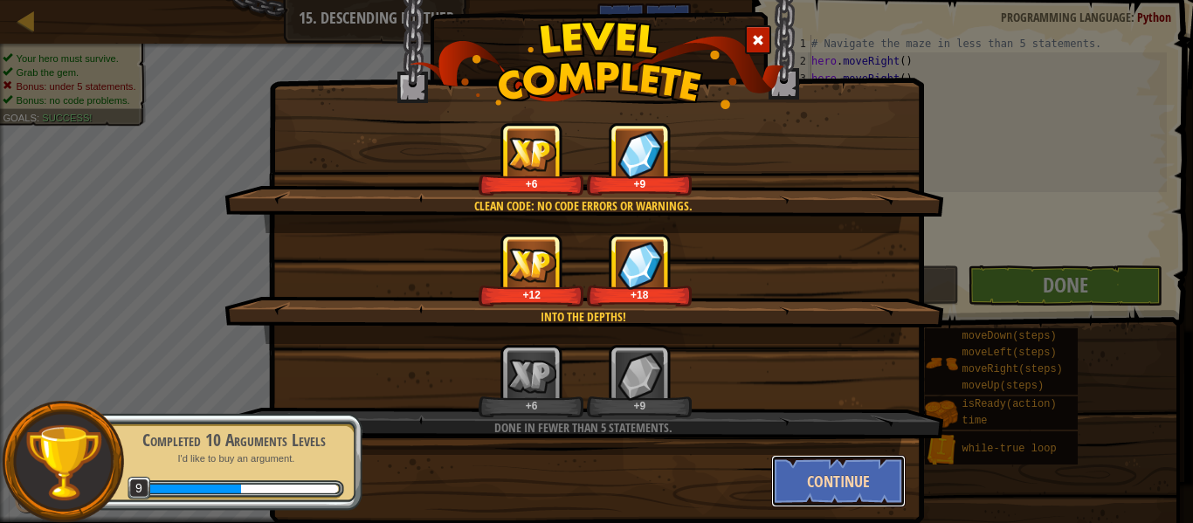
click at [874, 474] on button "Continue" at bounding box center [838, 481] width 135 height 52
